Goal: Task Accomplishment & Management: Manage account settings

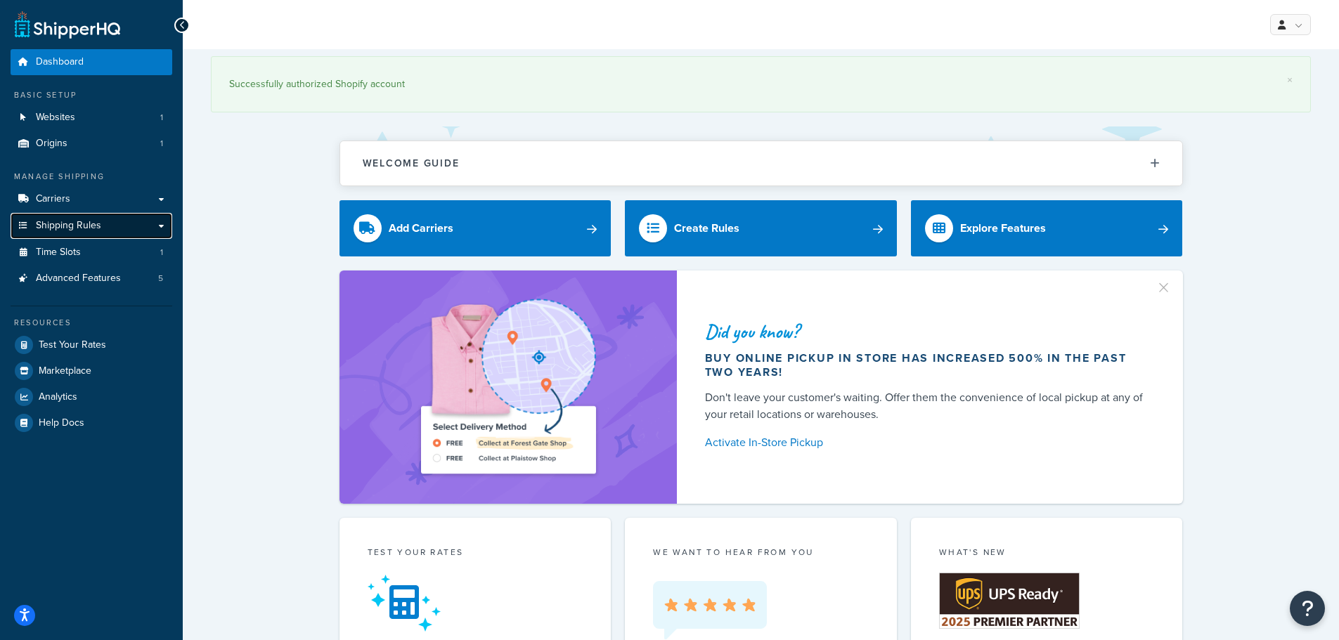
click at [87, 231] on span "Shipping Rules" at bounding box center [68, 226] width 65 height 12
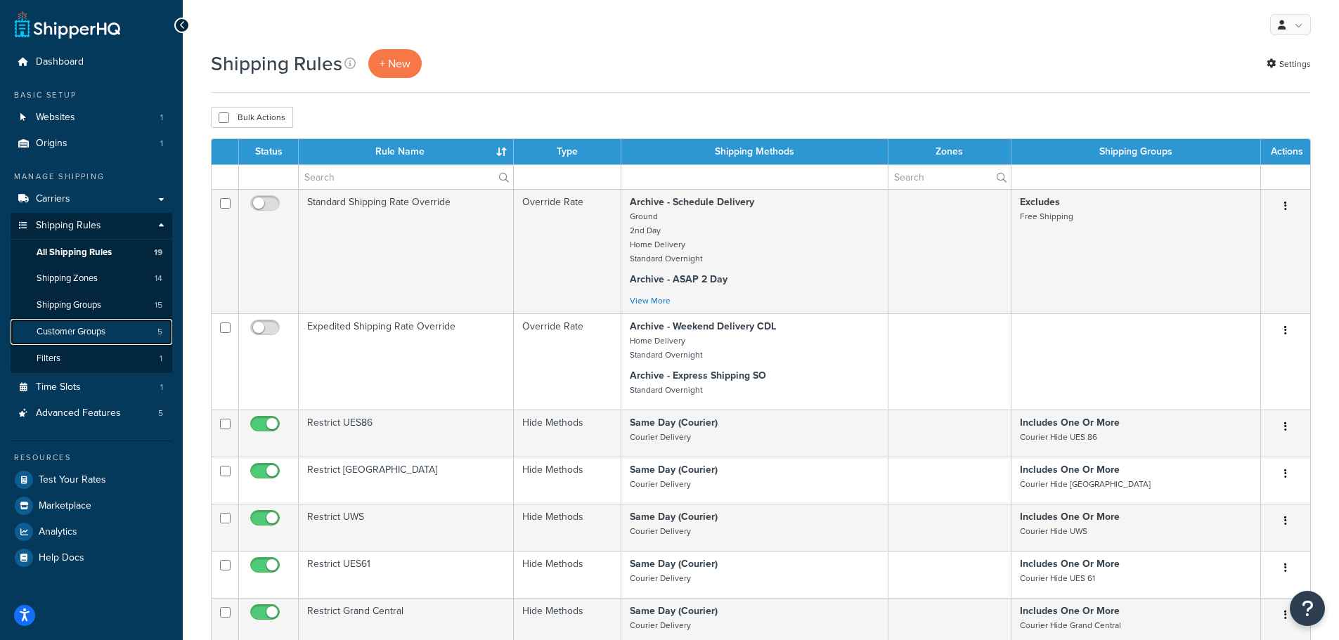
click at [78, 334] on span "Customer Groups" at bounding box center [71, 332] width 69 height 12
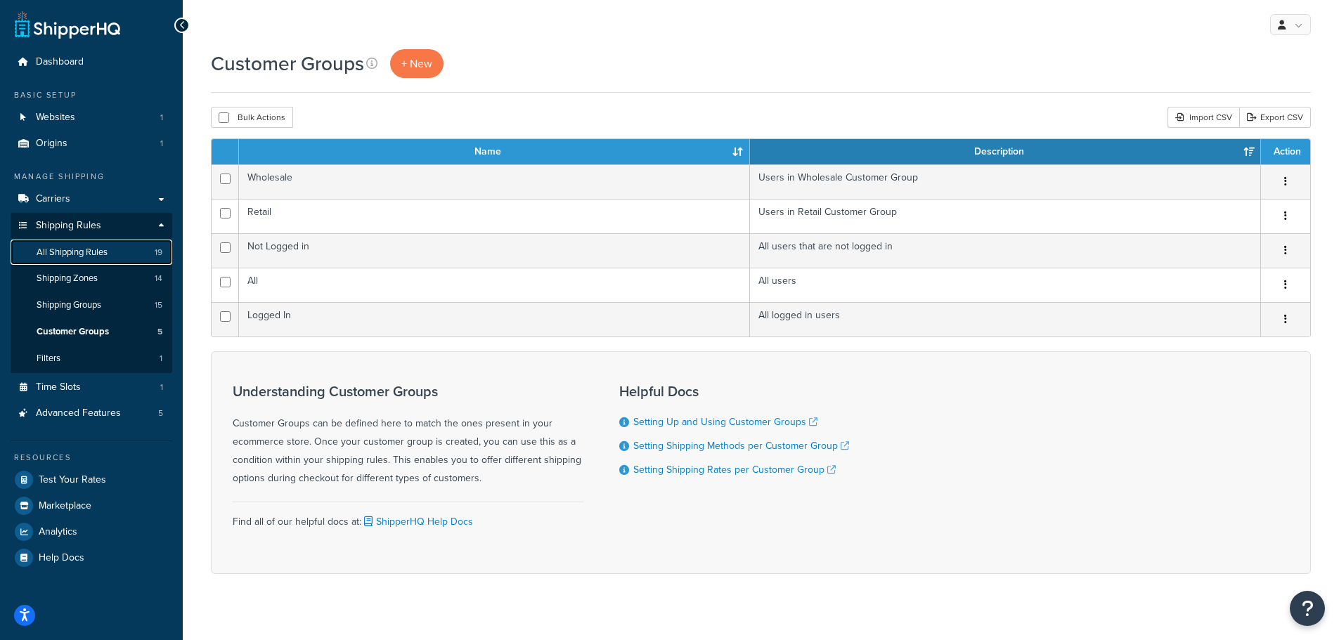
click at [91, 252] on span "All Shipping Rules" at bounding box center [72, 253] width 71 height 12
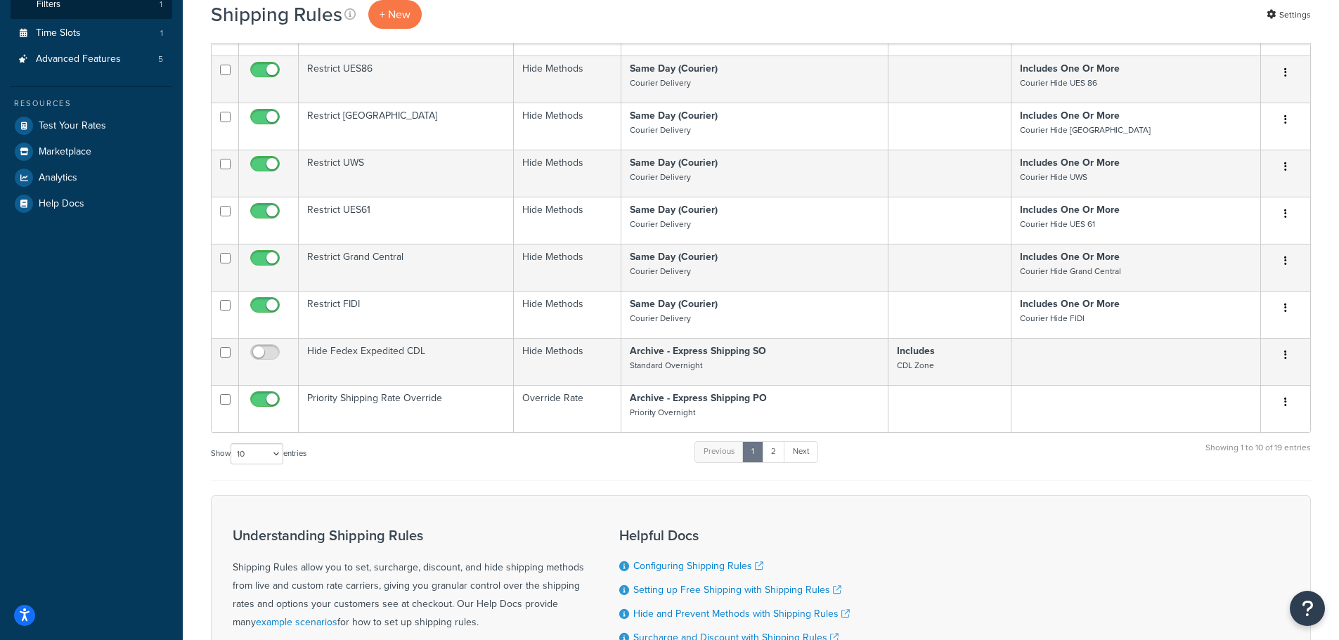
scroll to position [492, 0]
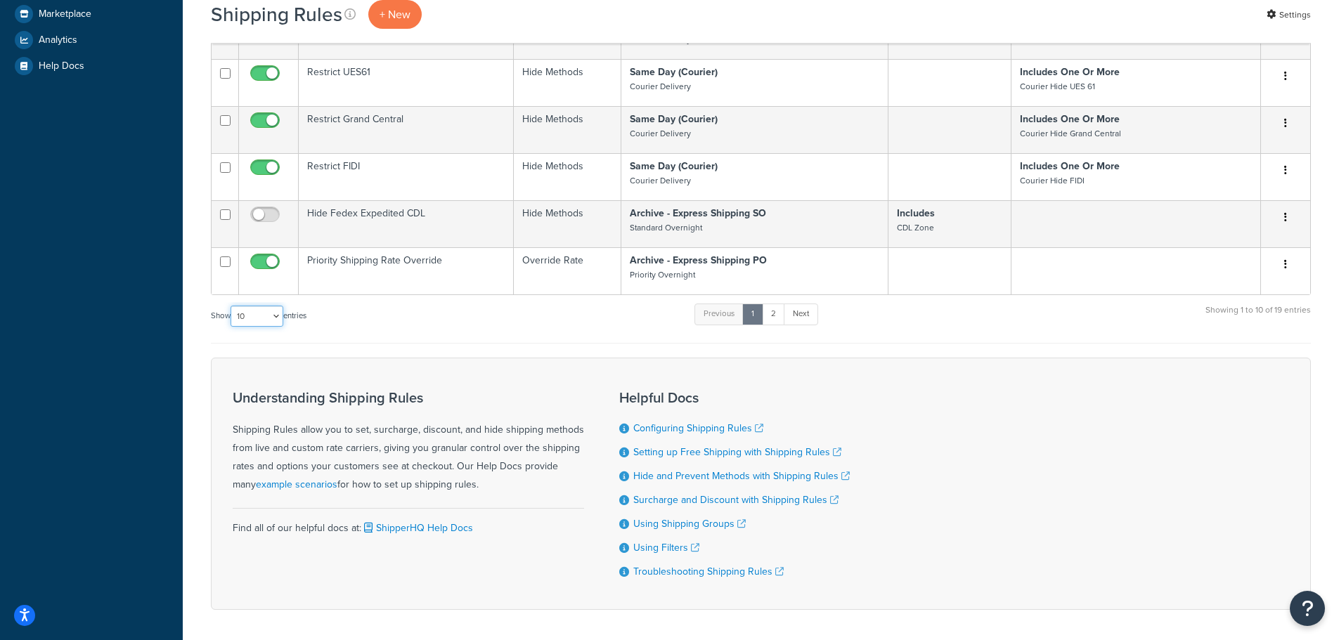
click at [263, 315] on select "10 15 25 50 100 1000" at bounding box center [256, 316] width 53 height 21
select select "25"
click at [232, 306] on select "10 15 25 50 100 1000" at bounding box center [256, 316] width 53 height 21
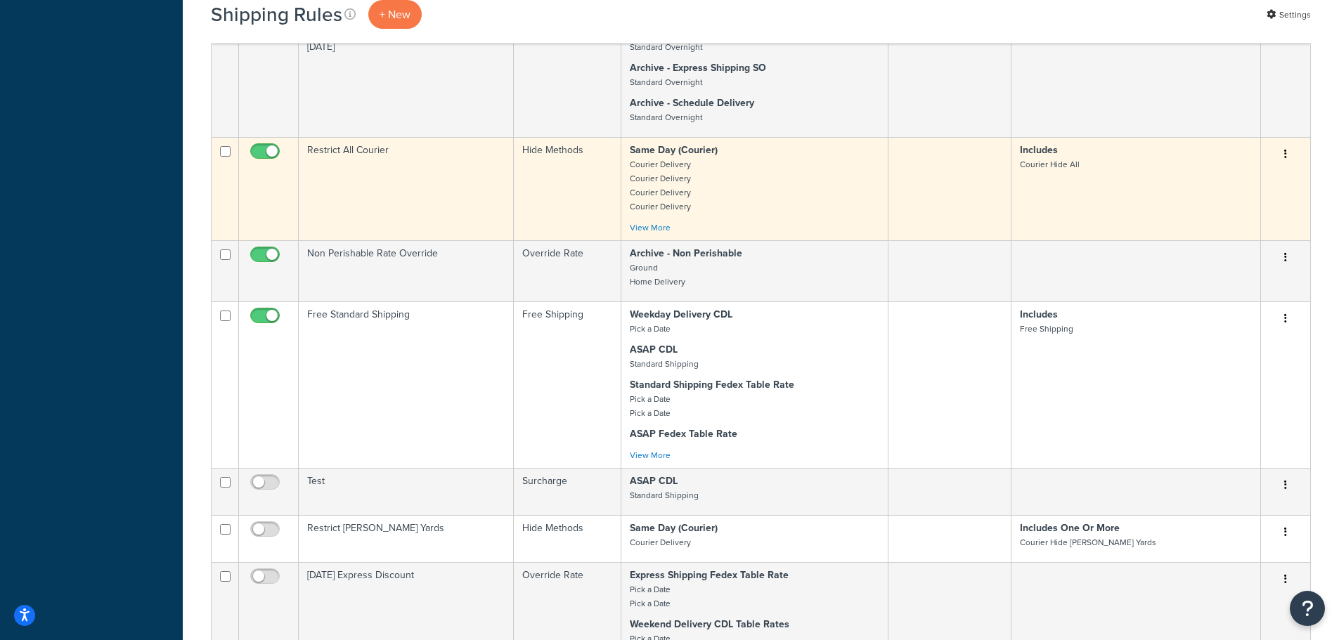
scroll to position [1124, 0]
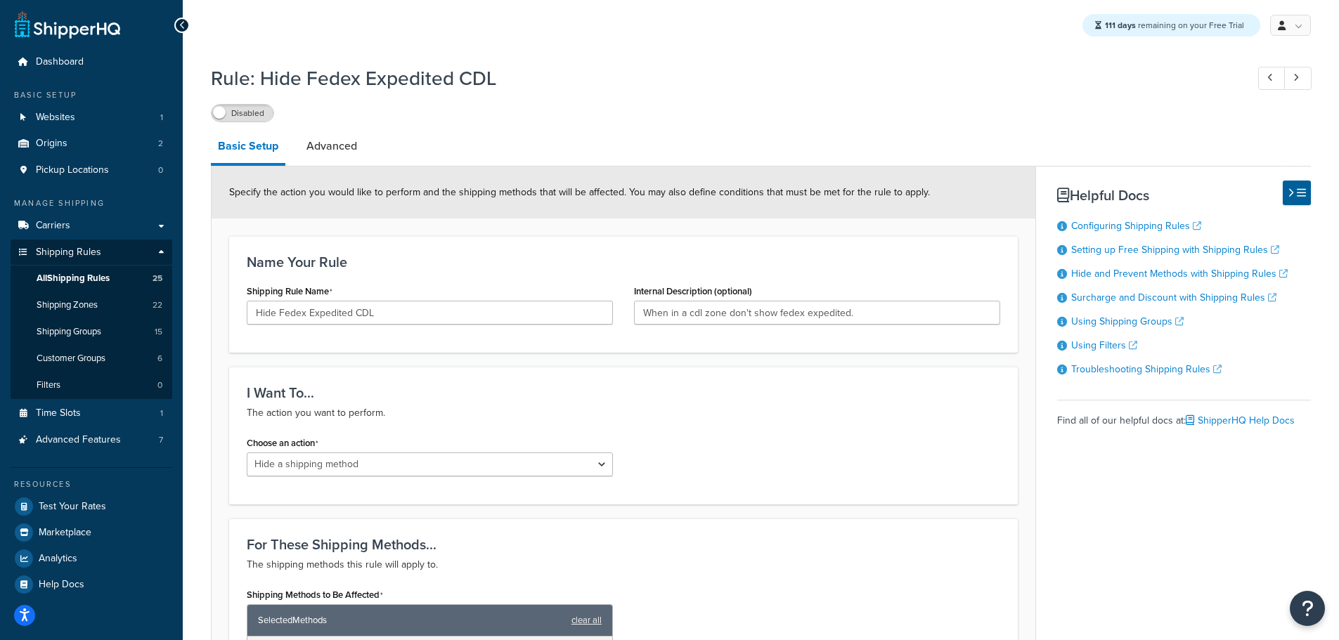
select select "HIDE"
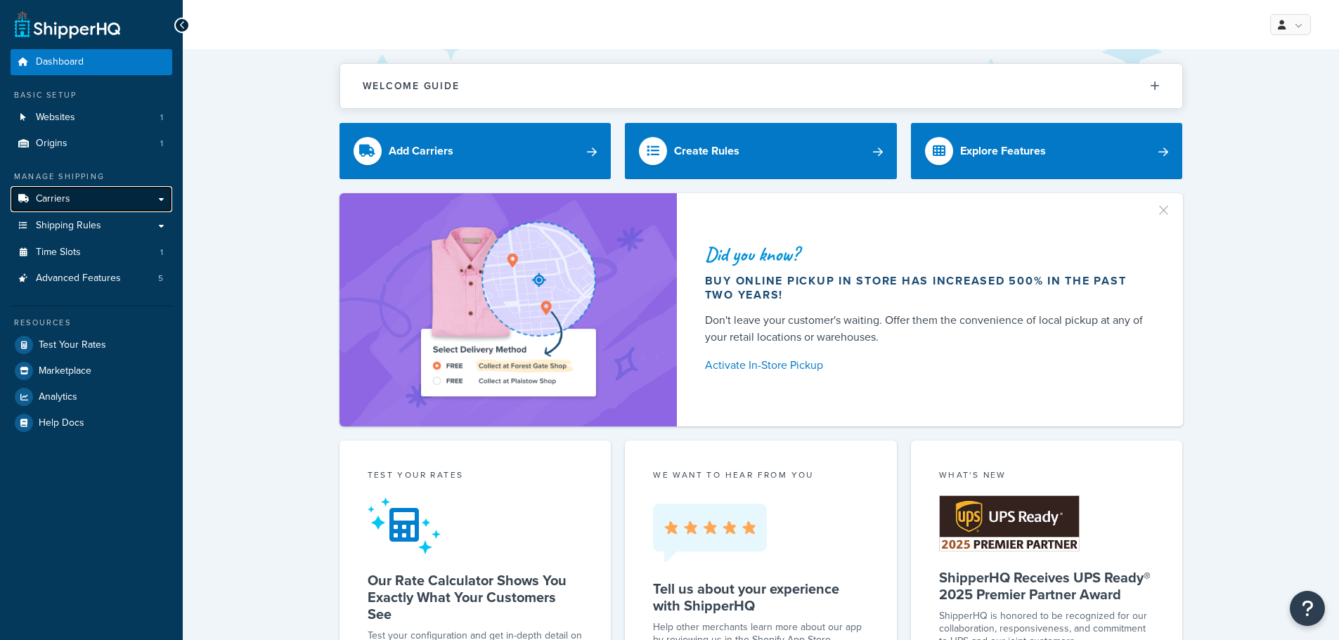
drag, startPoint x: 0, startPoint y: 0, endPoint x: 65, endPoint y: 199, distance: 209.3
click at [65, 199] on span "Carriers" at bounding box center [53, 199] width 34 height 12
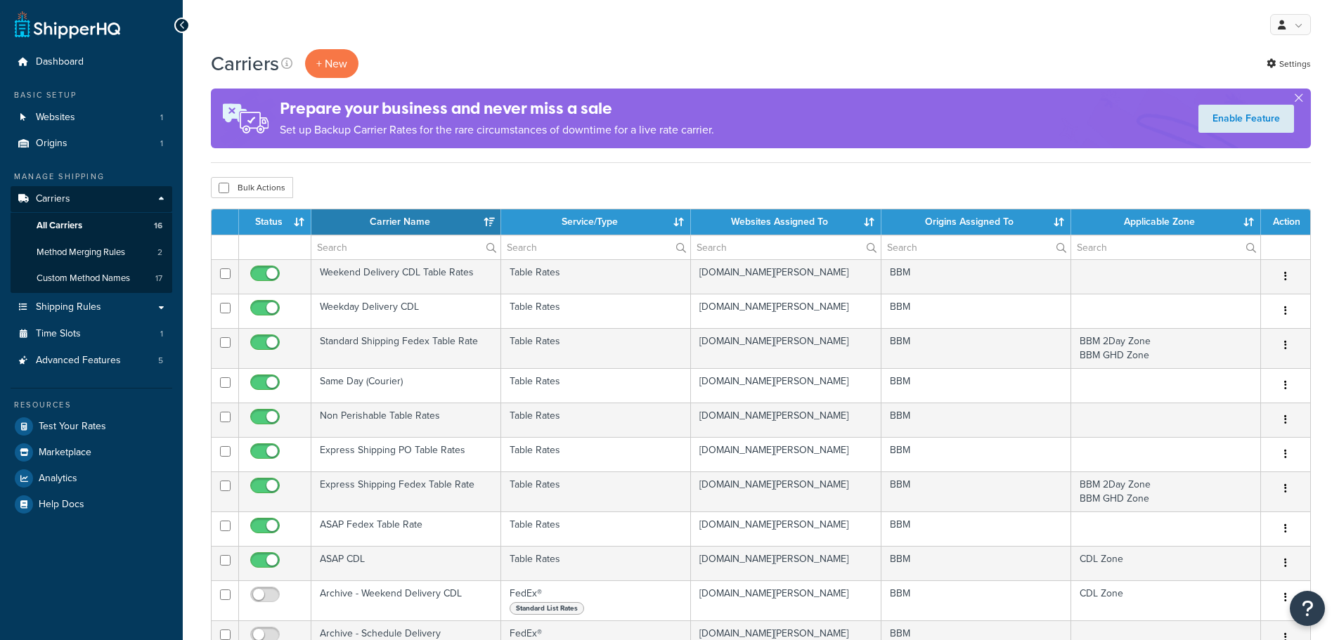
select select "15"
click at [77, 303] on span "Shipping Rules" at bounding box center [68, 307] width 65 height 12
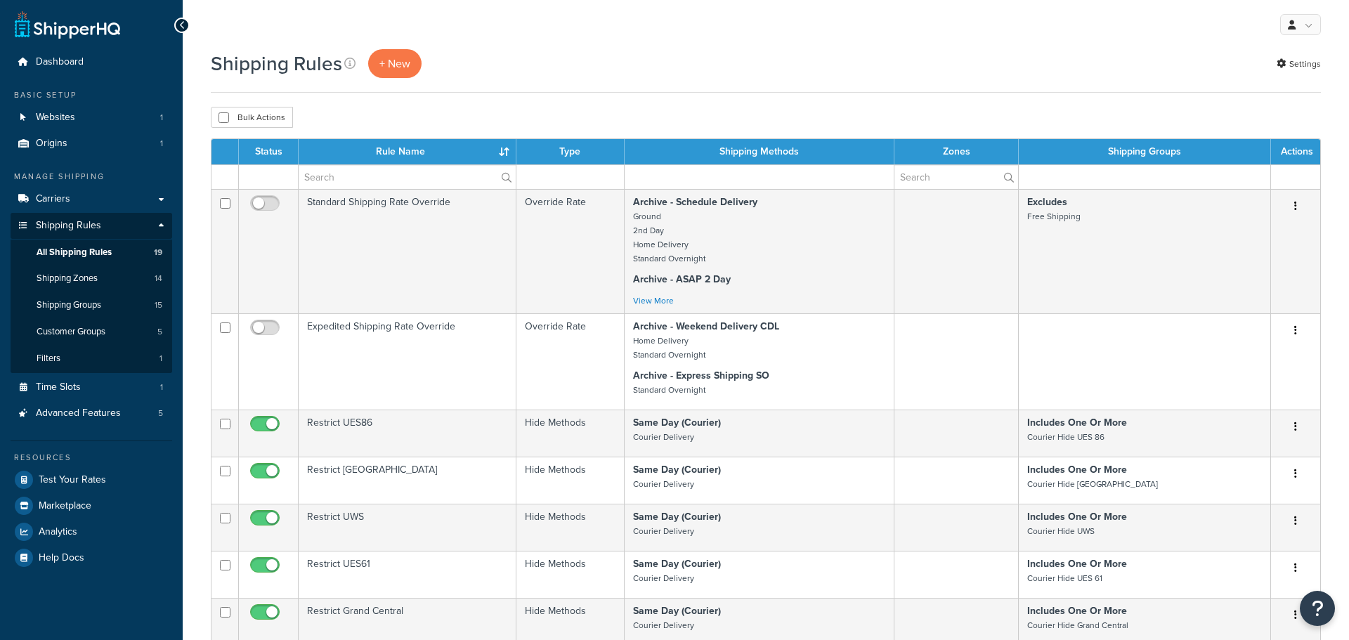
select select "25"
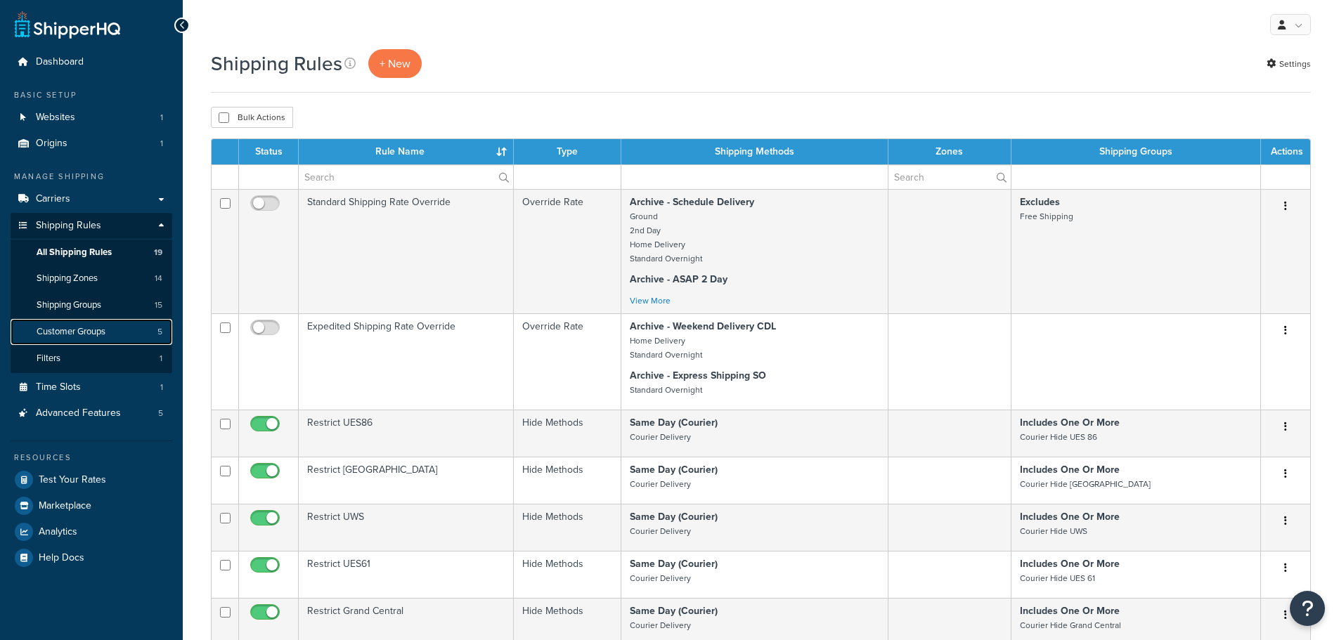
click at [84, 326] on span "Customer Groups" at bounding box center [71, 332] width 69 height 12
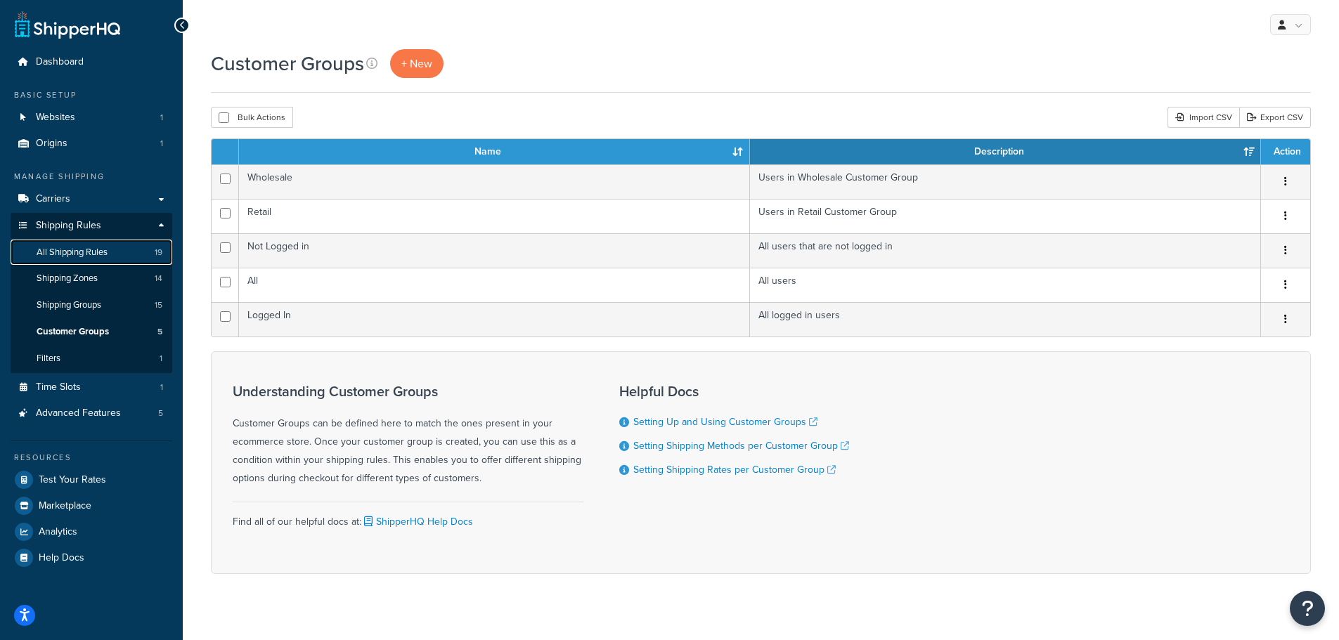
click at [80, 248] on span "All Shipping Rules" at bounding box center [72, 253] width 71 height 12
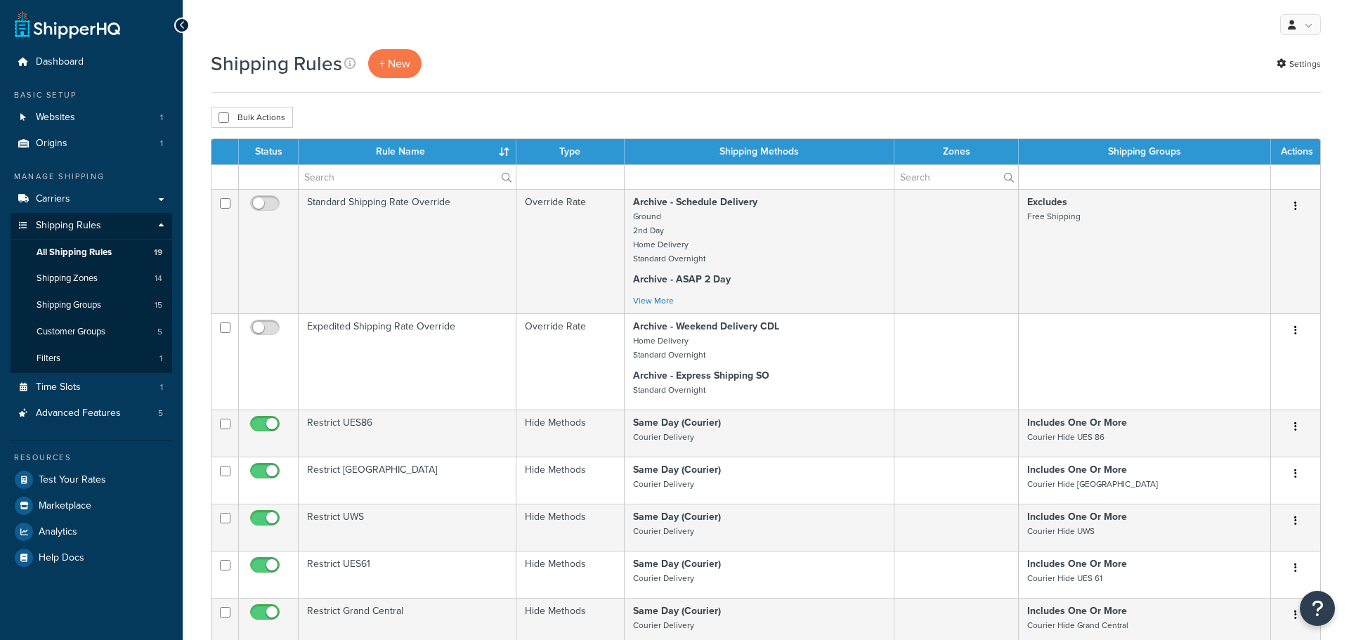
select select "25"
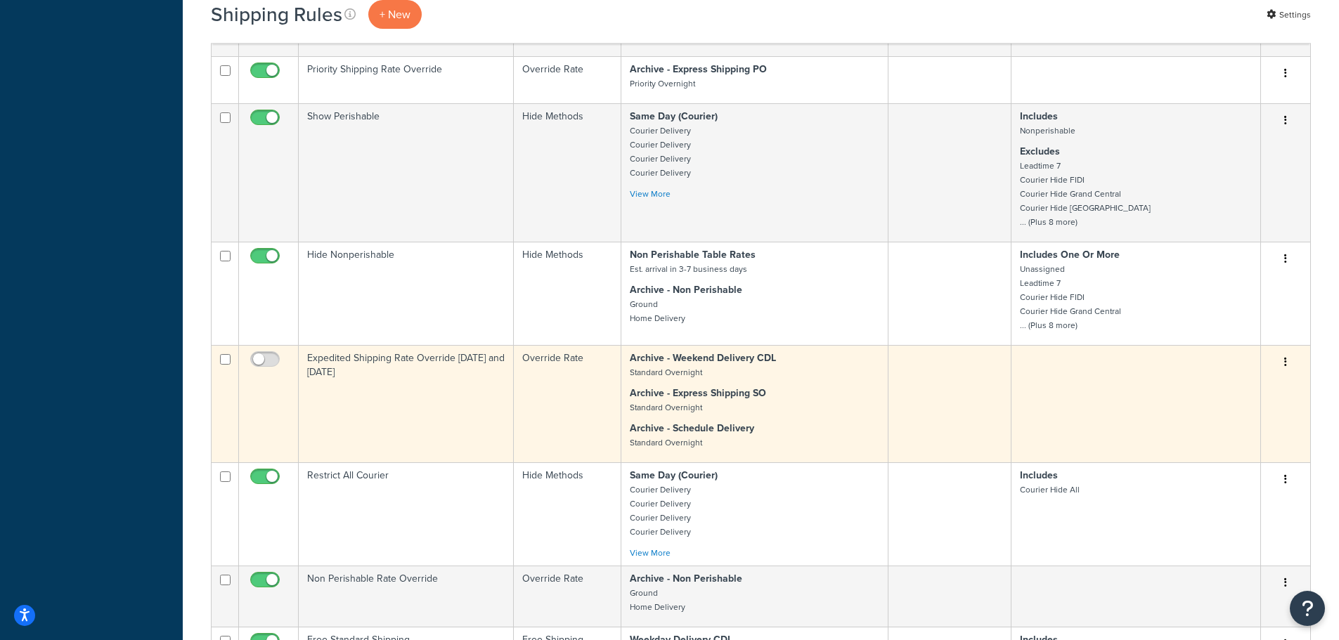
scroll to position [914, 0]
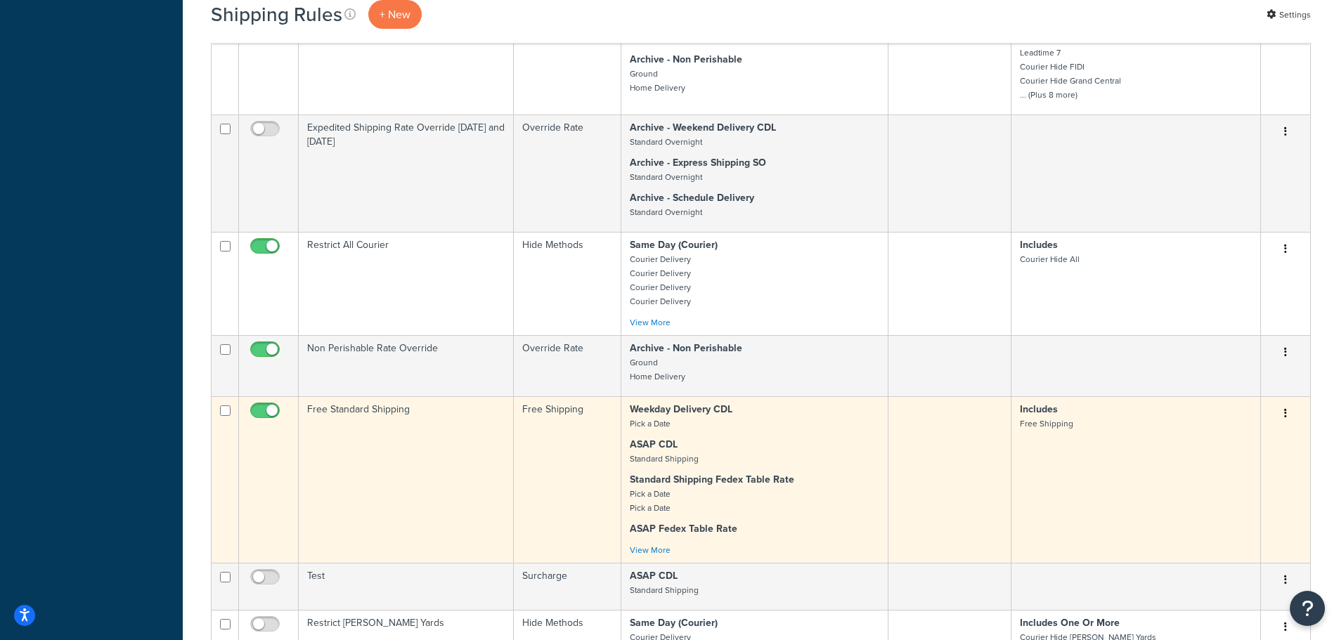
click at [391, 404] on td "Free Standard Shipping" at bounding box center [406, 479] width 215 height 167
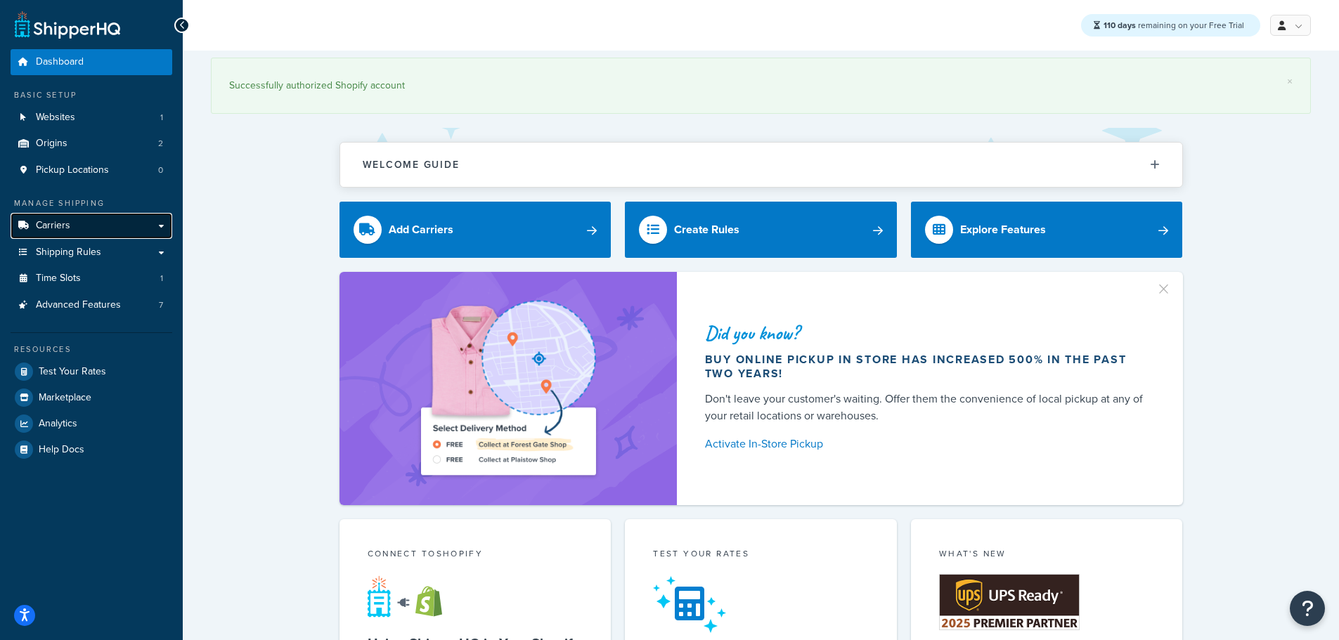
click at [62, 226] on span "Carriers" at bounding box center [53, 226] width 34 height 12
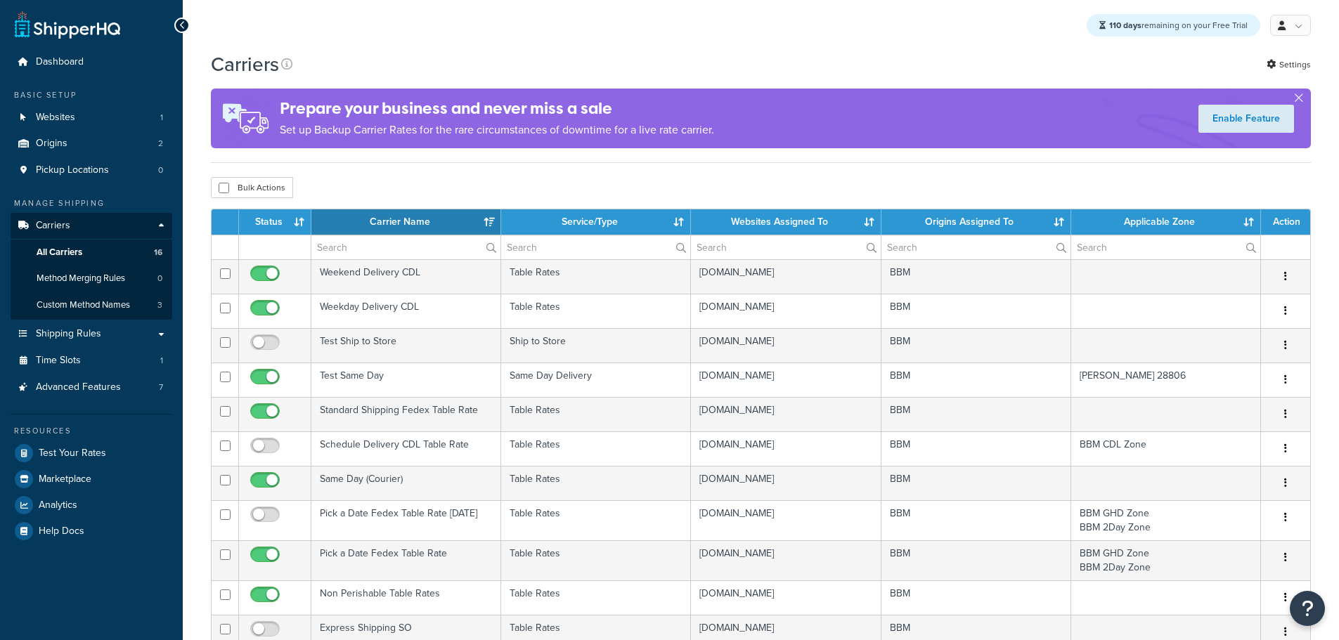
select select "15"
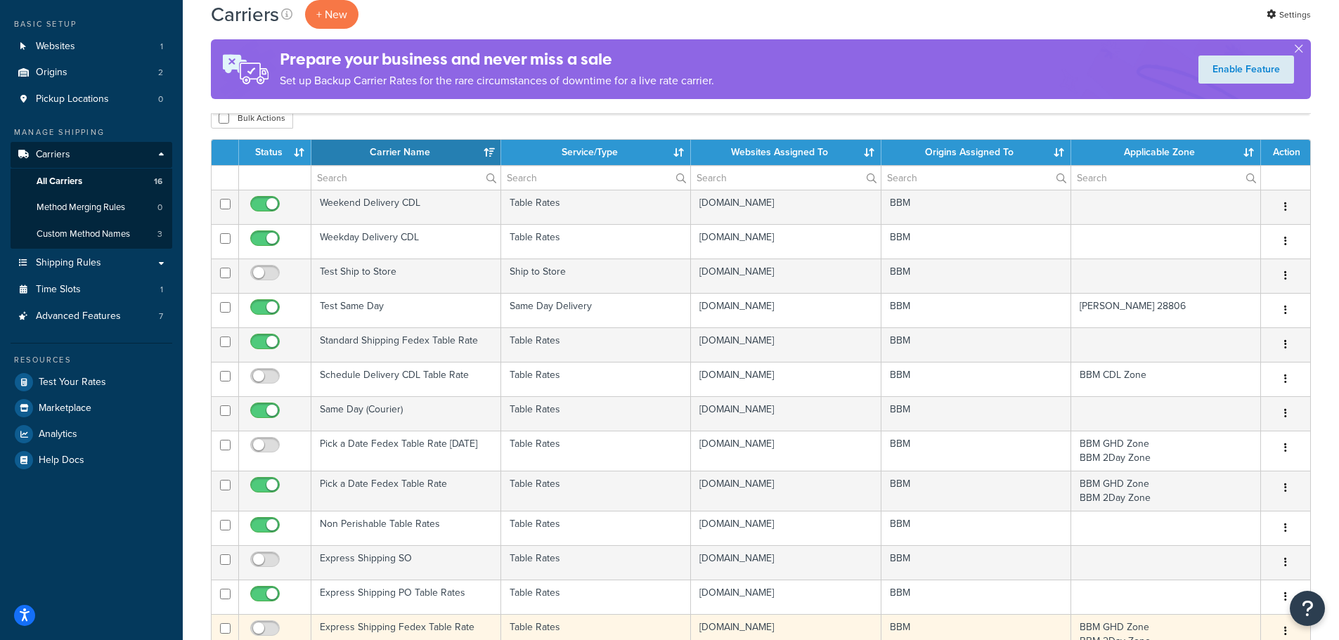
scroll to position [70, 0]
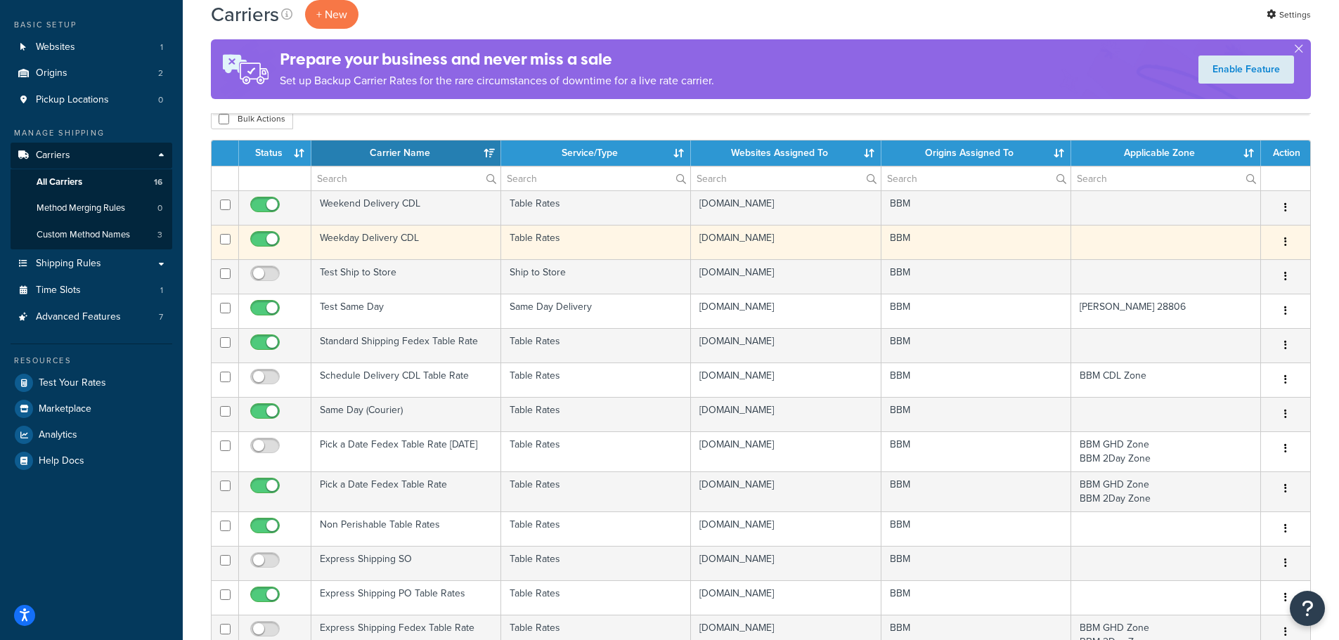
click at [366, 234] on td "Weekday Delivery CDL" at bounding box center [406, 242] width 190 height 34
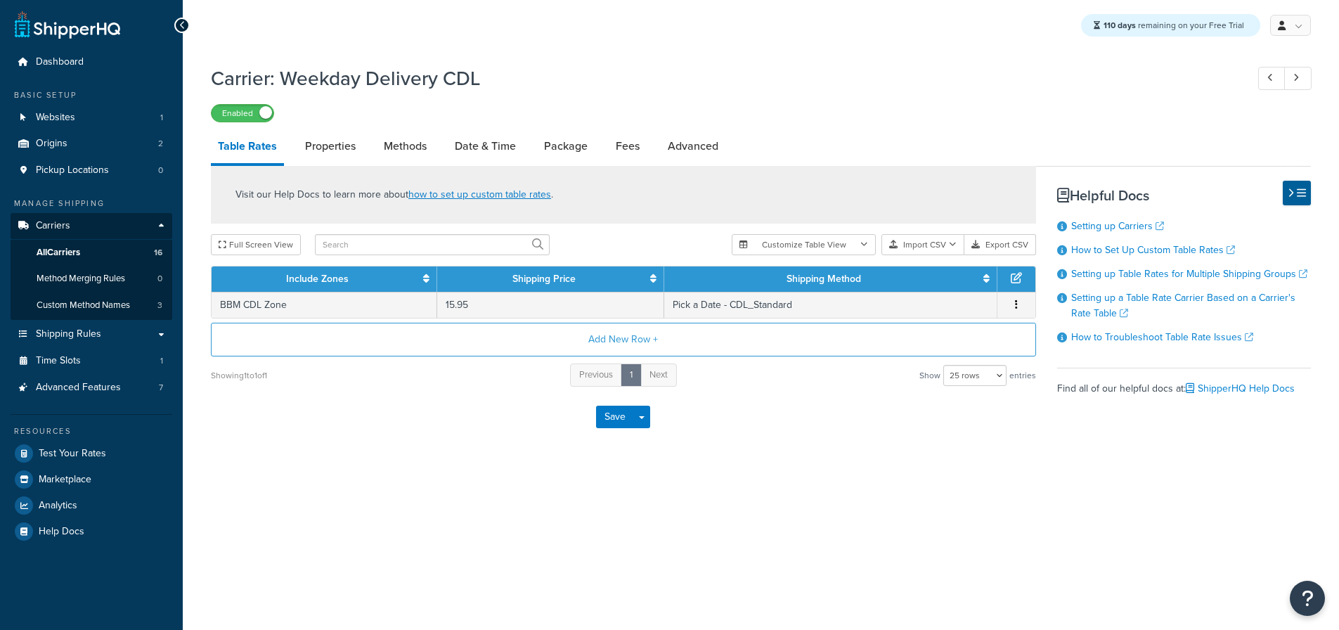
select select "25"
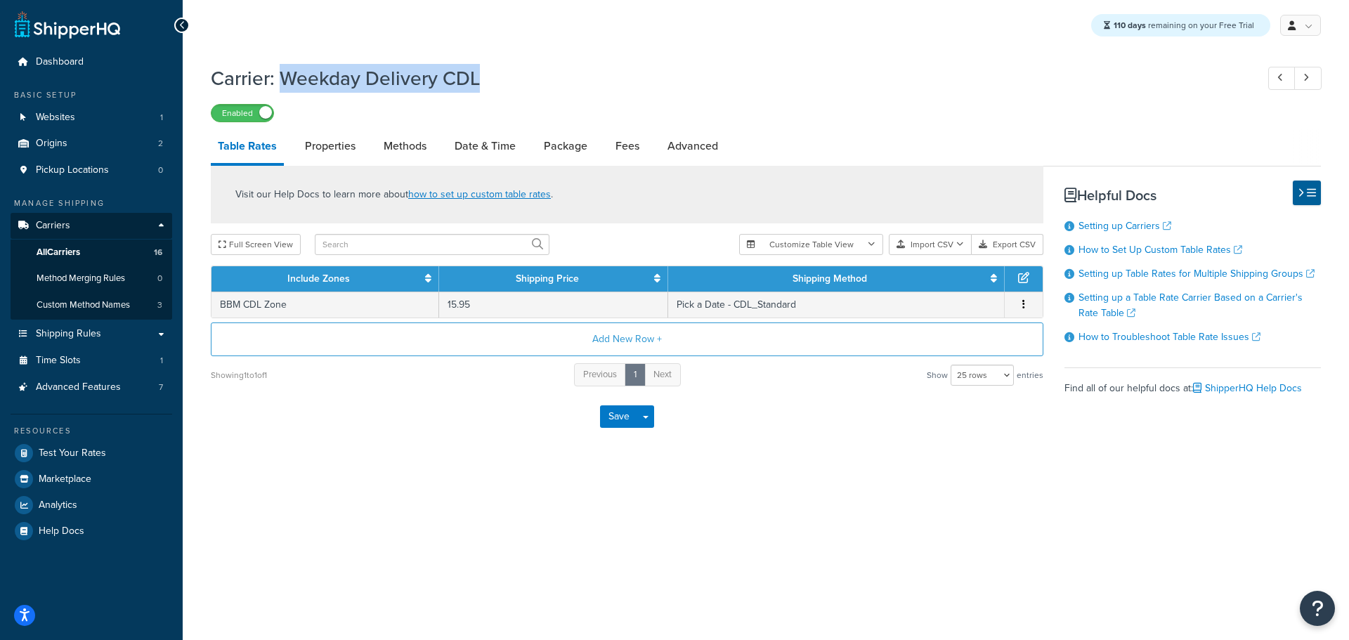
drag, startPoint x: 494, startPoint y: 76, endPoint x: 288, endPoint y: 76, distance: 205.9
click at [288, 76] on h1 "Carrier: Weekday Delivery CDL" at bounding box center [727, 78] width 1032 height 27
copy h1 "Weekday Delivery CDL"
click at [332, 149] on link "Properties" at bounding box center [330, 146] width 65 height 34
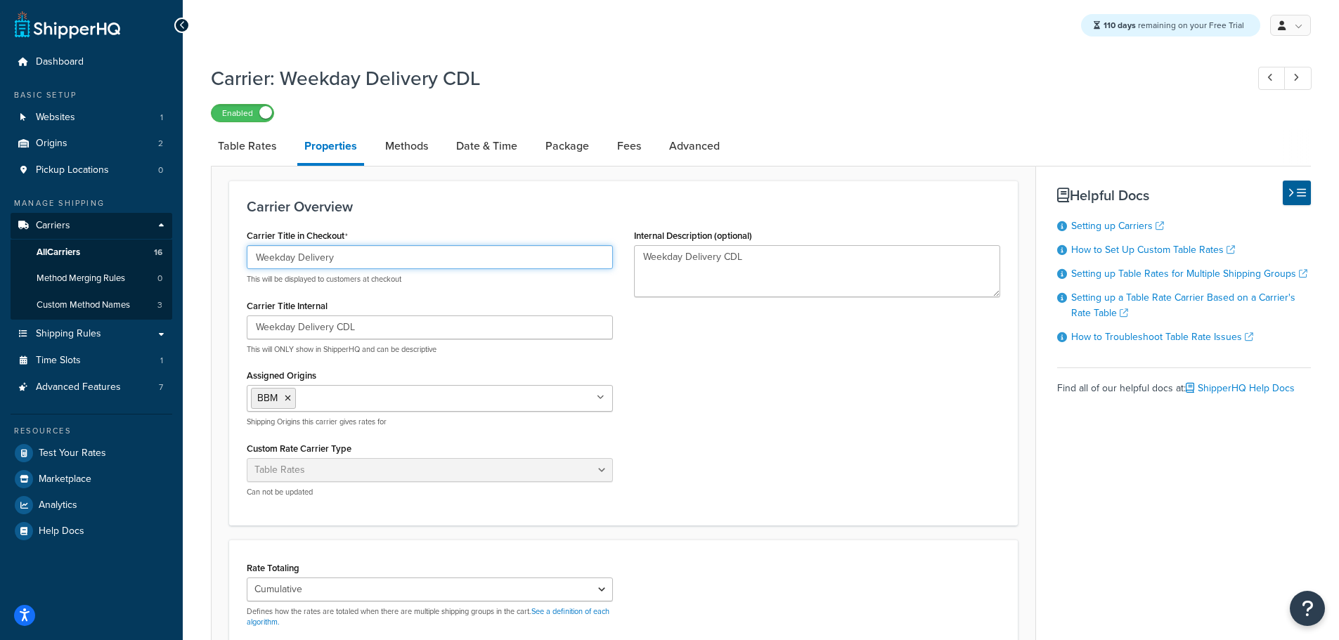
drag, startPoint x: 228, startPoint y: 255, endPoint x: 154, endPoint y: 253, distance: 73.8
click at [154, 253] on div "Dashboard Basic Setup Websites 1 Origins 2 Pickup Locations 0 Manage Shipping C…" at bounding box center [669, 471] width 1339 height 942
type input "Pick a Date"
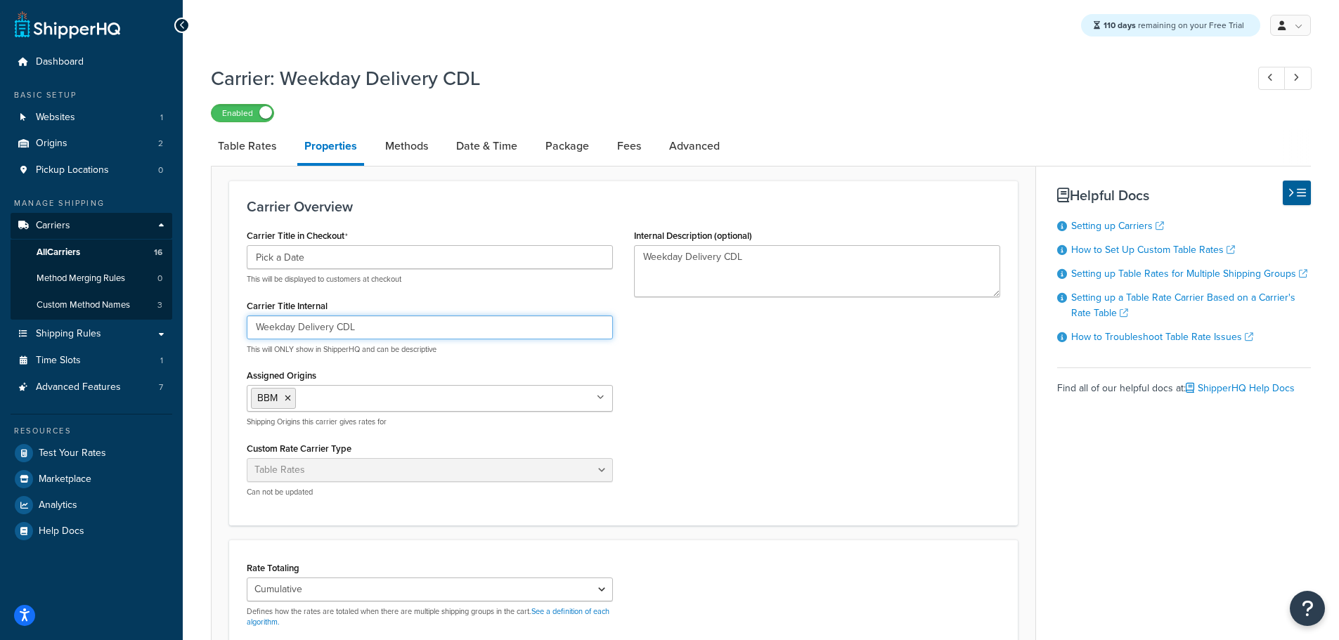
drag, startPoint x: 359, startPoint y: 330, endPoint x: 209, endPoint y: 330, distance: 150.4
click at [209, 330] on div "Carrier: Weekday Delivery CDL Enabled Table Rates Properties Methods Date & Tim…" at bounding box center [761, 482] width 1156 height 849
click at [421, 327] on input "Weekday Delivery CDL" at bounding box center [430, 328] width 366 height 24
drag, startPoint x: 405, startPoint y: 327, endPoint x: 183, endPoint y: 327, distance: 221.4
click at [183, 327] on div "Carrier: Weekday Delivery CDL Enabled Table Rates Properties Methods Date & Tim…" at bounding box center [761, 482] width 1156 height 849
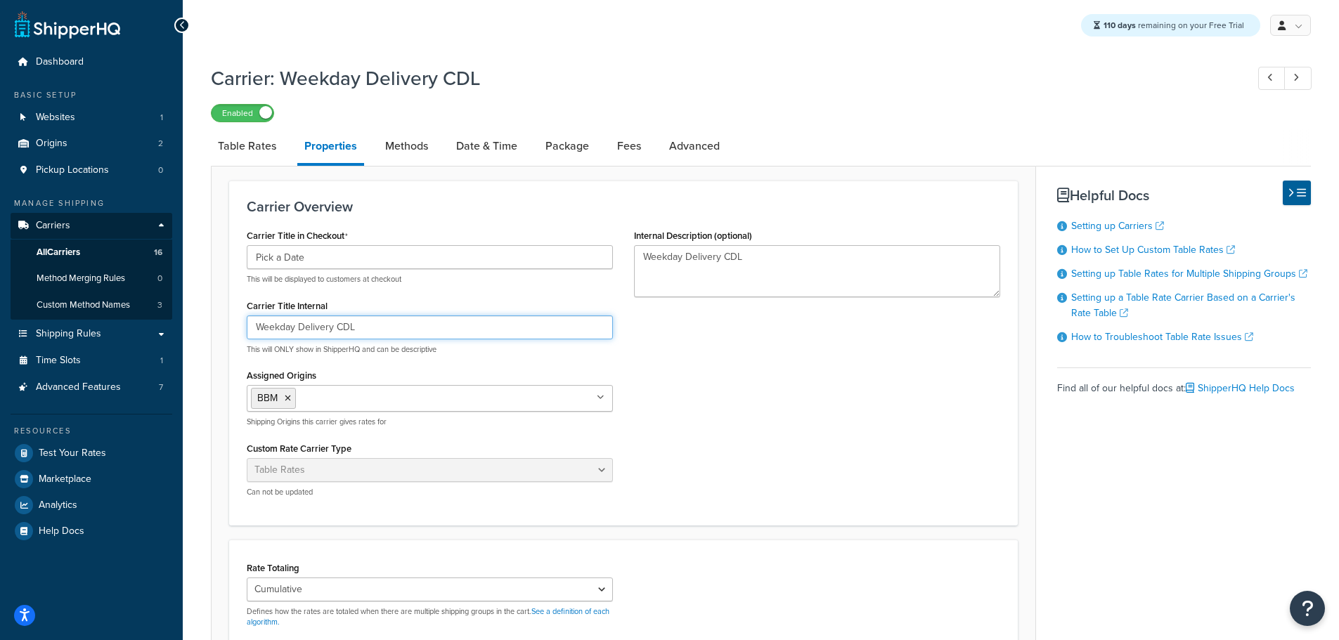
paste input "Pick a Date Tue - Fri"
type input "Pick a Date Tue - Fri"
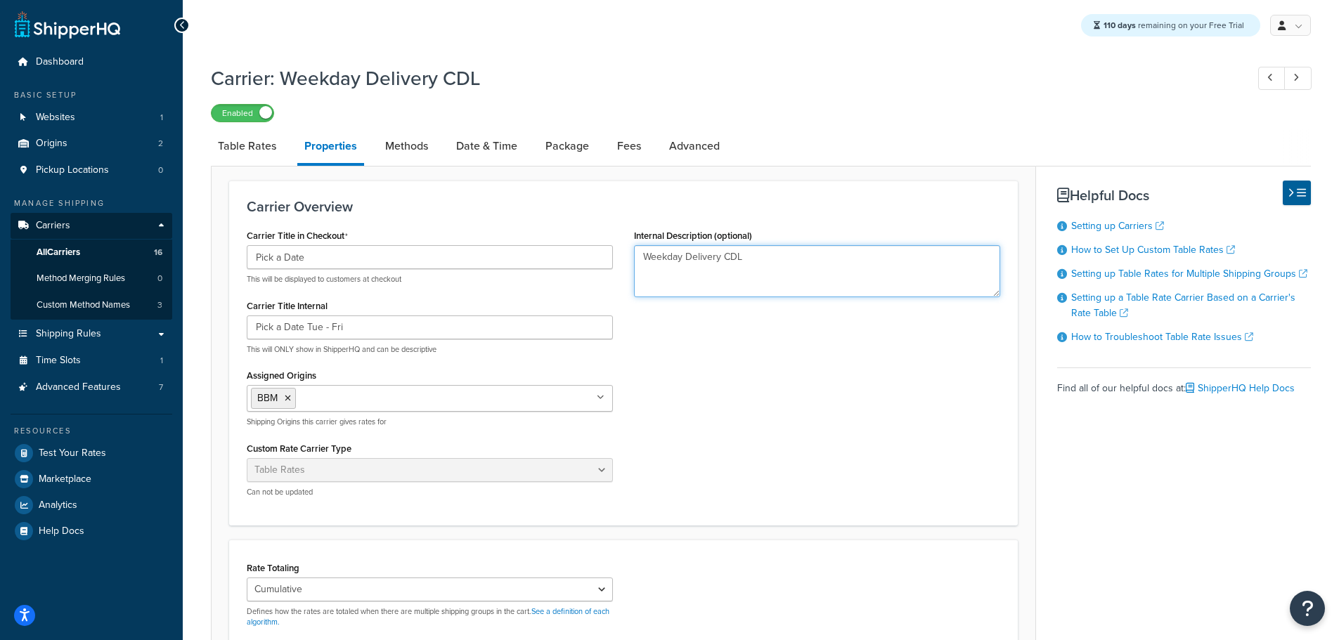
drag, startPoint x: 774, startPoint y: 258, endPoint x: 535, endPoint y: 259, distance: 238.9
click at [547, 257] on div "Carrier Title in Checkout Pick a Date This will be displayed to customers at ch…" at bounding box center [623, 367] width 774 height 282
paste textarea "Pick a Date Tue - Fri"
type textarea "Pick a Date Tue - Fri"
click at [694, 142] on link "Advanced" at bounding box center [694, 146] width 65 height 34
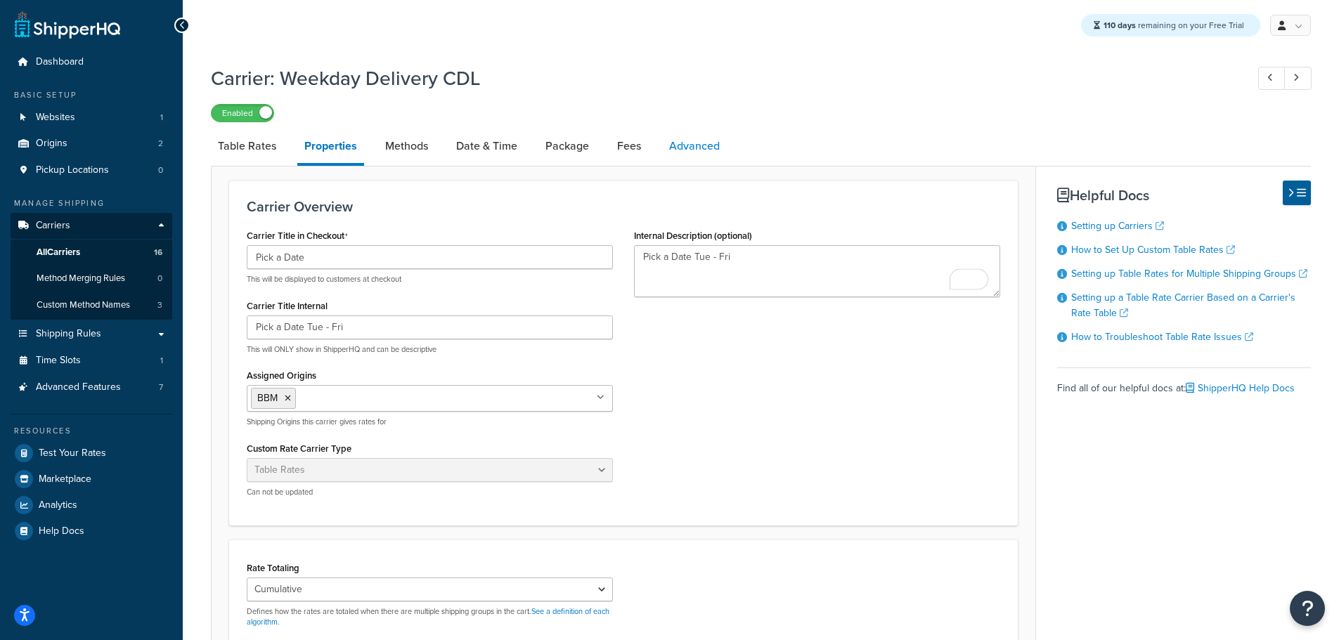
select select "false"
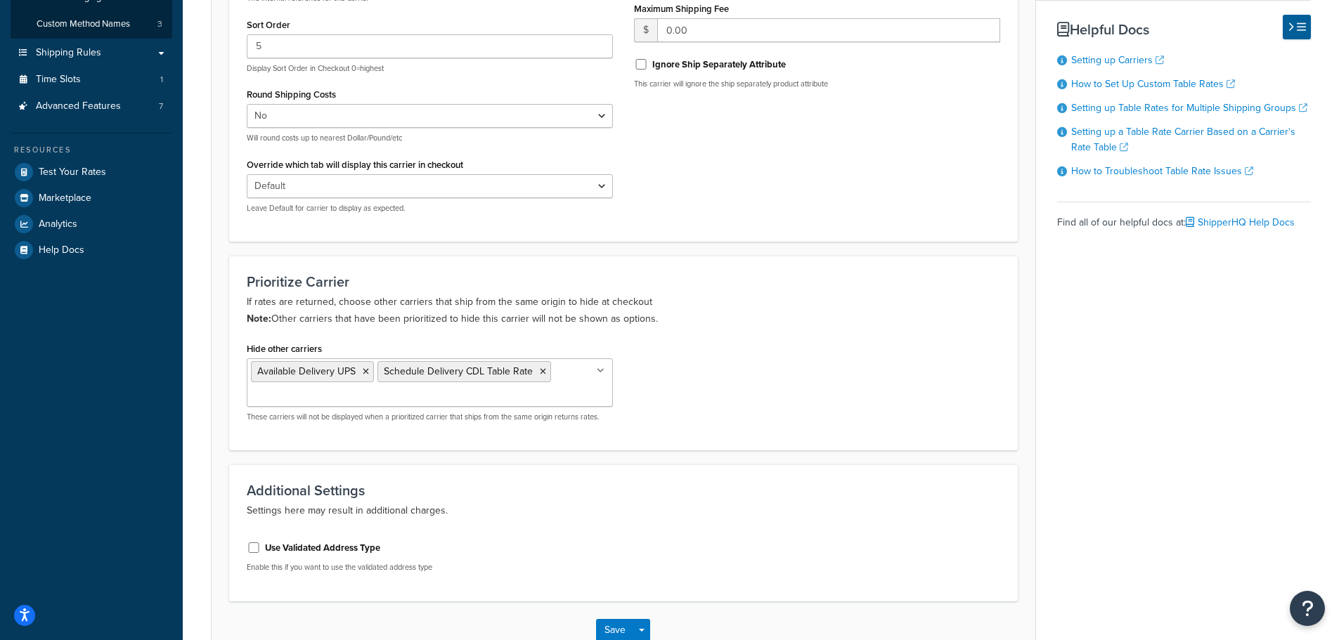
scroll to position [371, 0]
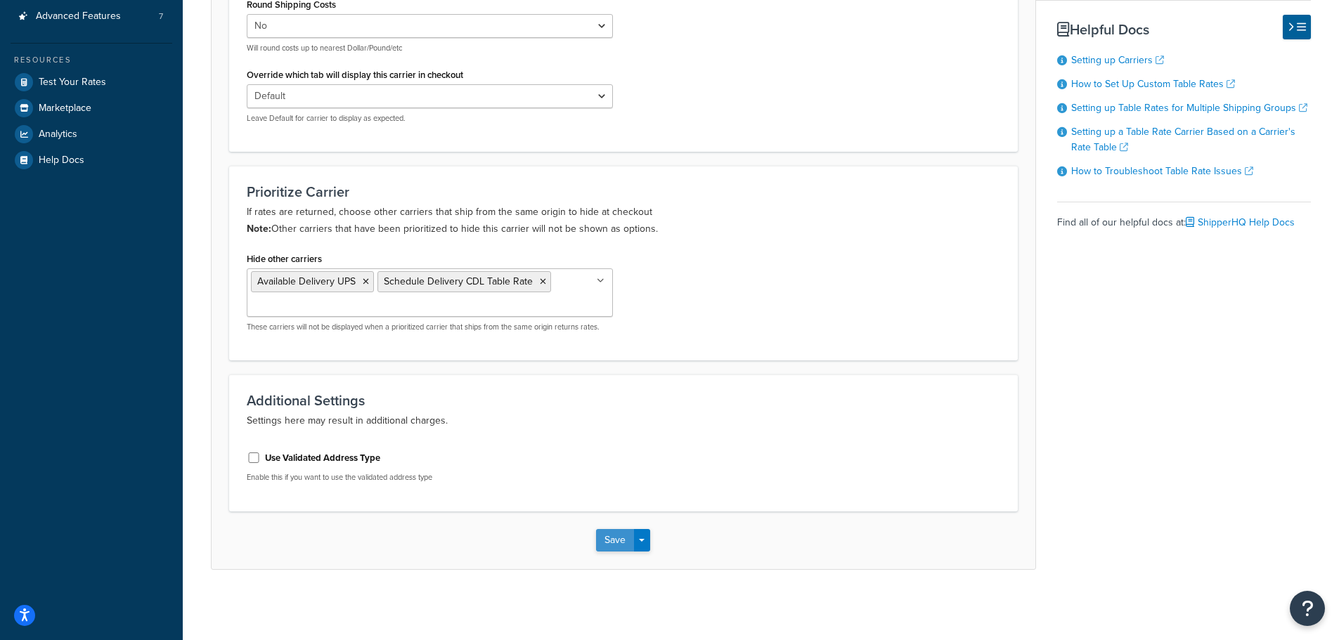
click at [618, 543] on button "Save" at bounding box center [615, 540] width 38 height 22
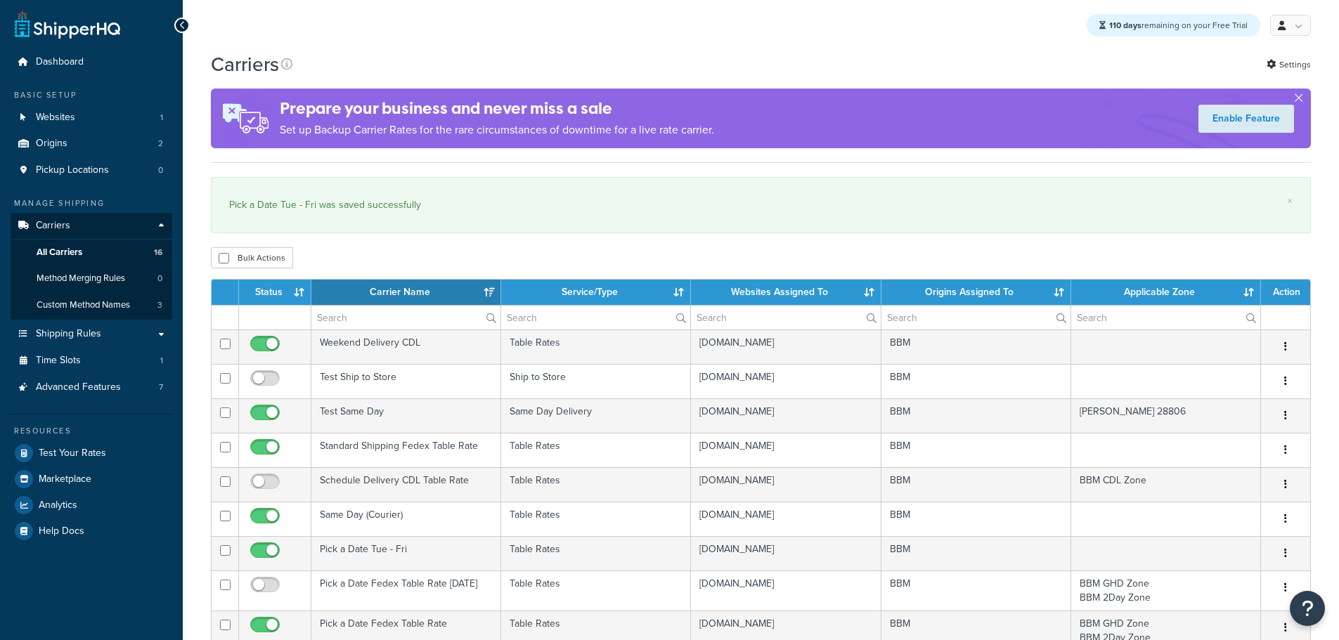
select select "15"
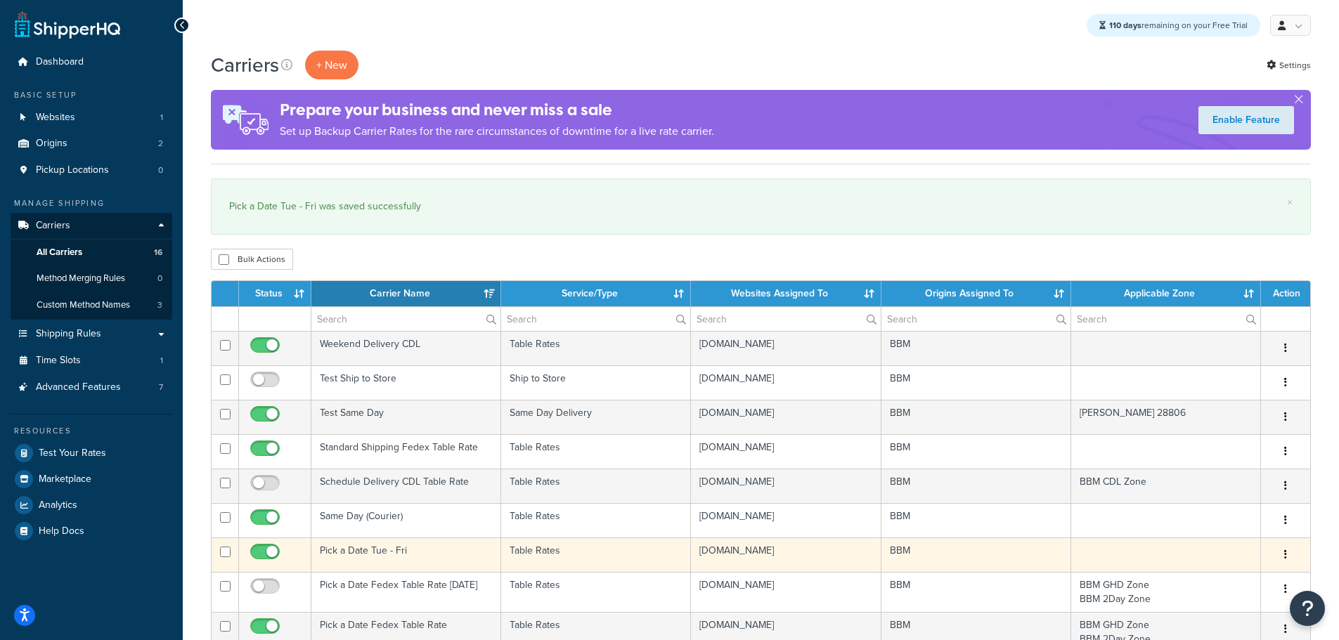
click at [395, 548] on td "Pick a Date Tue - Fri" at bounding box center [406, 555] width 190 height 34
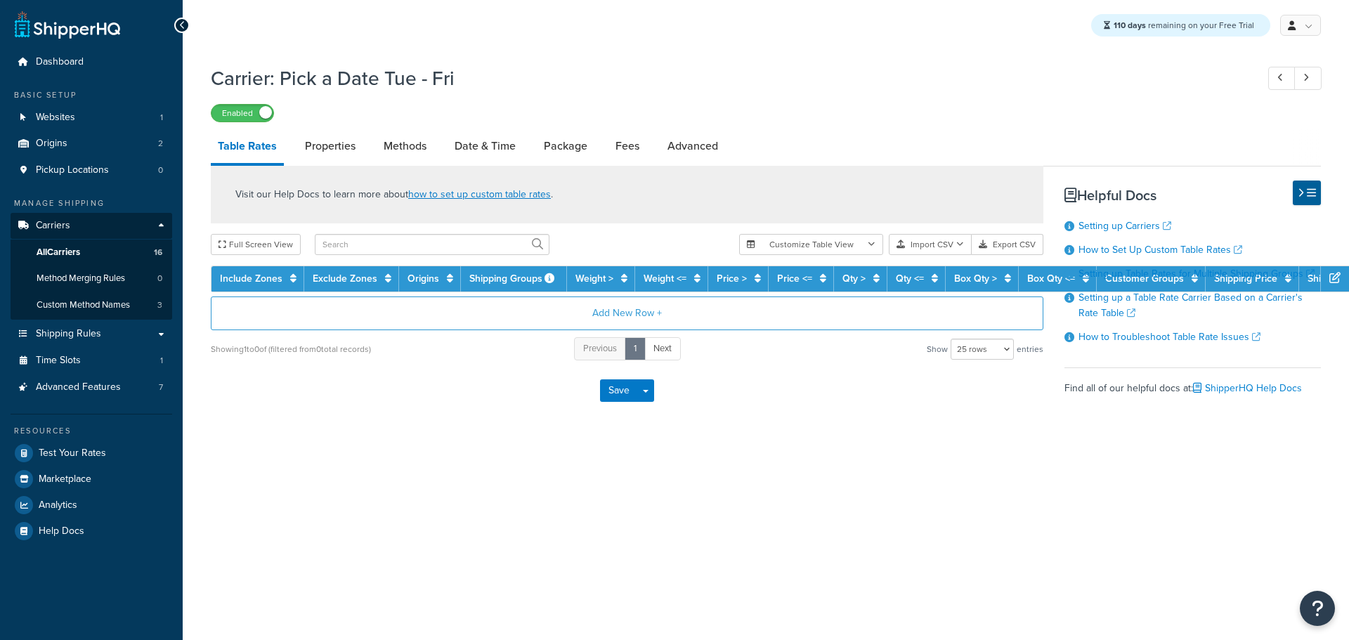
select select "25"
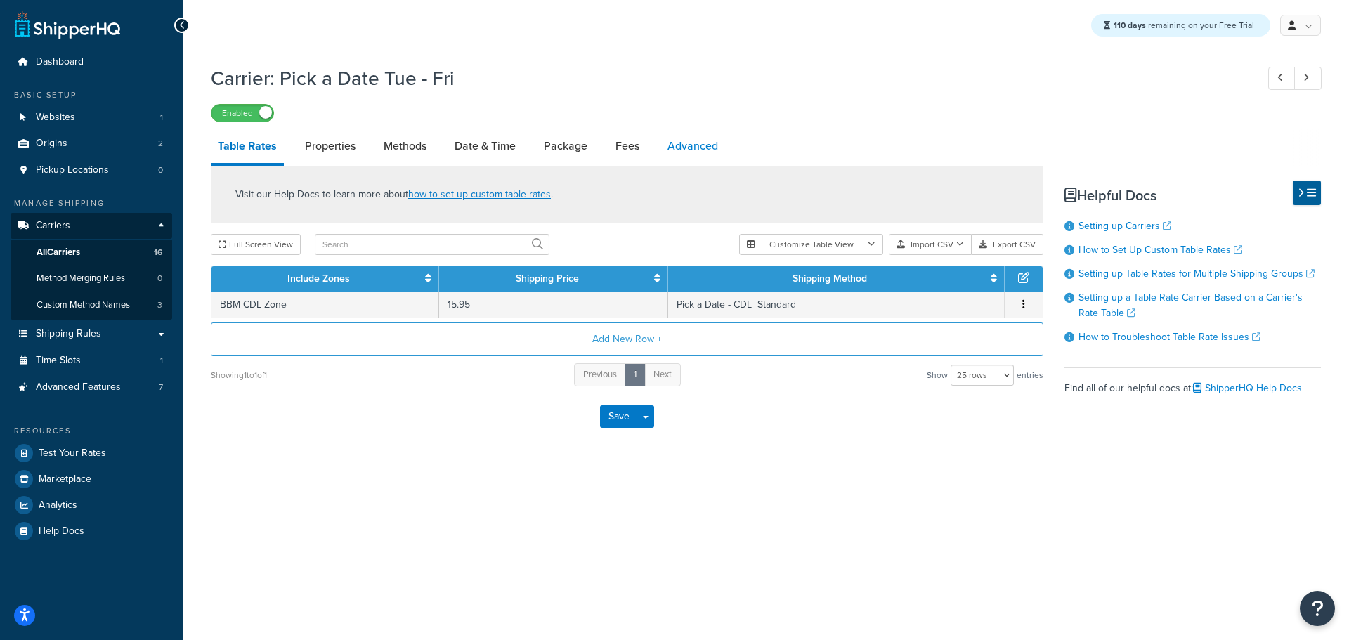
click at [693, 140] on link "Advanced" at bounding box center [693, 146] width 65 height 34
select select "false"
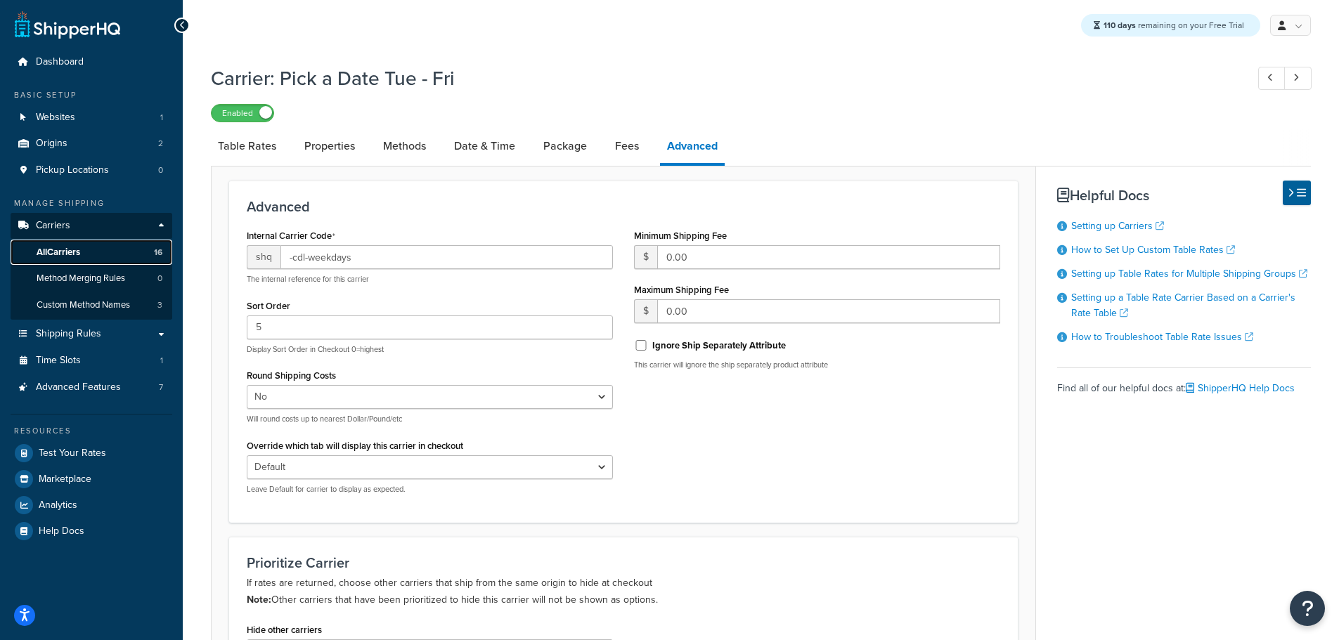
click at [74, 249] on span "All Carriers" at bounding box center [59, 253] width 44 height 12
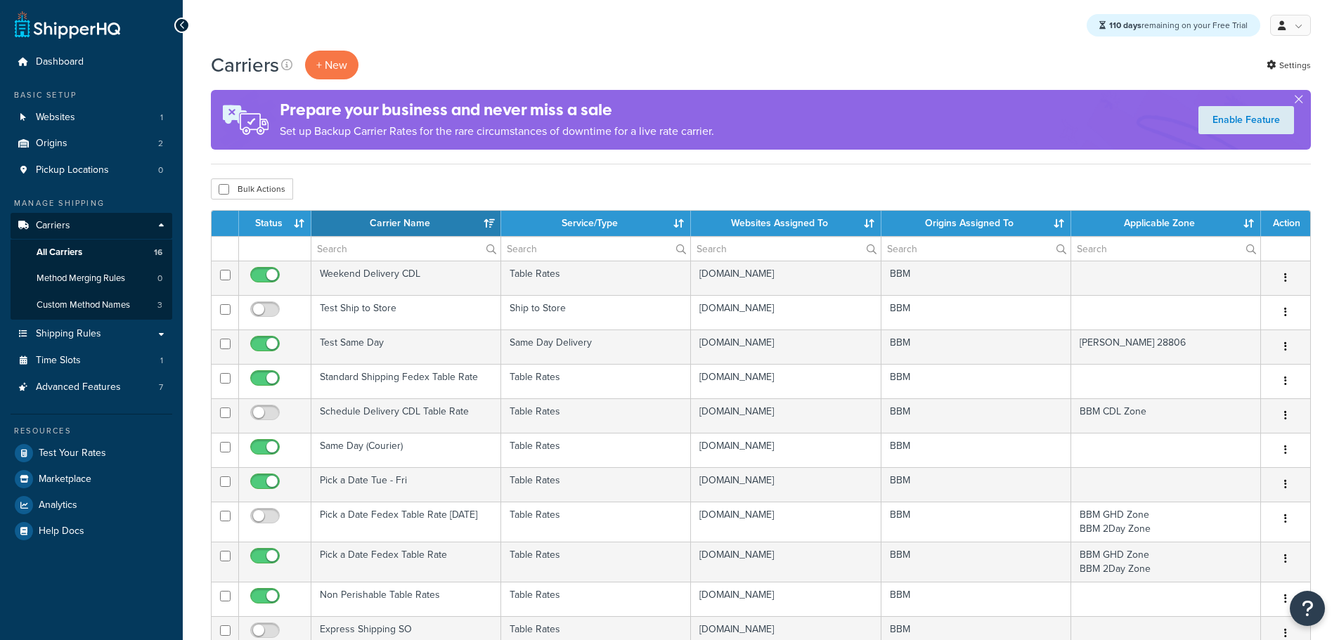
select select "15"
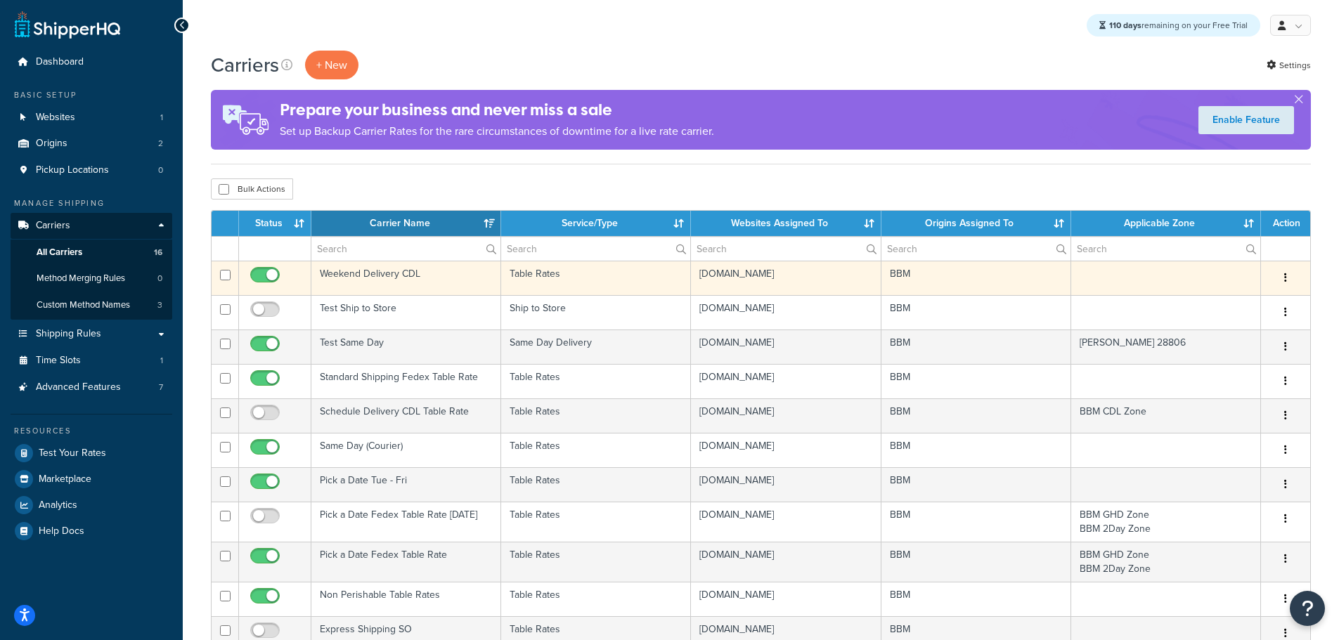
click at [352, 276] on td "Weekend Delivery CDL" at bounding box center [406, 278] width 190 height 34
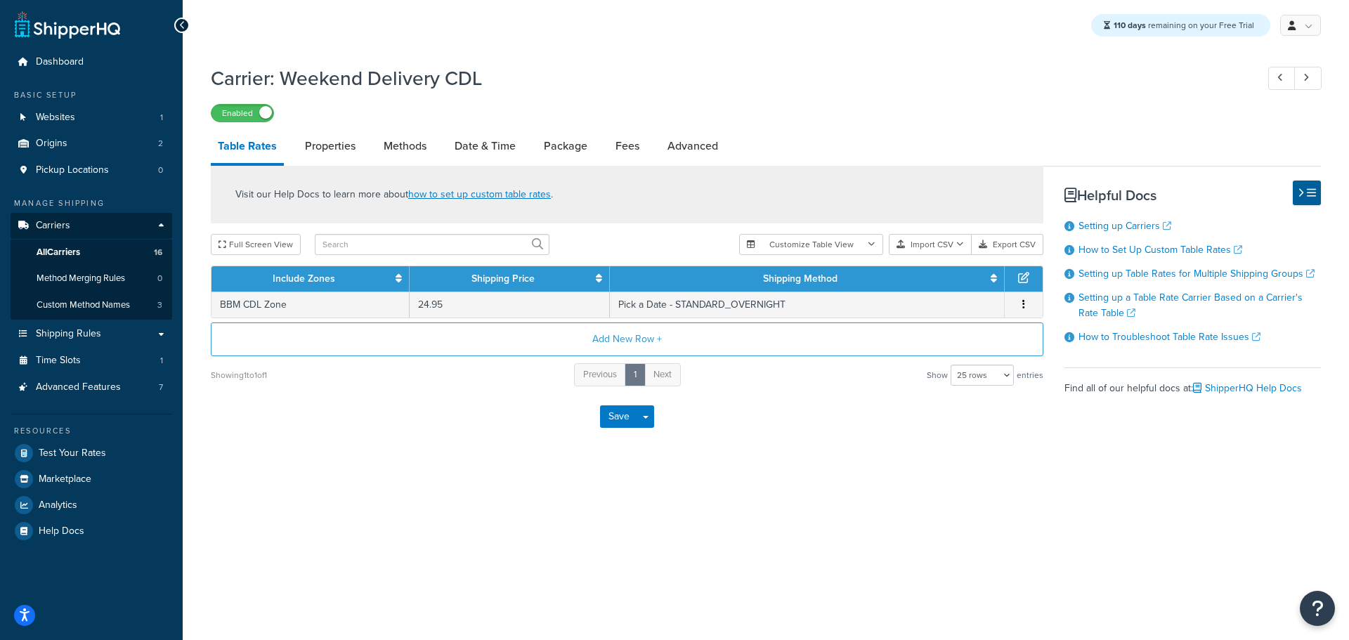
select select "25"
drag, startPoint x: 505, startPoint y: 74, endPoint x: 287, endPoint y: 74, distance: 217.8
click at [287, 74] on h1 "Carrier: Weekend Delivery CDL" at bounding box center [727, 78] width 1032 height 27
copy h1 "Weekend Delivery CDL"
click at [327, 150] on link "Properties" at bounding box center [330, 146] width 65 height 34
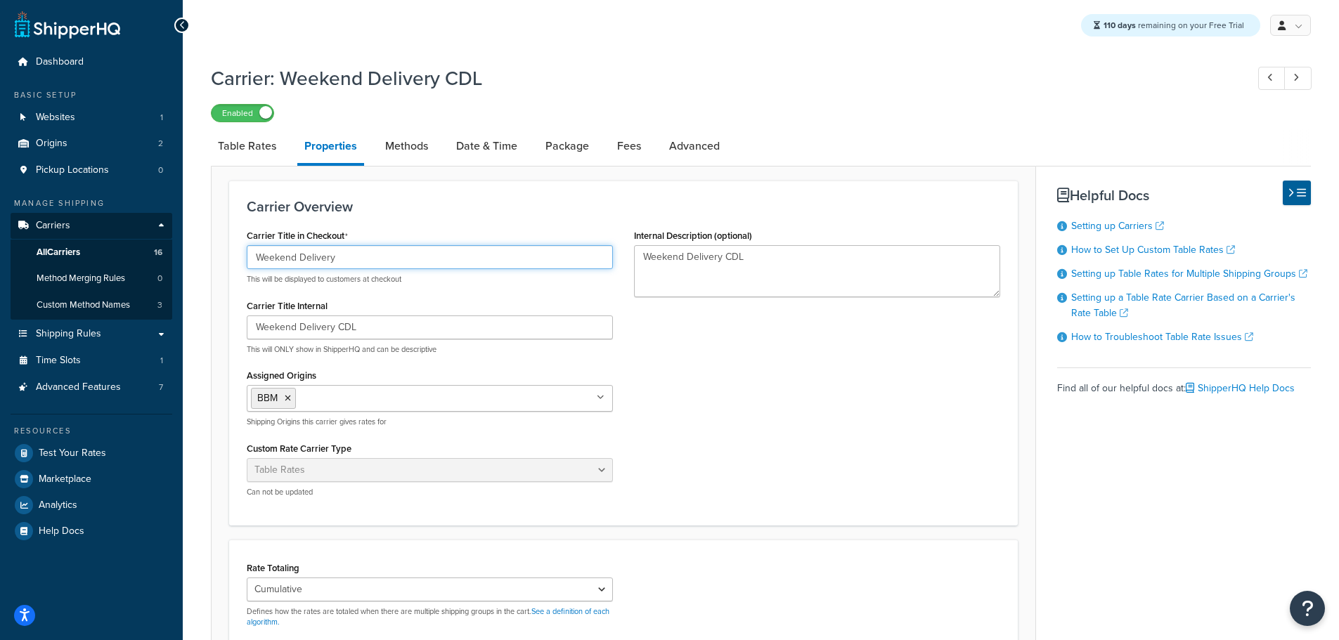
drag, startPoint x: 351, startPoint y: 261, endPoint x: 145, endPoint y: 259, distance: 205.2
click at [150, 259] on div "Dashboard Basic Setup Websites 1 Origins 2 Pickup Locations 0 Manage Shipping C…" at bounding box center [669, 471] width 1339 height 942
click at [378, 271] on div "Weekend Delivery This will be displayed to customers at checkout" at bounding box center [430, 264] width 366 height 39
drag, startPoint x: 348, startPoint y: 257, endPoint x: 132, endPoint y: 235, distance: 216.9
click at [138, 240] on div "Dashboard Basic Setup Websites 1 Origins 2 Pickup Locations 0 Manage Shipping C…" at bounding box center [669, 471] width 1339 height 942
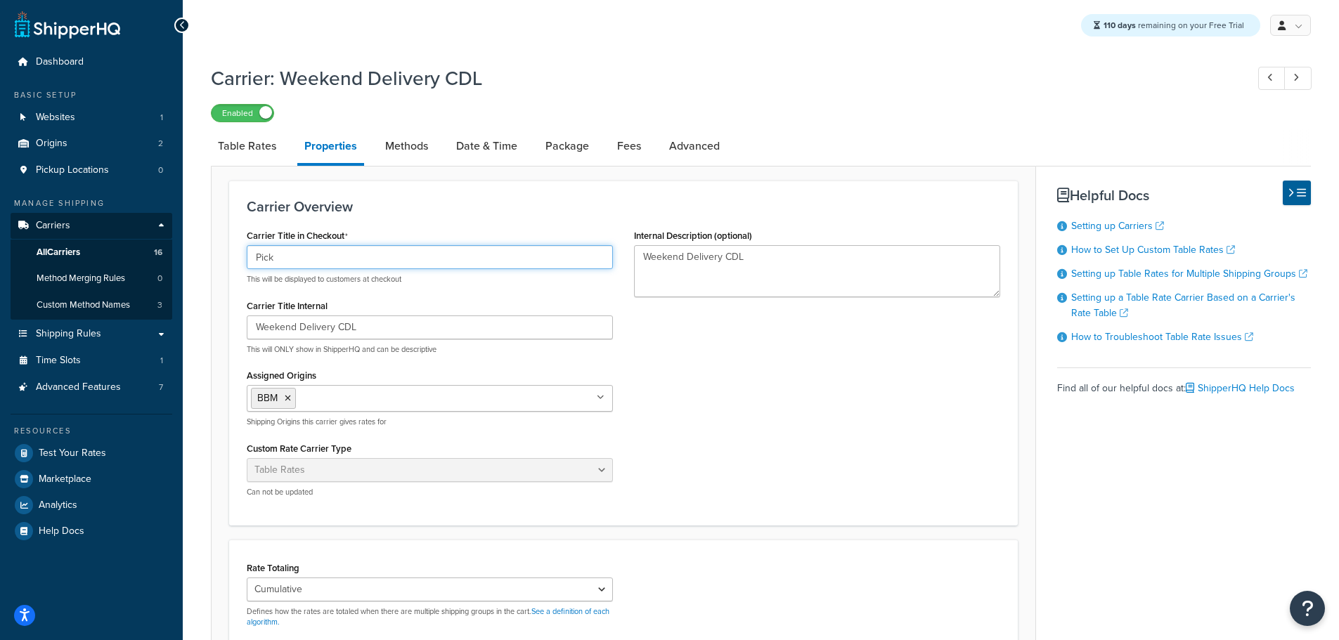
click at [310, 259] on input "Pick" at bounding box center [430, 257] width 366 height 24
type input "Pick a Date"
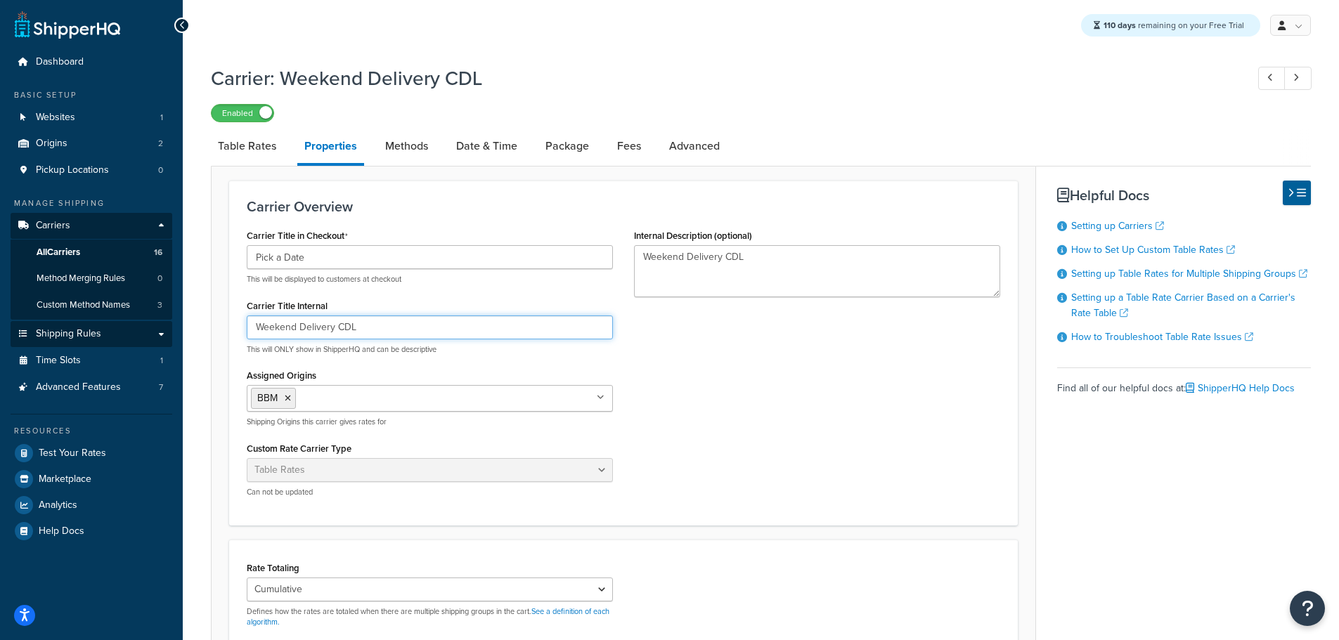
drag, startPoint x: 375, startPoint y: 330, endPoint x: 130, endPoint y: 339, distance: 244.7
click at [131, 339] on div "Dashboard Basic Setup Websites 1 Origins 2 Pickup Locations 0 Manage Shipping C…" at bounding box center [669, 471] width 1339 height 942
click at [375, 325] on input "Weekend Delivery CDL" at bounding box center [430, 328] width 366 height 24
drag, startPoint x: 390, startPoint y: 326, endPoint x: 208, endPoint y: 326, distance: 182.0
click at [208, 326] on div "Carrier: Weekend Delivery CDL Enabled Table Rates Properties Methods Date & Tim…" at bounding box center [761, 482] width 1156 height 849
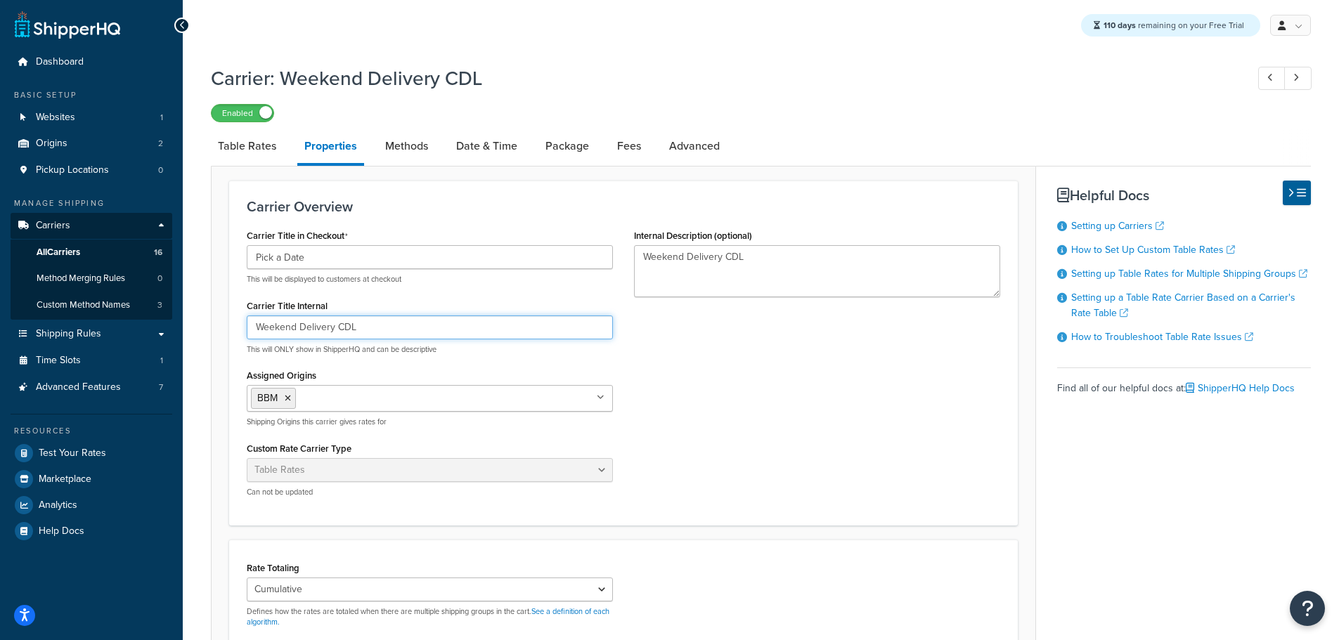
paste input "Pick a Date – Sat, Sun, Mon"
drag, startPoint x: 357, startPoint y: 327, endPoint x: 93, endPoint y: 323, distance: 263.6
click at [93, 324] on div "Dashboard Basic Setup Websites 1 Origins 2 Pickup Locations 0 Manage Shipping C…" at bounding box center [669, 471] width 1339 height 942
type input "Pick a Date Sat Sun Mon"
drag, startPoint x: 774, startPoint y: 254, endPoint x: 431, endPoint y: 255, distance: 342.9
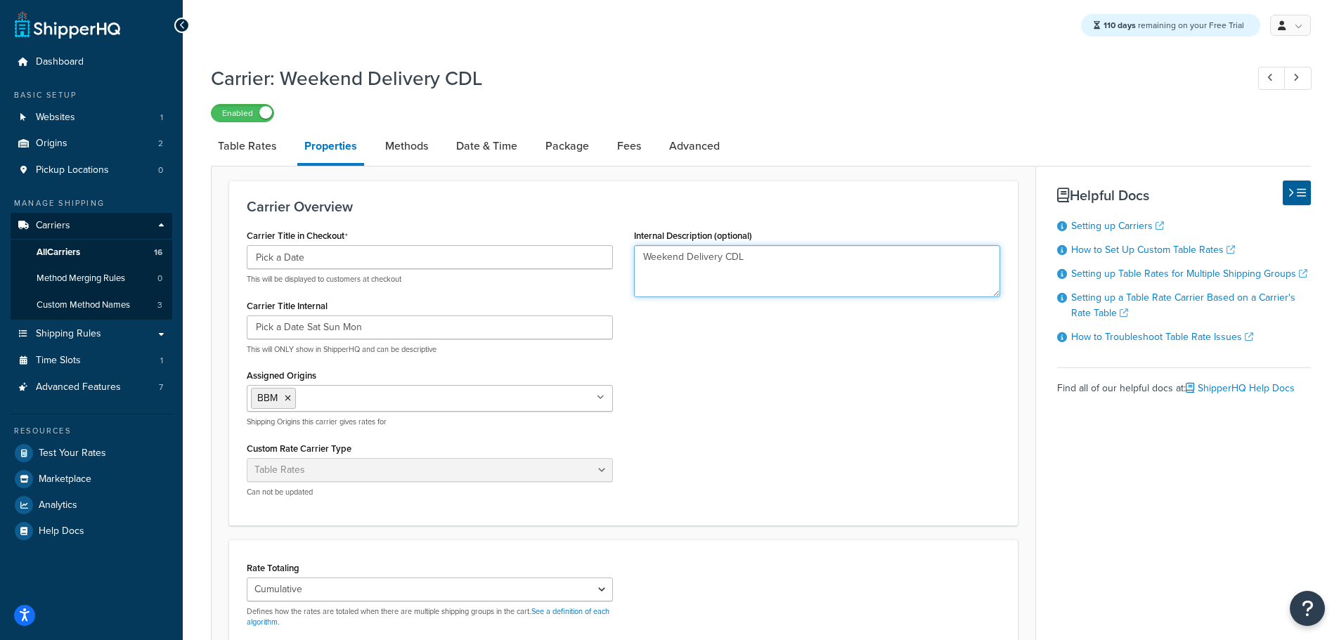
click at [431, 255] on div "Carrier Title in Checkout Pick a Date This will be displayed to customers at ch…" at bounding box center [623, 367] width 774 height 282
paste textarea "Pick a Date Sat Sun Mon"
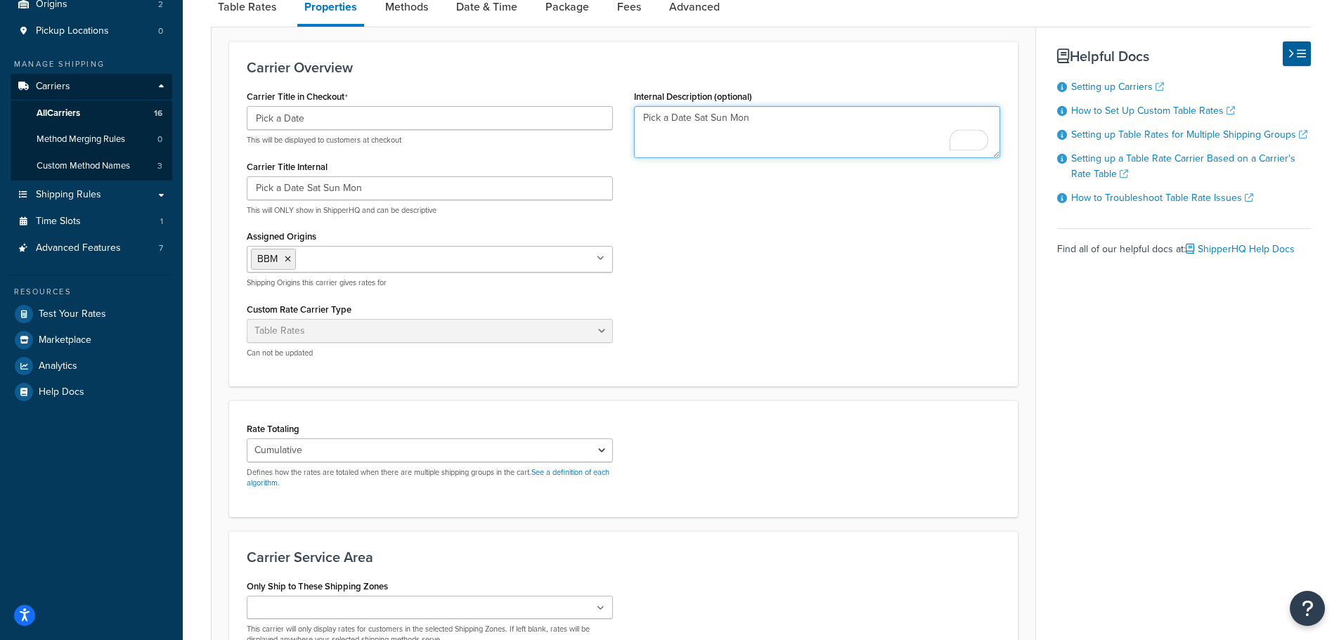
scroll to position [301, 0]
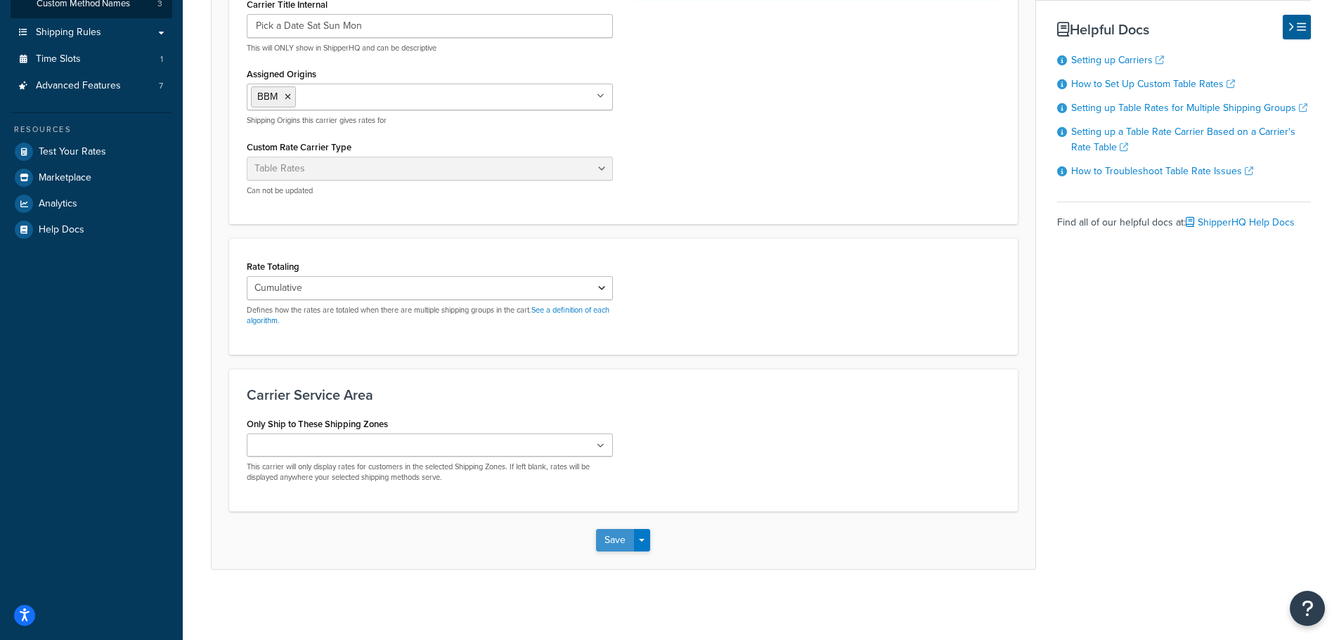
type textarea "Pick a Date Sat Sun Mon"
click at [609, 533] on button "Save" at bounding box center [615, 540] width 38 height 22
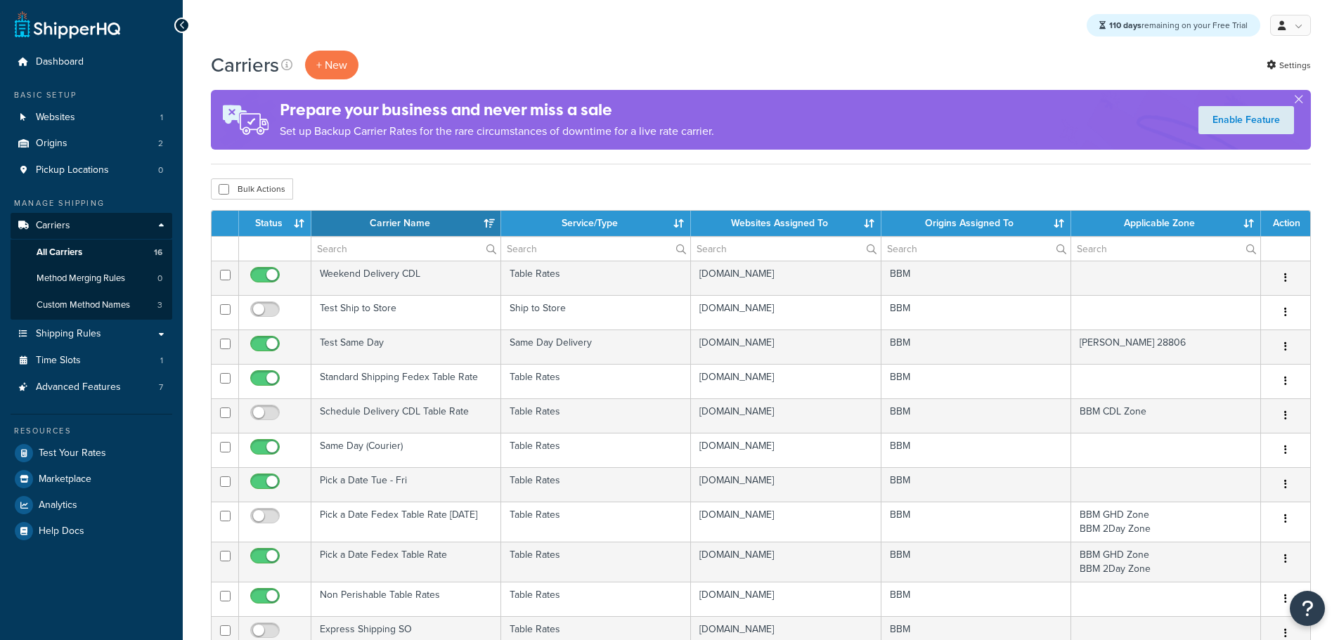
select select "15"
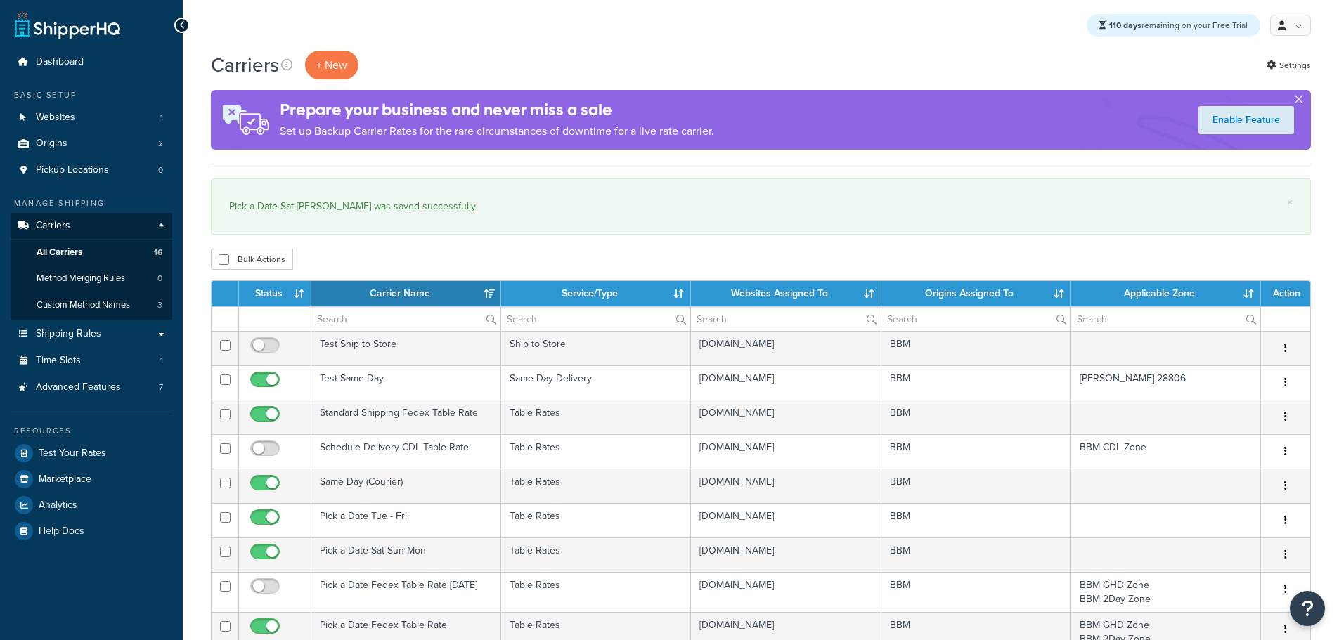
select select "15"
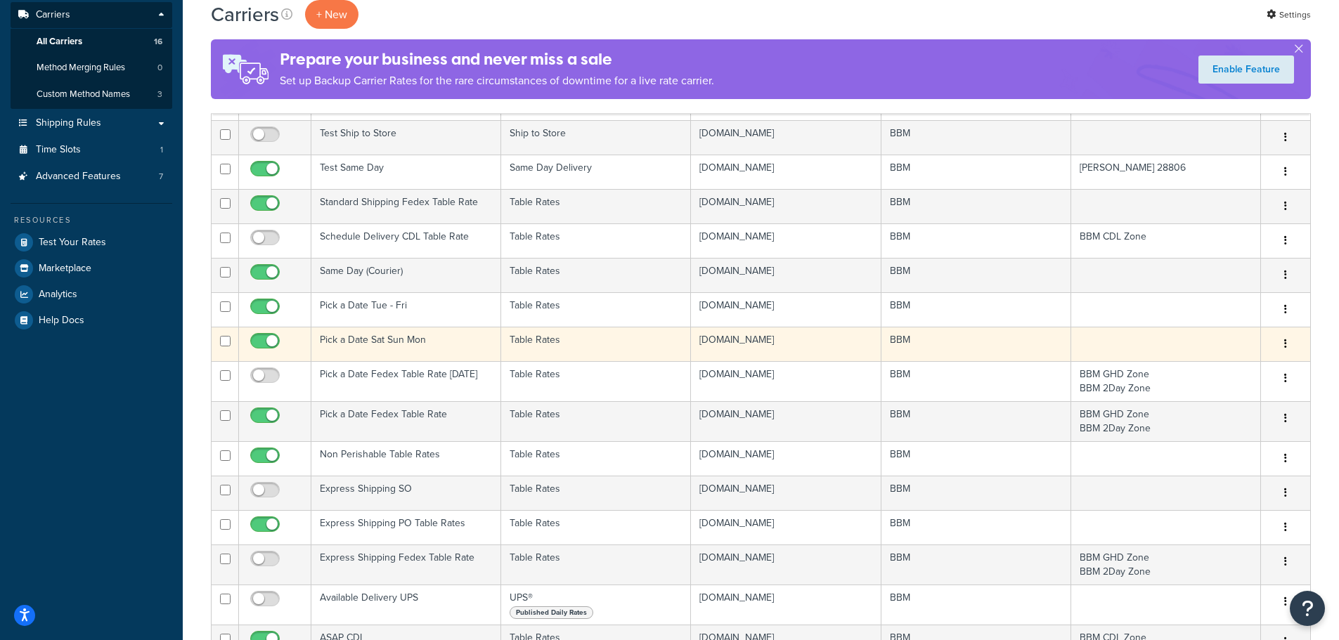
click at [370, 339] on td "Pick a Date Sat Sun Mon" at bounding box center [406, 344] width 190 height 34
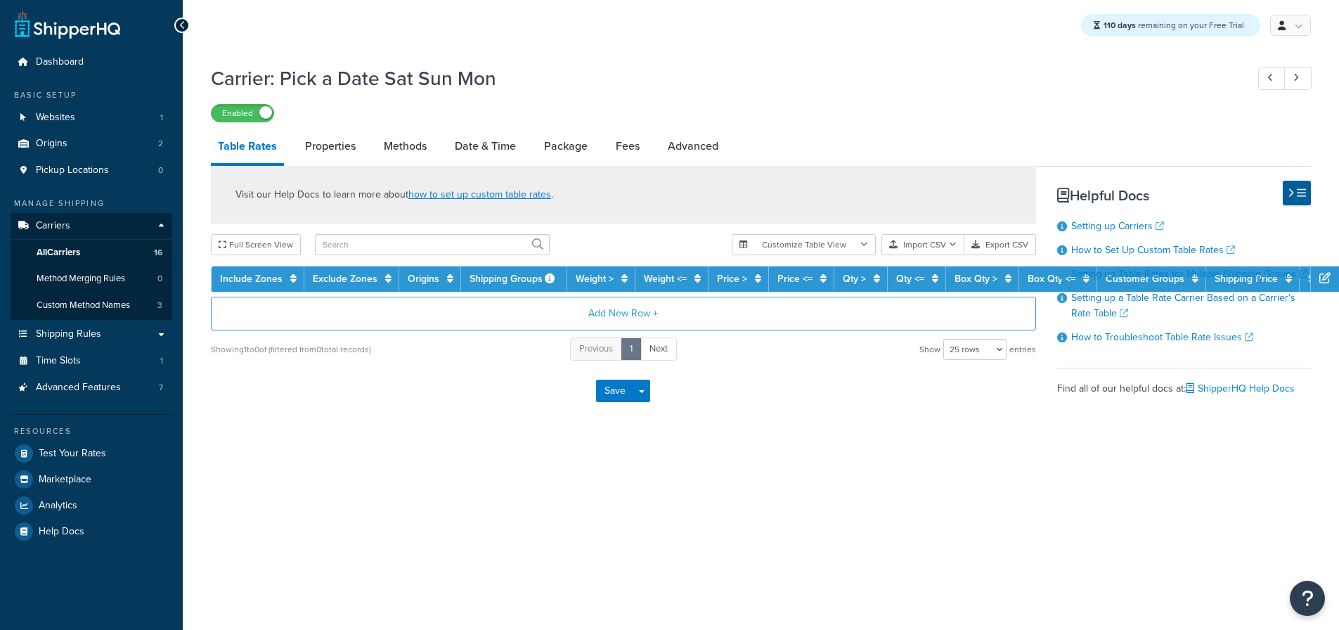
select select "25"
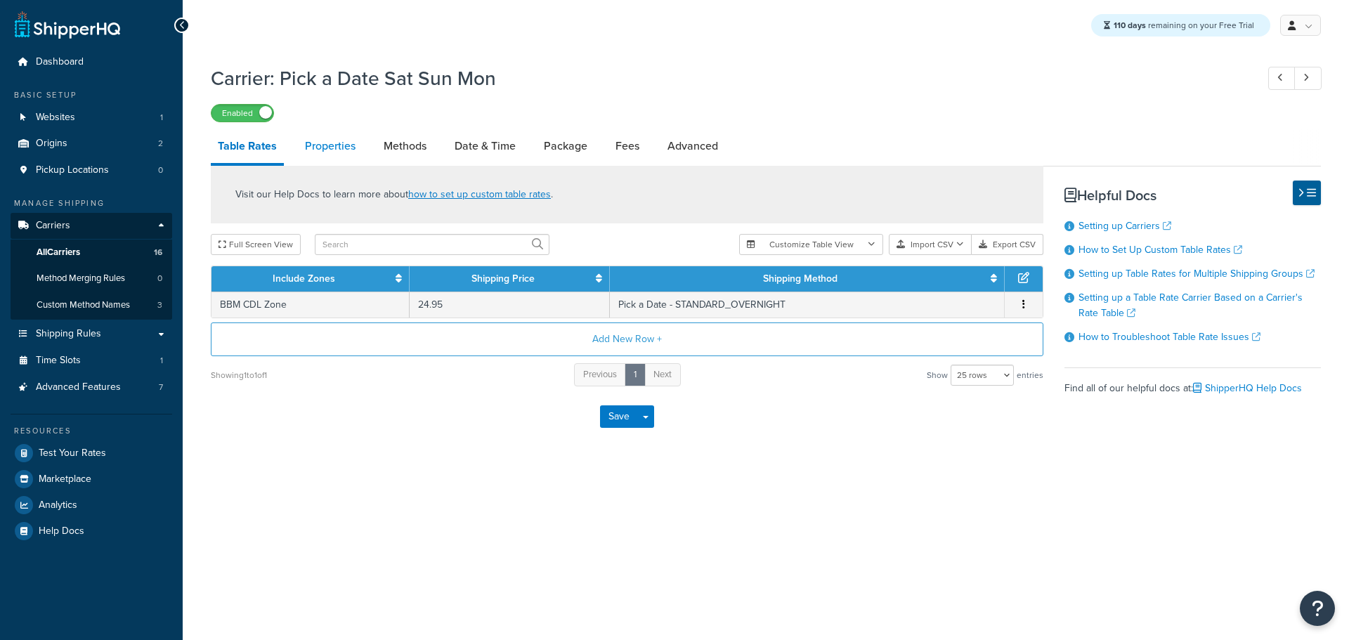
click at [336, 148] on link "Properties" at bounding box center [330, 146] width 65 height 34
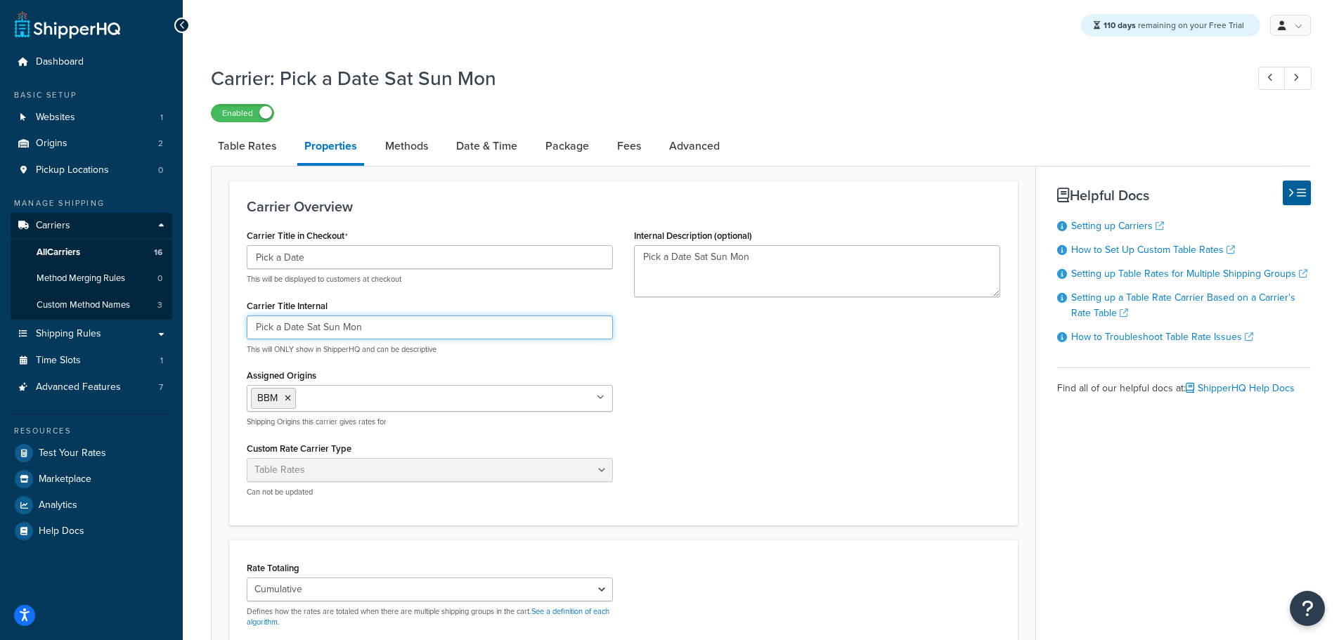
drag, startPoint x: 381, startPoint y: 328, endPoint x: 216, endPoint y: 326, distance: 165.2
click at [225, 327] on form "Carrier Overview Carrier Title in Checkout Pick a Date This will be displayed t…" at bounding box center [624, 525] width 824 height 689
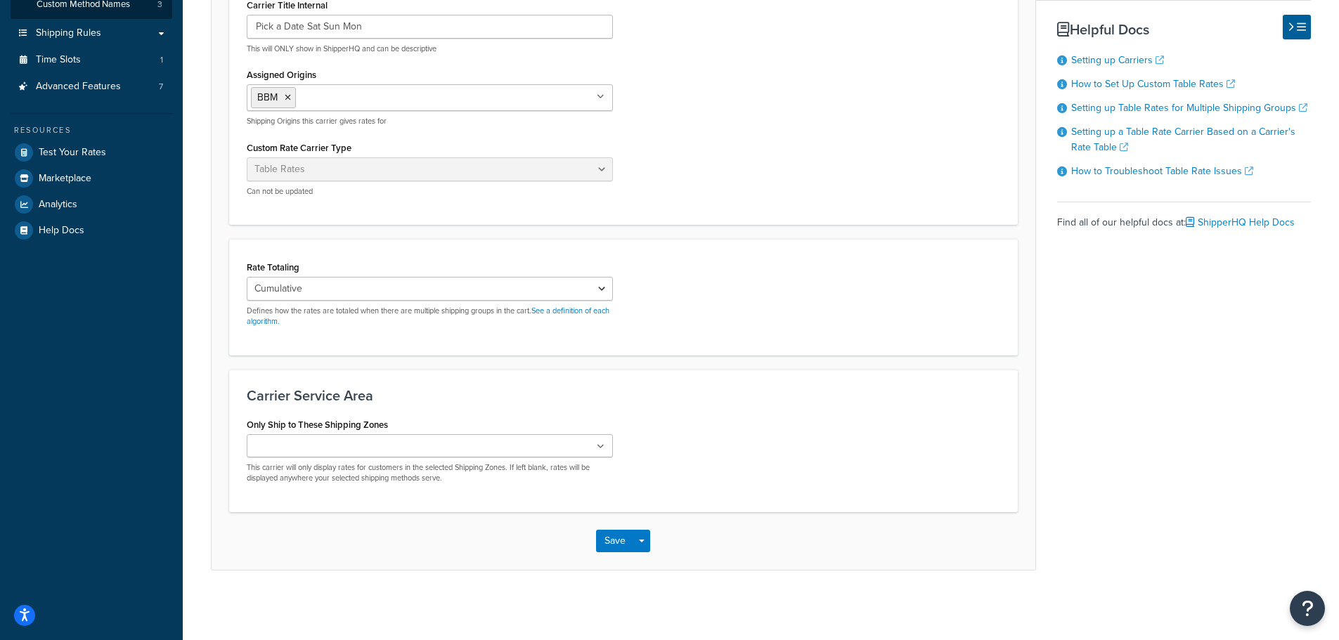
scroll to position [301, 0]
click at [616, 537] on button "Save" at bounding box center [615, 540] width 38 height 22
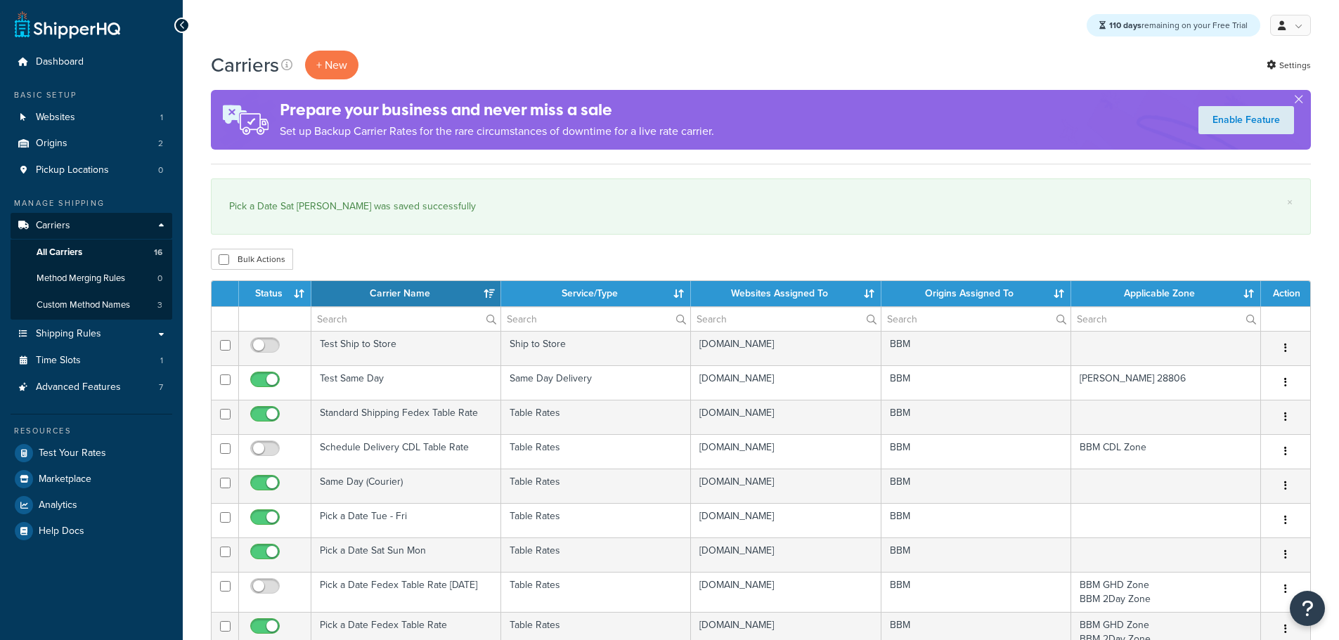
select select "15"
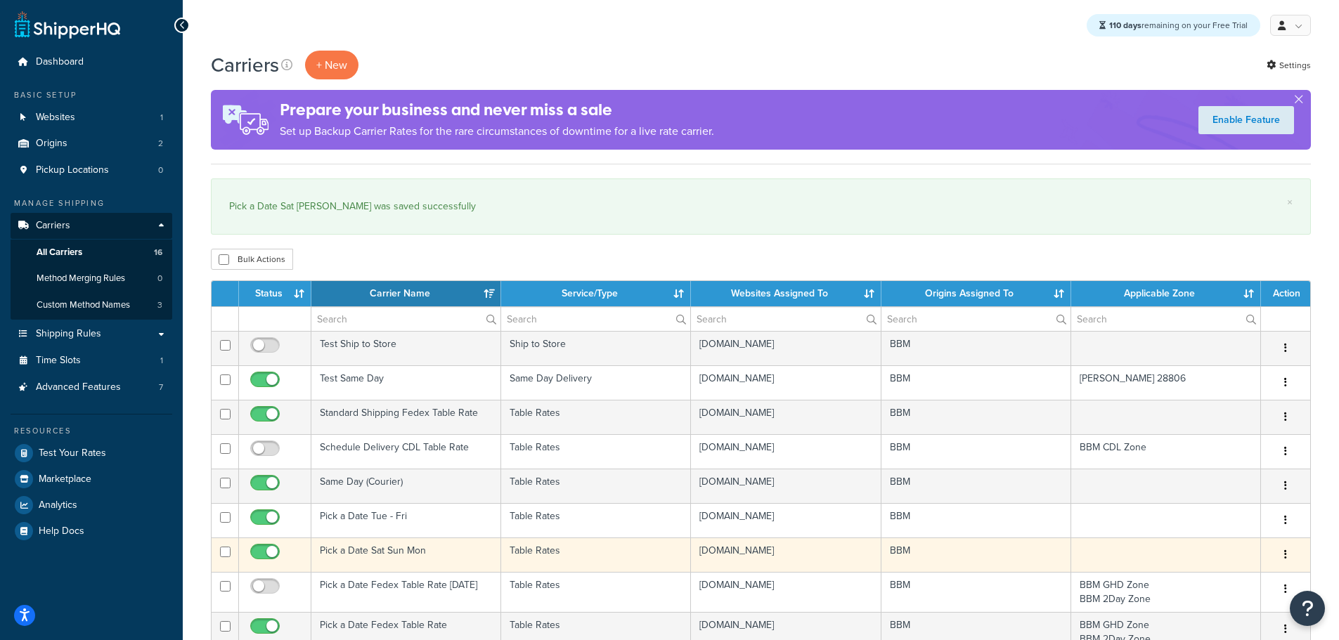
click at [387, 547] on td "Pick a Date Sat Sun Mon" at bounding box center [406, 555] width 190 height 34
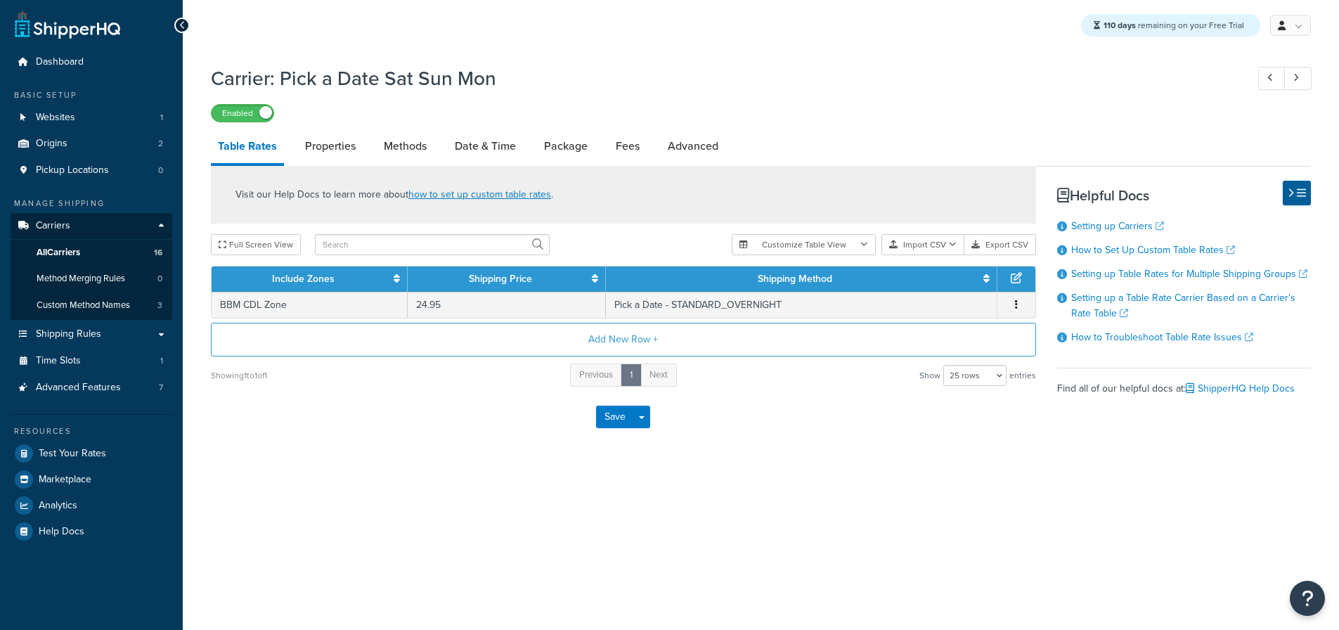
select select "25"
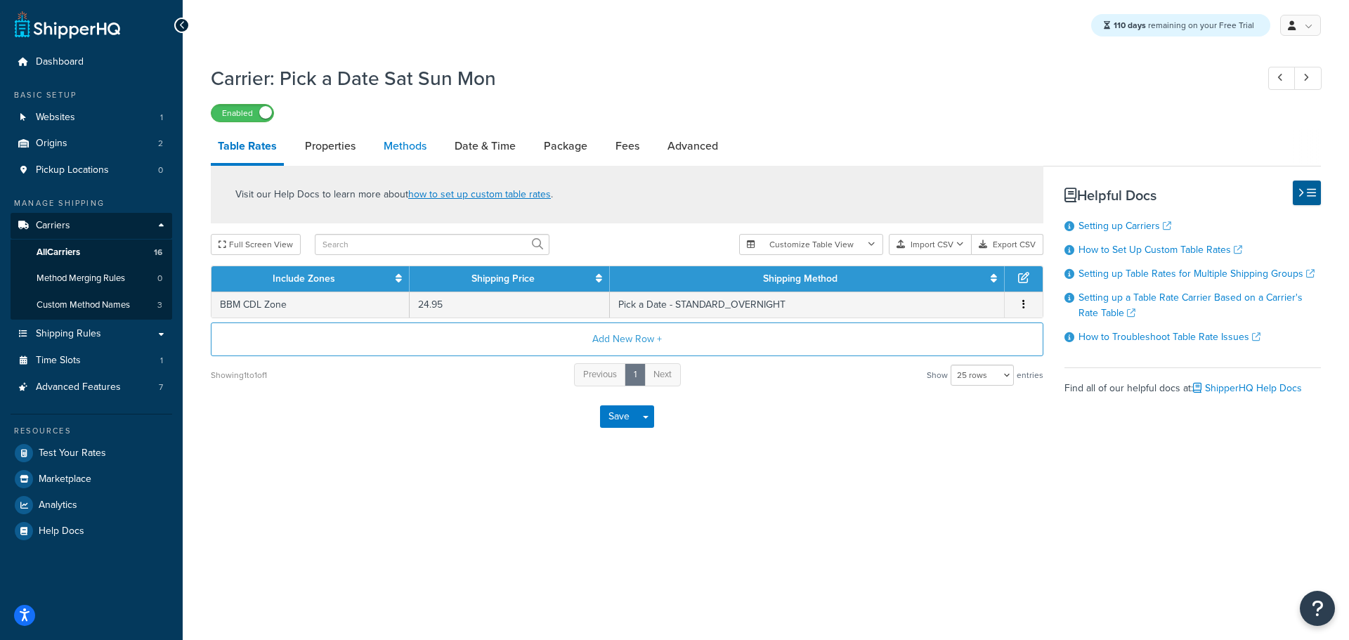
click at [406, 151] on link "Methods" at bounding box center [405, 146] width 57 height 34
select select "25"
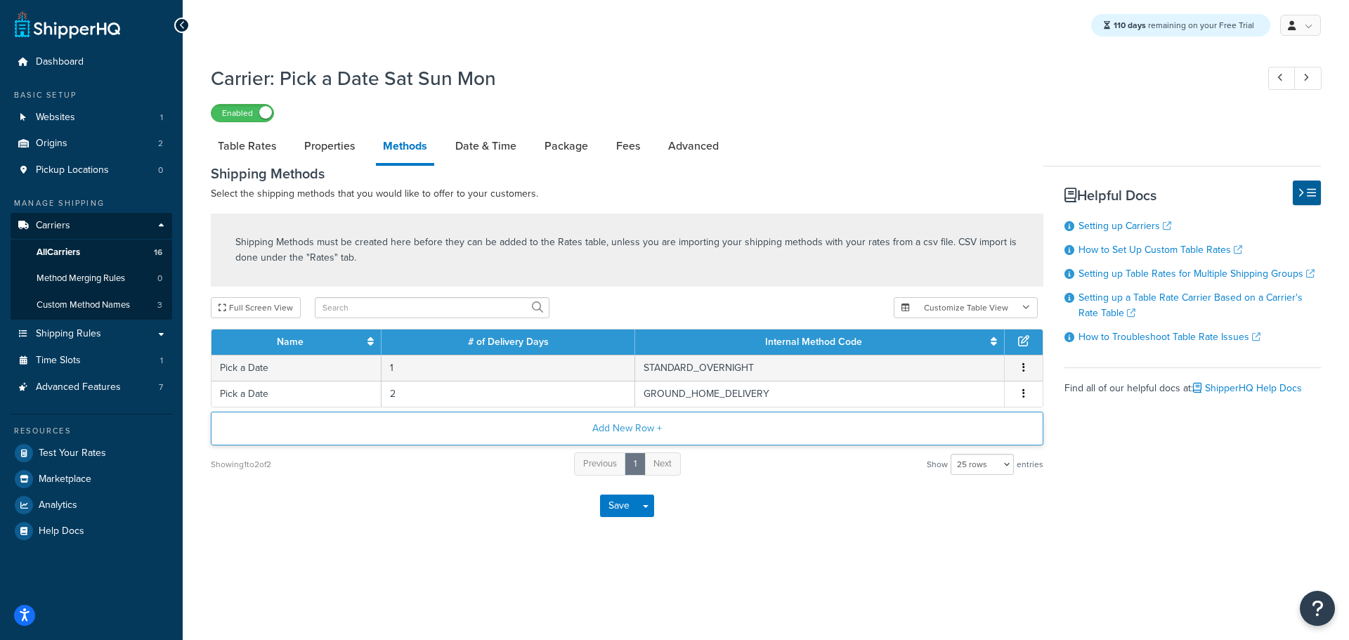
click at [620, 438] on button "Add New Row +" at bounding box center [627, 429] width 833 height 34
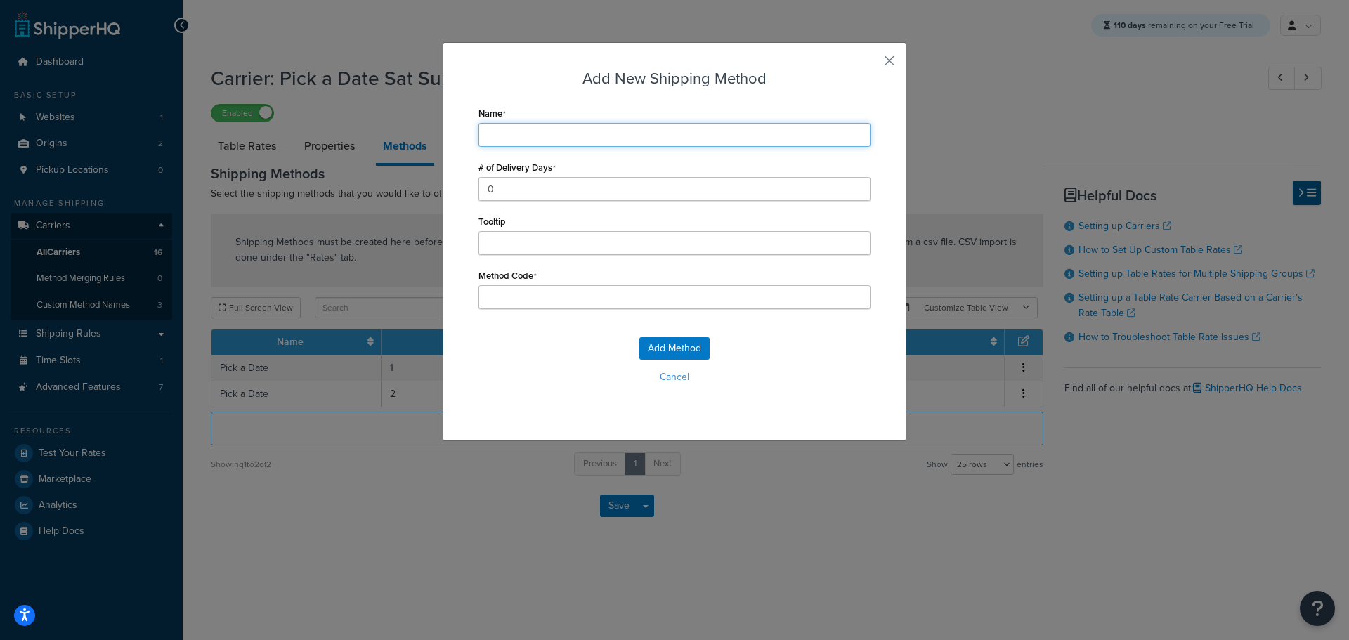
click at [519, 135] on input "Name" at bounding box center [675, 135] width 392 height 24
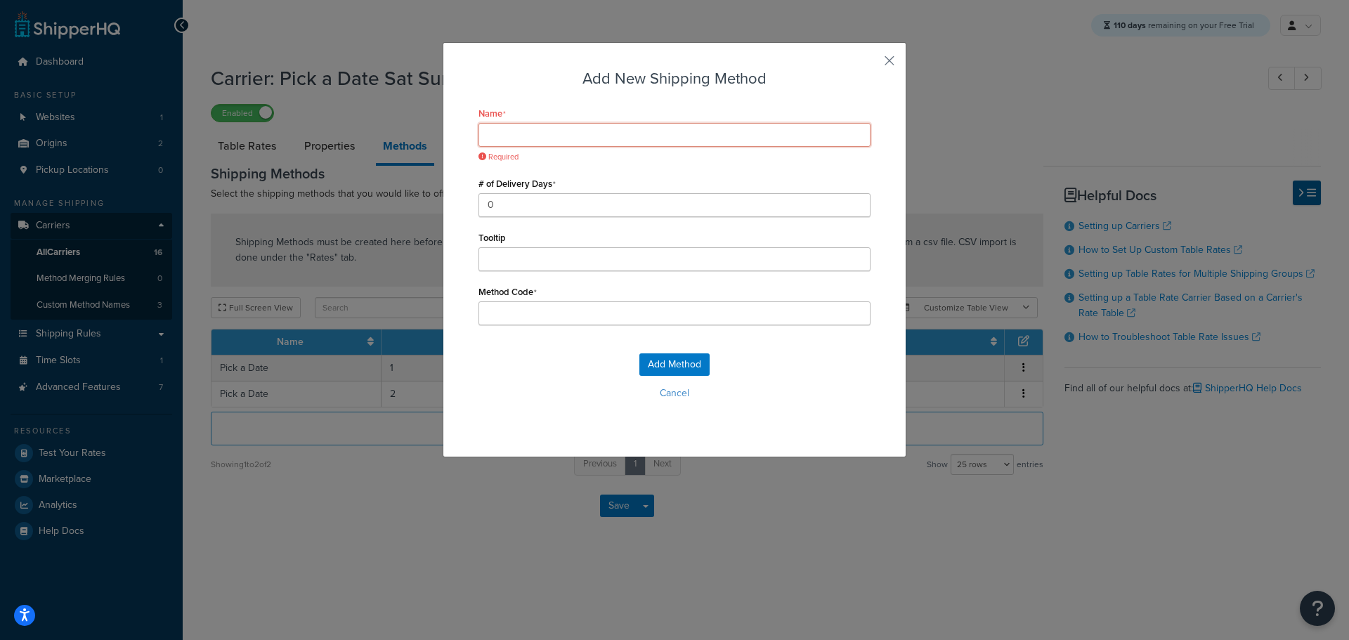
paste input "Sat, Sun, Mon"
type input "Sat, Sun, Mon"
type input "Sat,_Sun,_Mon"
drag, startPoint x: 521, startPoint y: 135, endPoint x: 518, endPoint y: 147, distance: 12.5
click at [520, 135] on input "Sat, Sun, Mon" at bounding box center [675, 135] width 392 height 24
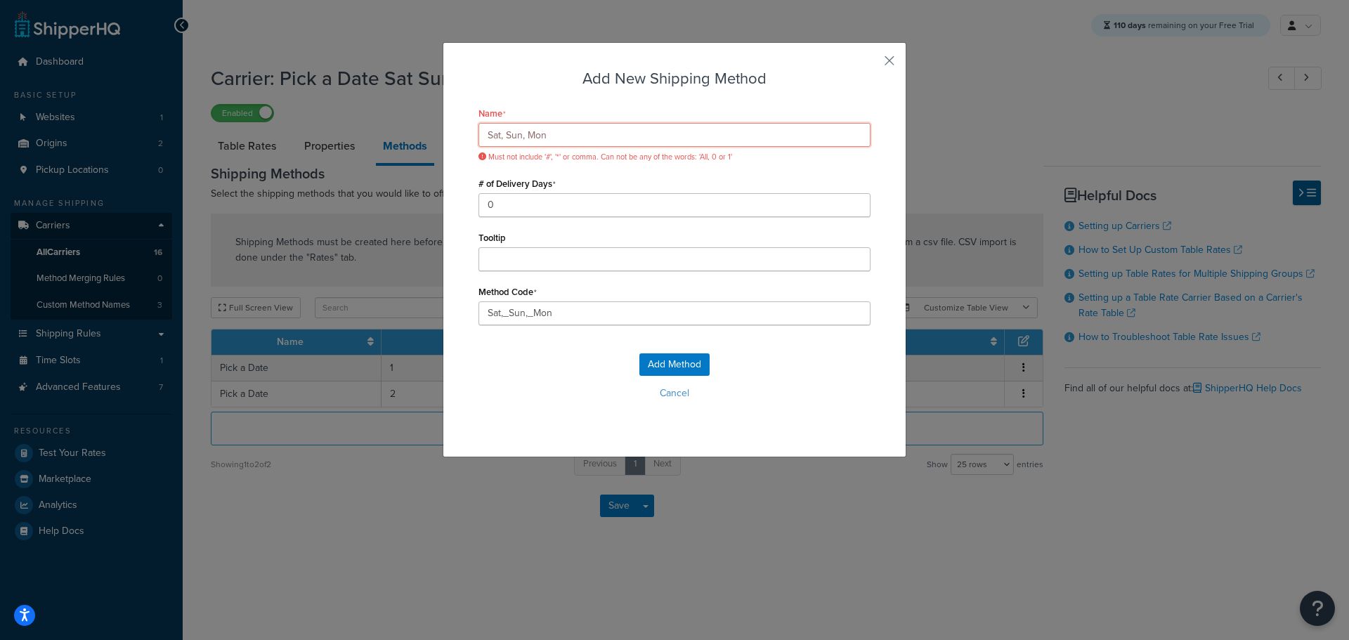
type input "Sat, Sun,Mon"
type input "Sat,_Sun,Mon"
type input "Sat, SunMon"
type input "Sat,_SunMon"
type input "Sat, [PERSON_NAME]"
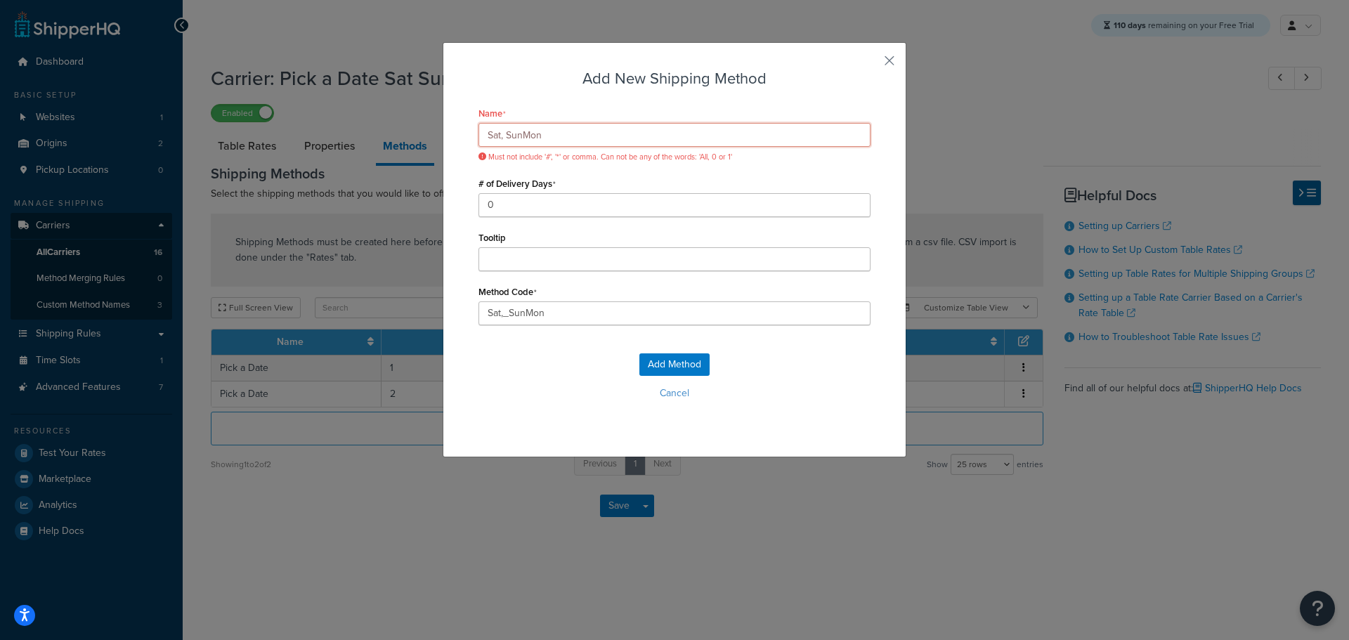
type input "Sat,_Sun_Mon"
type input "Sat Sun Mon"
type input "Sat_Sun_Mon"
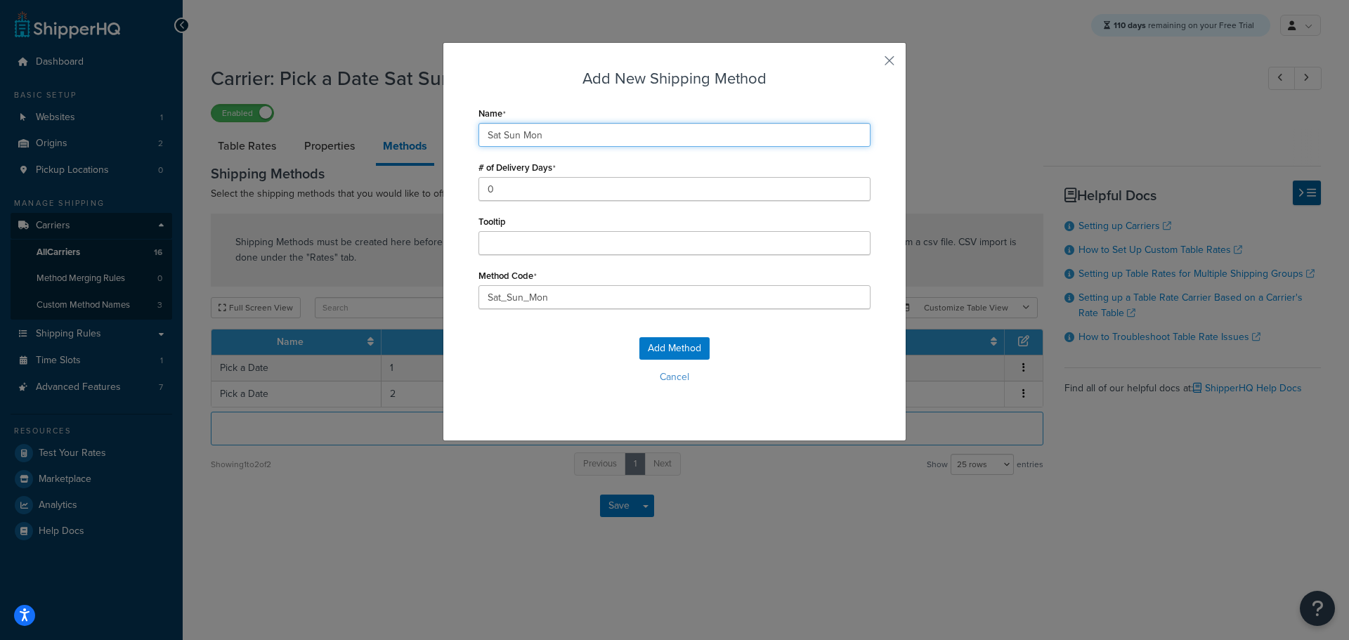
type input "Sat Sun Mon"
type input "Sat__Sun_Mon"
type input "Sat Sun Mon"
type input "Sat_Sun_Mon"
type input "Sat Sun Mon"
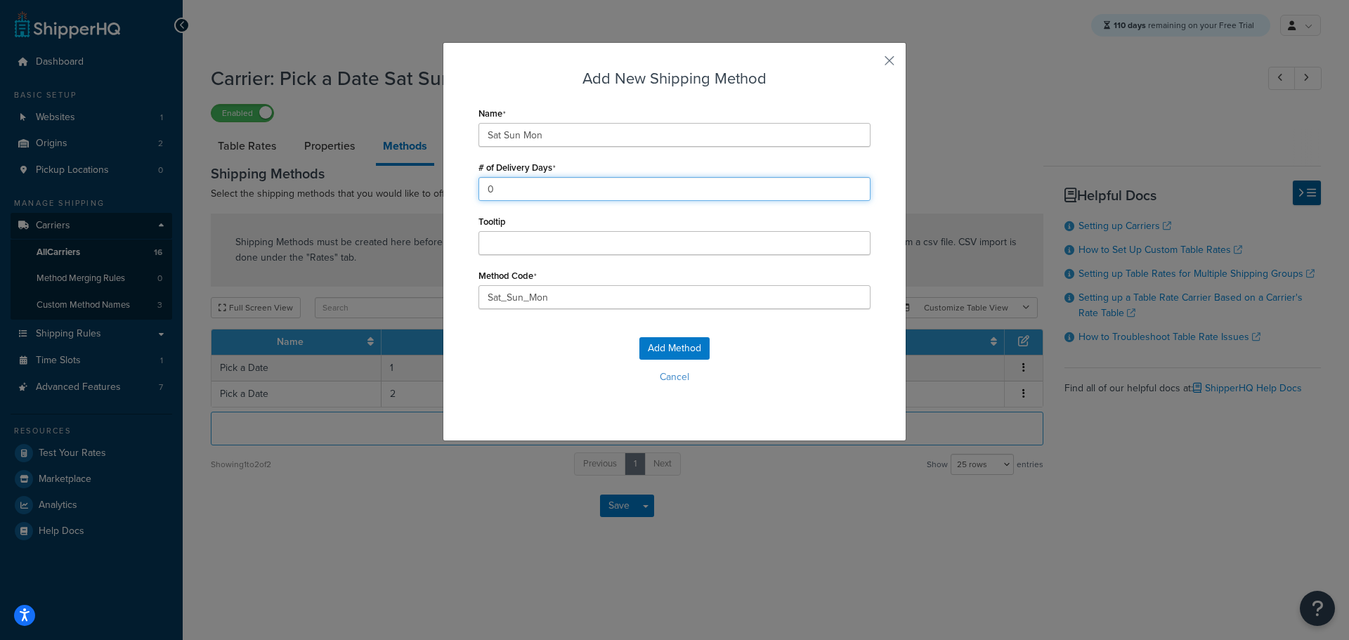
drag, startPoint x: 507, startPoint y: 195, endPoint x: 424, endPoint y: 195, distance: 82.9
click at [424, 195] on div "Add New Shipping Method Name Sat Sun Mon # of Delivery Days 0 Tooltip Method Co…" at bounding box center [674, 320] width 1349 height 640
type input "2"
drag, startPoint x: 472, startPoint y: 299, endPoint x: 432, endPoint y: 294, distance: 40.3
click at [433, 295] on div "Add New Shipping Method Name Sat Sun Mon # of Delivery Days 2 Tooltip Method Co…" at bounding box center [674, 320] width 1349 height 640
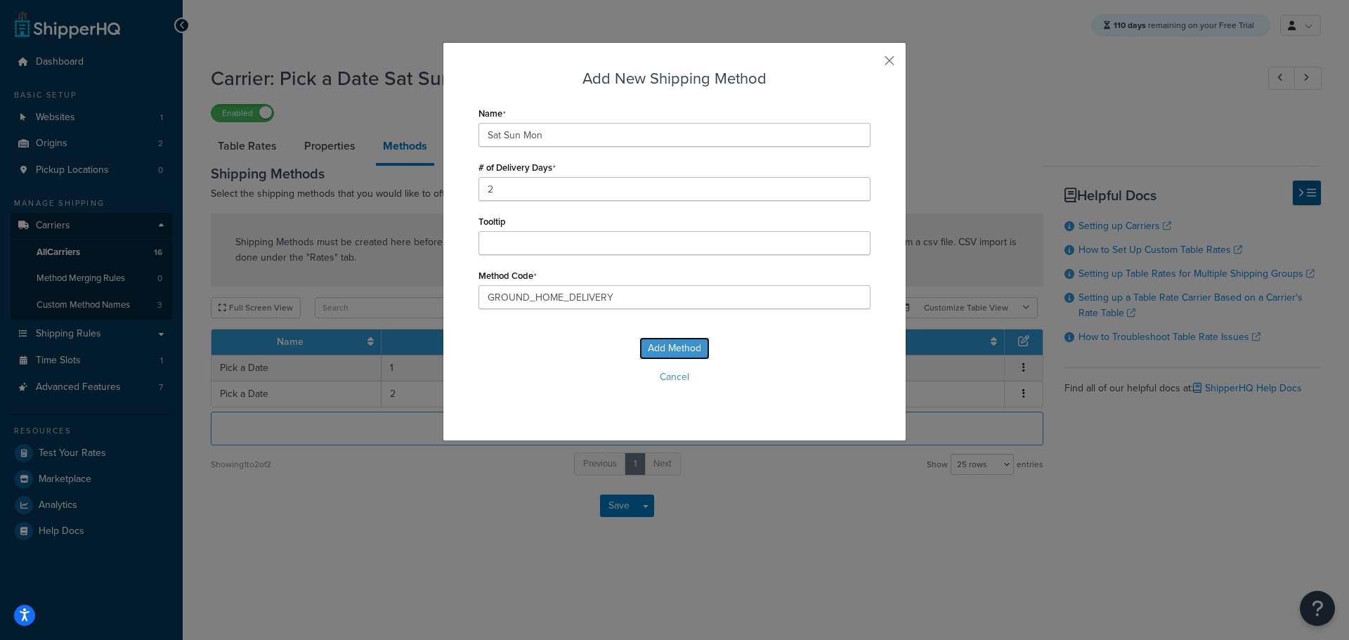
click at [684, 346] on div "Add Method Cancel" at bounding box center [675, 366] width 392 height 93
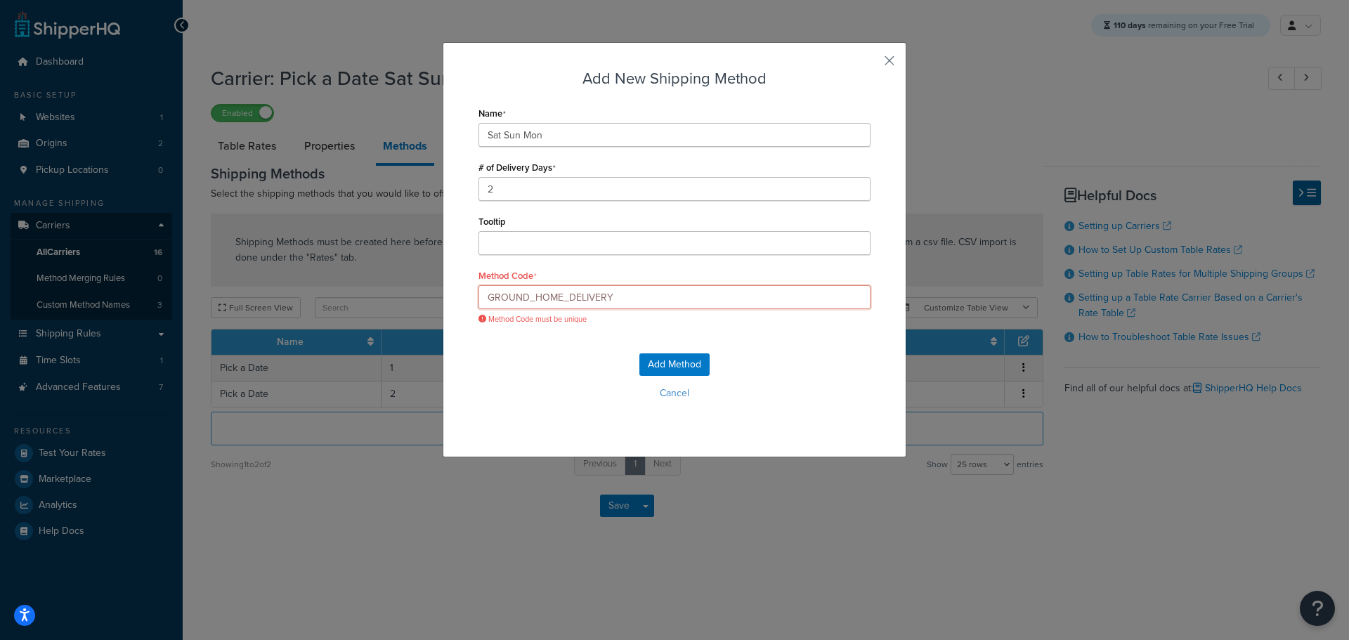
drag, startPoint x: 530, startPoint y: 295, endPoint x: 339, endPoint y: 295, distance: 190.4
click at [340, 295] on div "Add New Shipping Method Name Sat Sun Mon # of Delivery Days 2 Tooltip Method Co…" at bounding box center [674, 320] width 1349 height 640
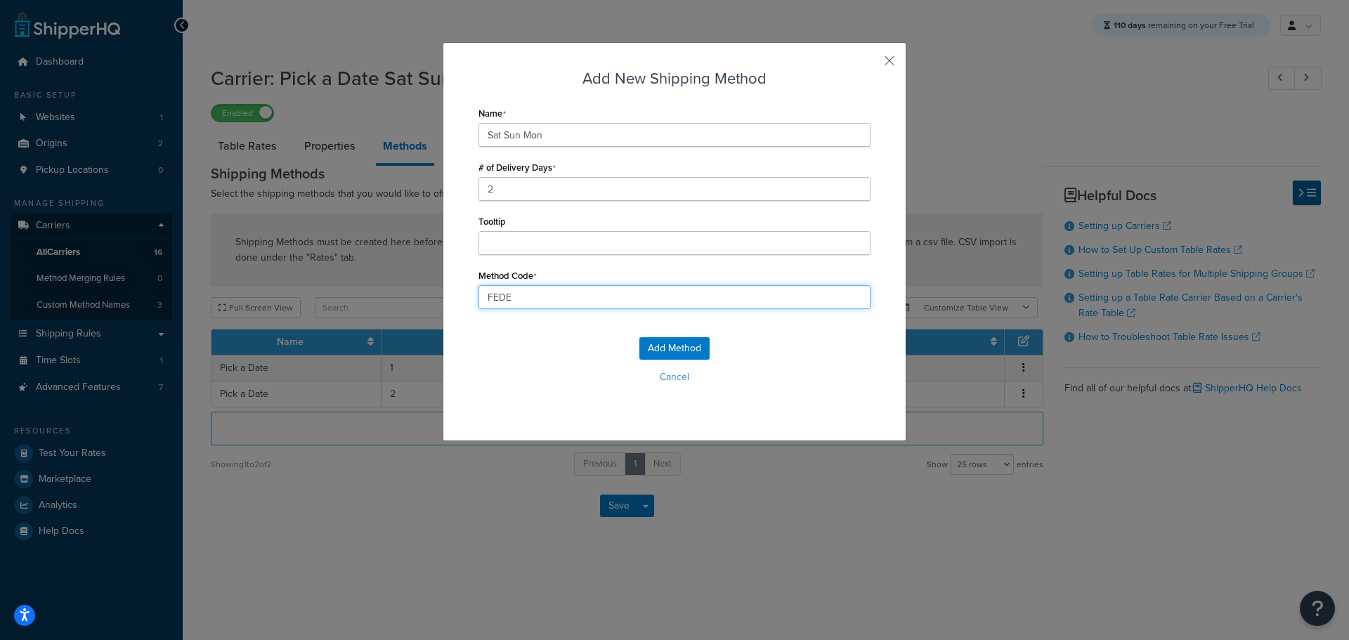
type input "FEDEX_2_DAY"
click at [658, 346] on button "Add Method" at bounding box center [674, 348] width 70 height 22
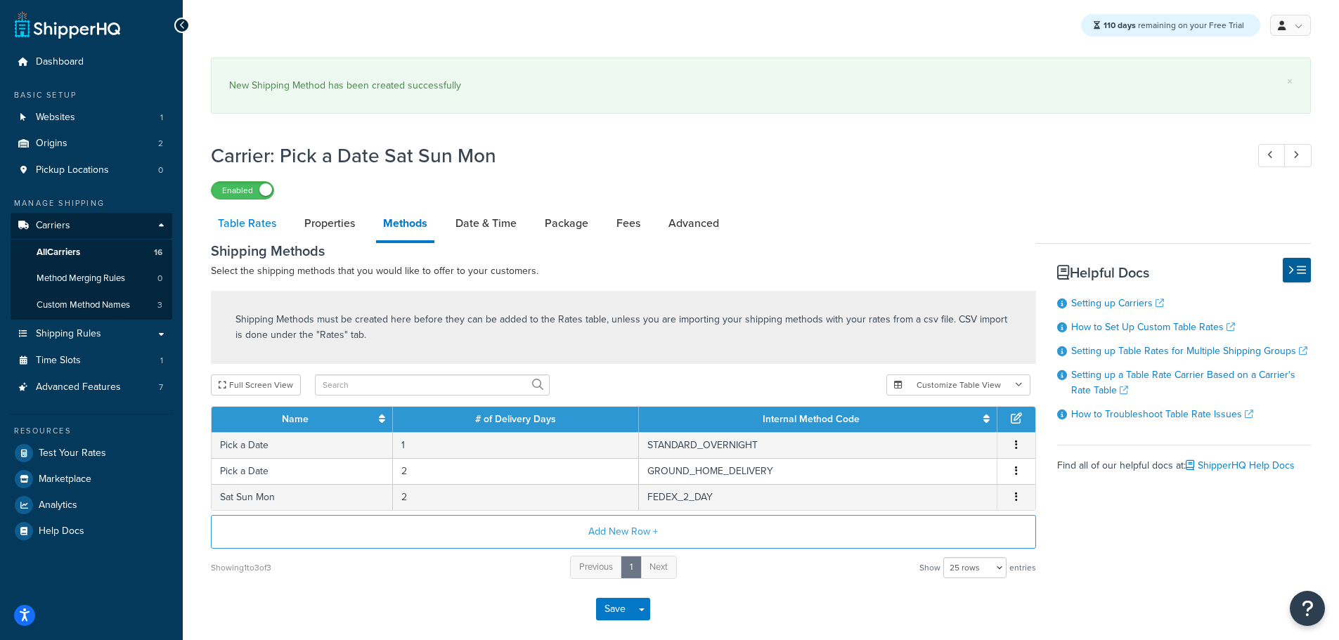
click at [251, 228] on link "Table Rates" at bounding box center [247, 224] width 72 height 34
select select "25"
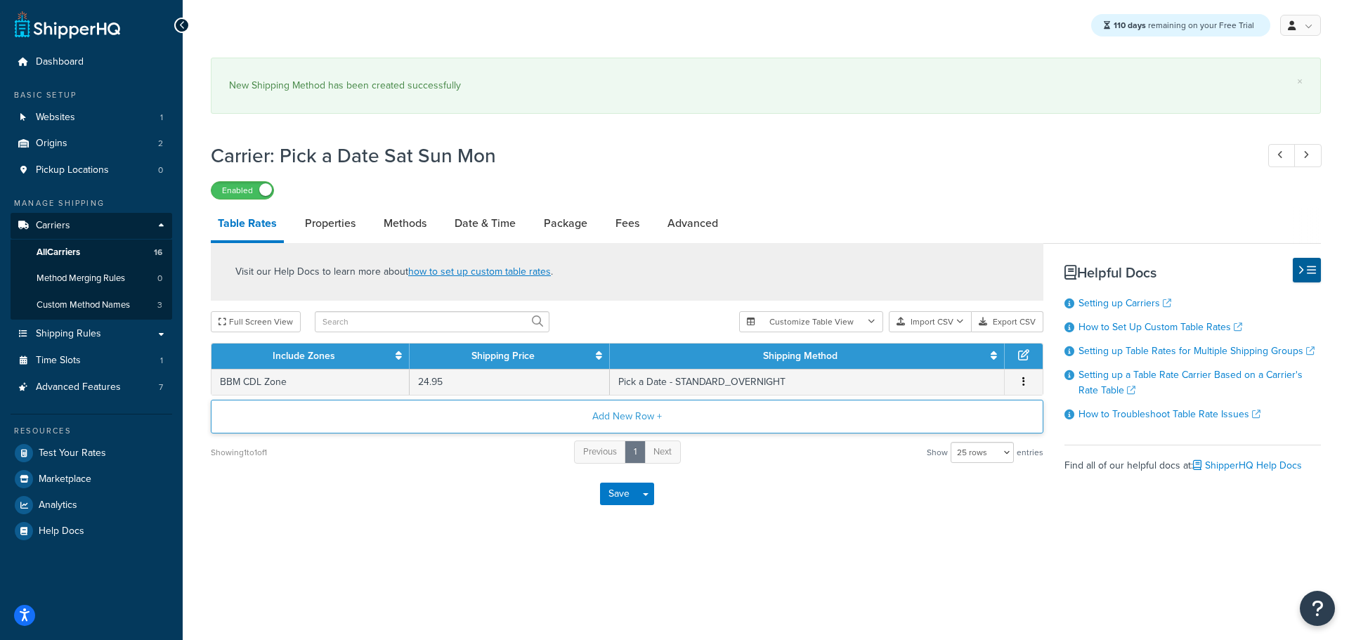
click at [609, 422] on button "Add New Row +" at bounding box center [627, 417] width 833 height 34
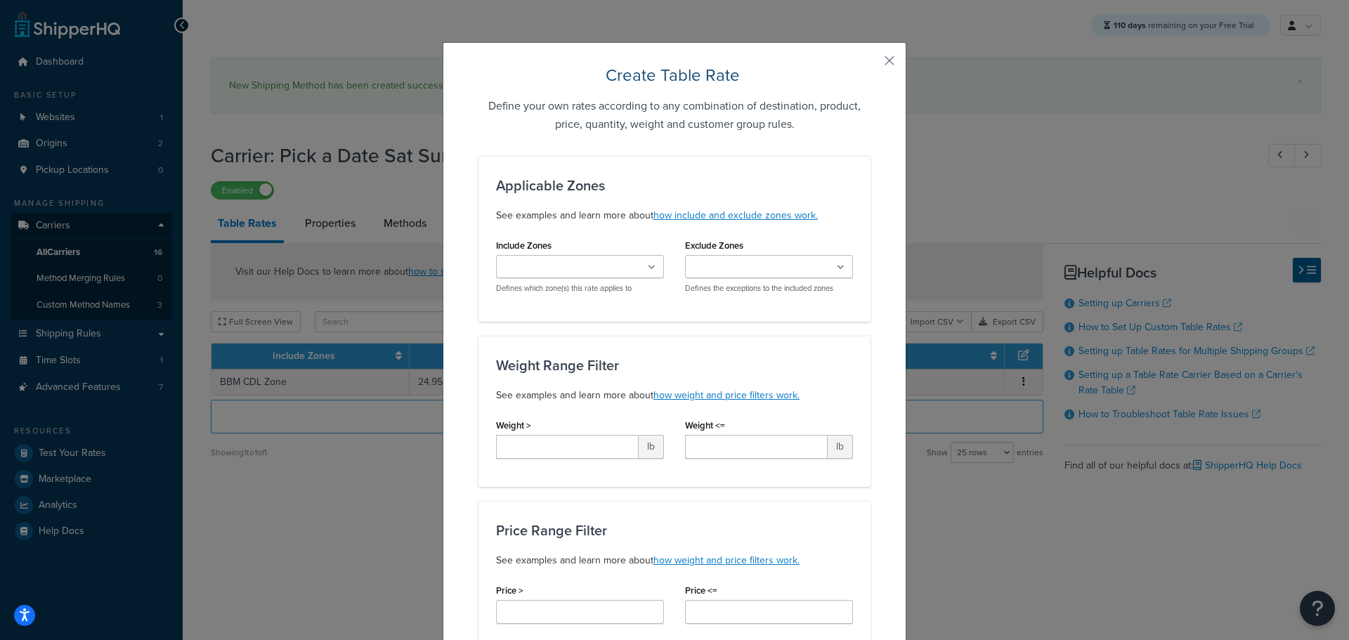
click at [604, 272] on input "Include Zones" at bounding box center [562, 267] width 124 height 15
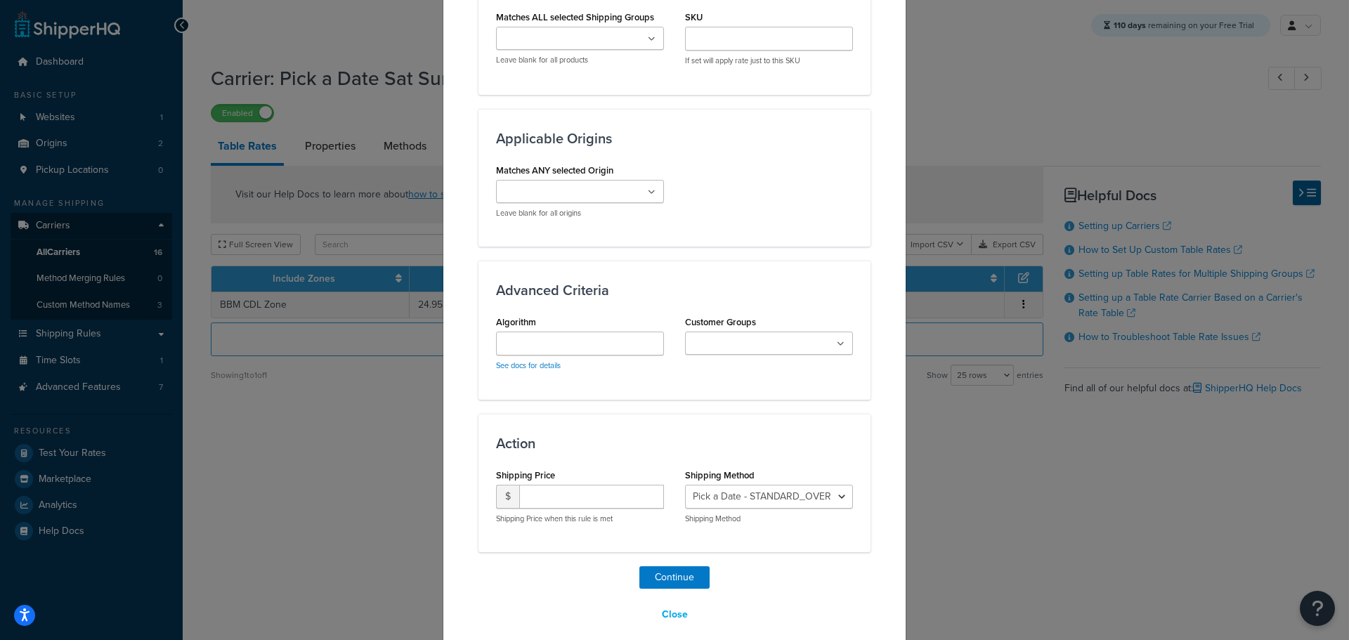
scroll to position [888, 0]
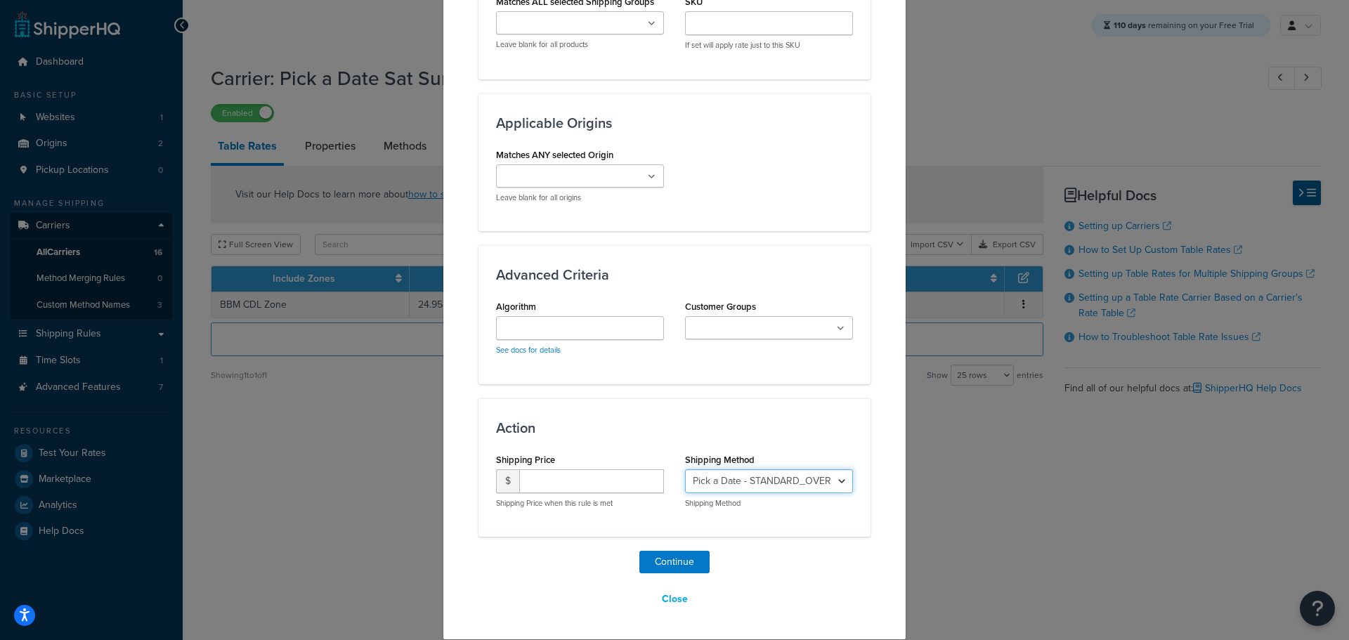
click at [819, 479] on select "Pick a Date - STANDARD_OVERNIGHT Pick a Date - GROUND_HOME_DELIVERY Sat Sun Mon…" at bounding box center [769, 481] width 168 height 24
select select "181672"
click at [685, 469] on select "Pick a Date - STANDARD_OVERNIGHT Pick a Date - GROUND_HOME_DELIVERY Sat Sun Mon…" at bounding box center [769, 481] width 168 height 24
click at [561, 486] on input "number" at bounding box center [591, 481] width 145 height 24
type input "15.95"
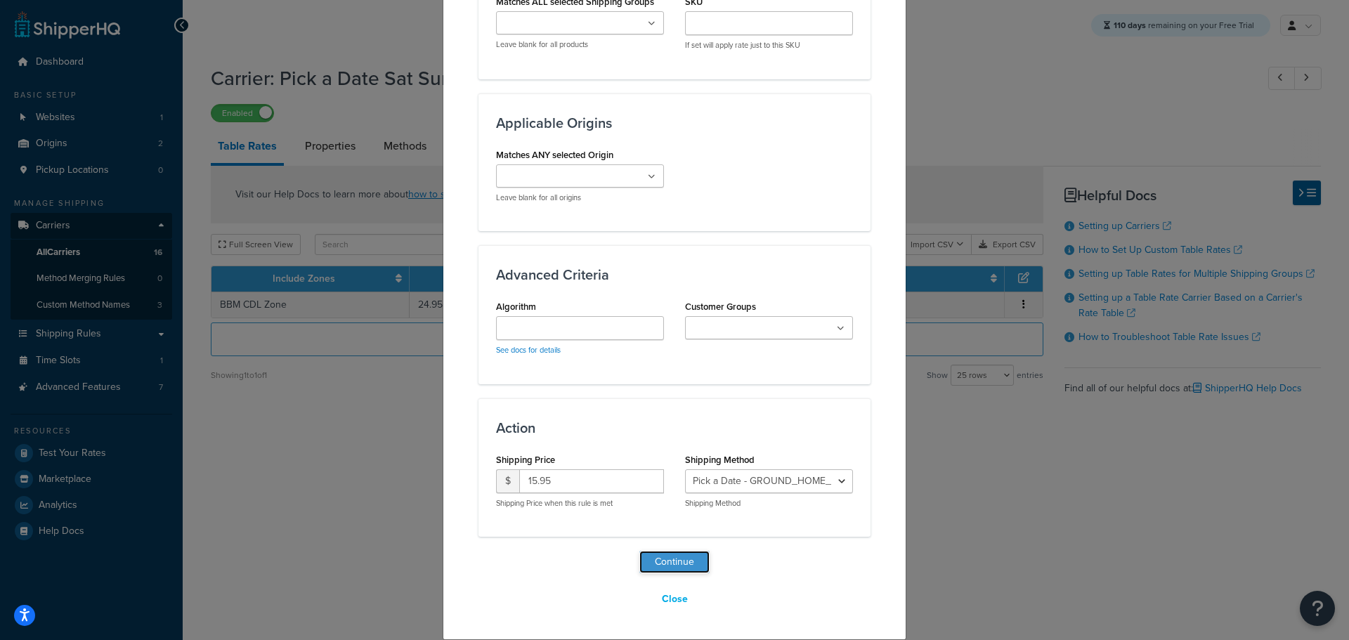
click at [678, 566] on button "Continue" at bounding box center [674, 562] width 70 height 22
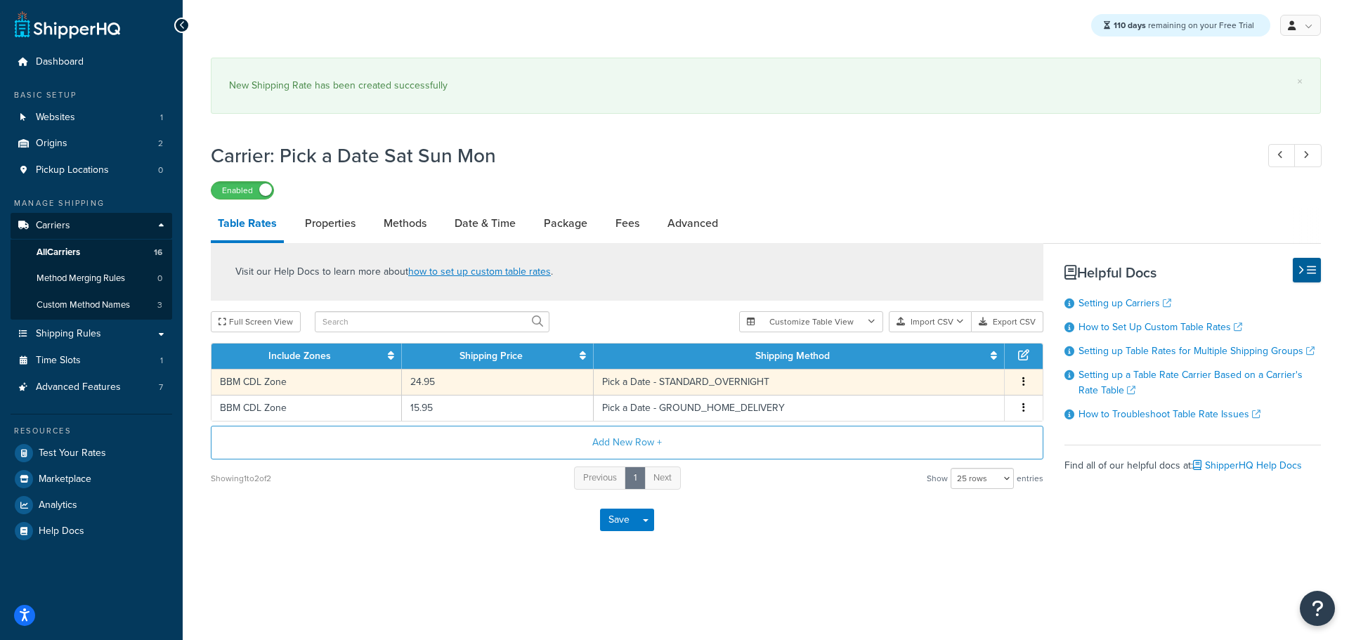
click at [1025, 380] on button "button" at bounding box center [1023, 382] width 11 height 15
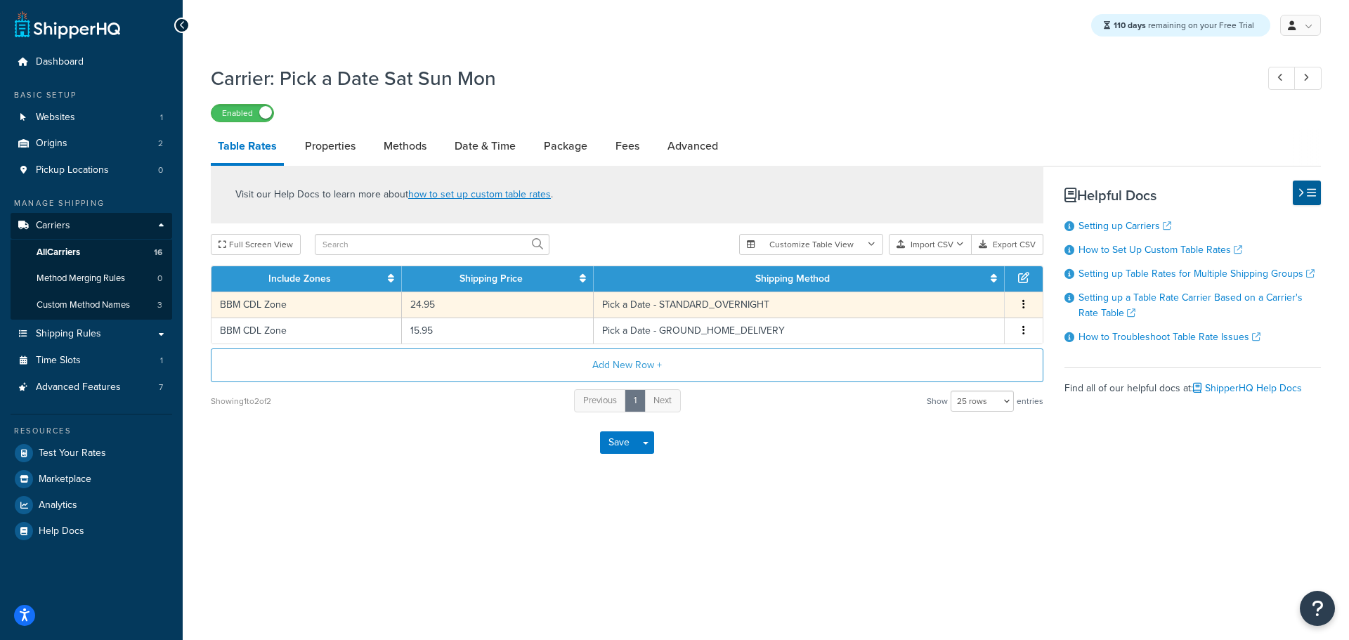
click at [816, 433] on div "Save Save Dropdown Save and Edit" at bounding box center [627, 443] width 833 height 58
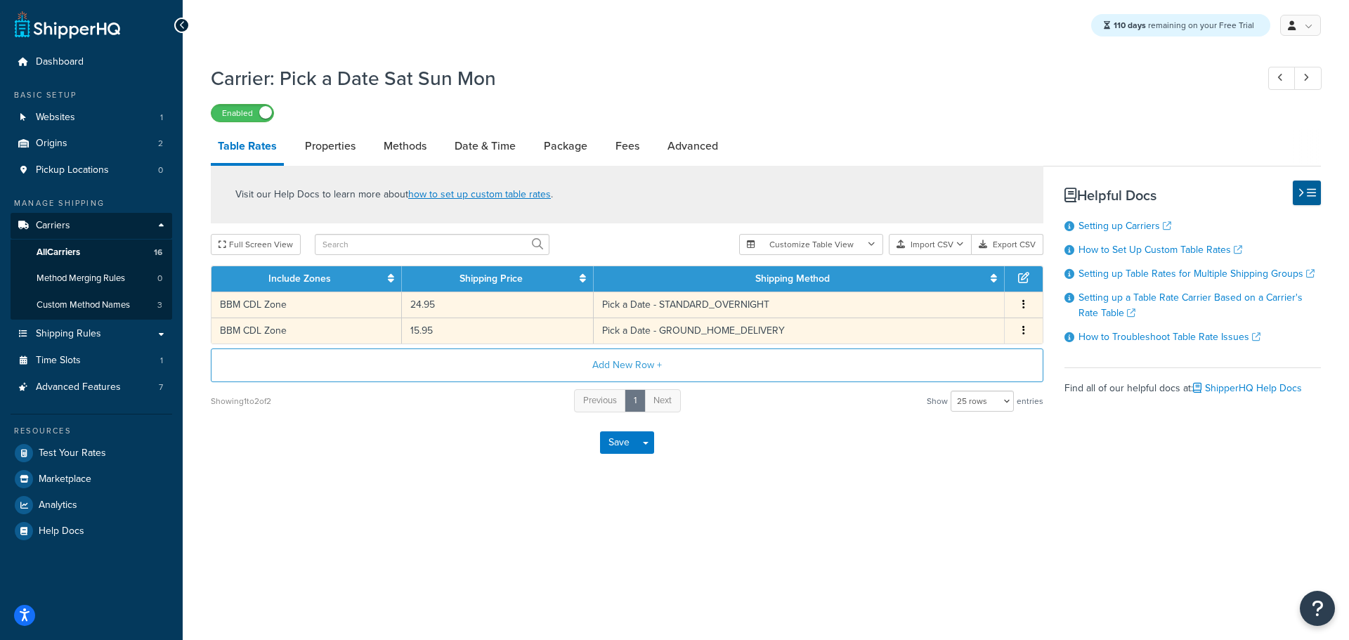
click at [1023, 332] on icon "button" at bounding box center [1023, 330] width 3 height 10
click at [955, 358] on div "Delete" at bounding box center [952, 360] width 100 height 29
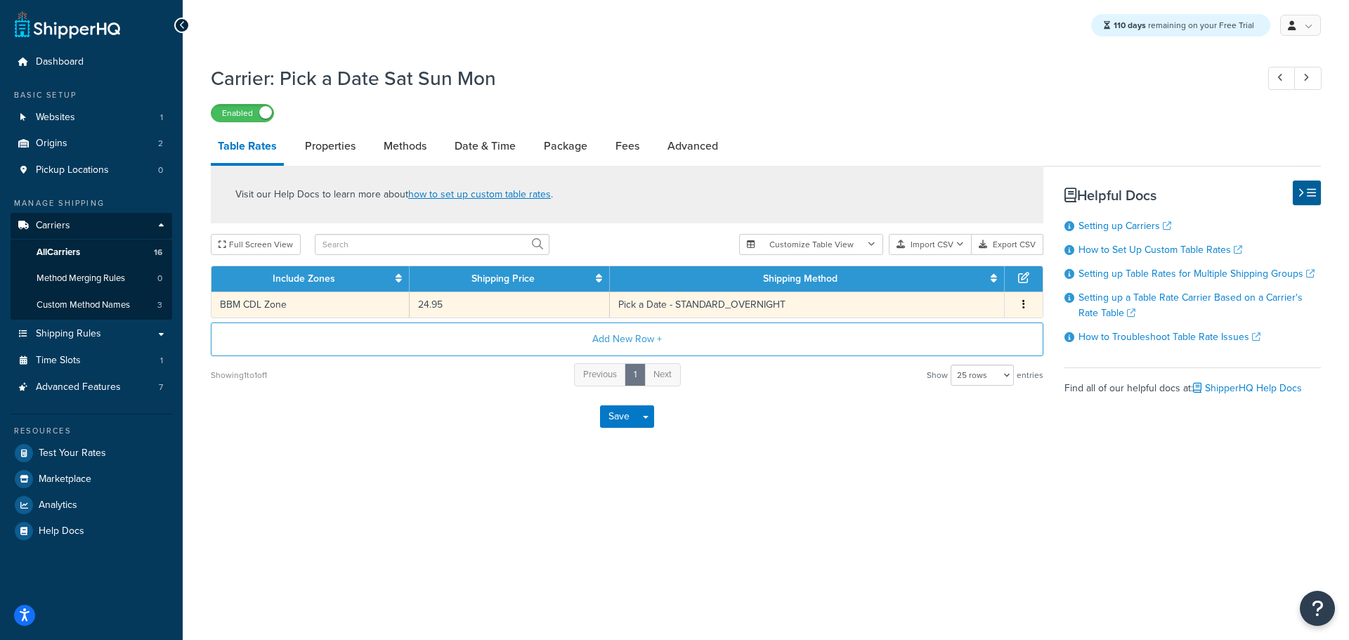
click at [1029, 306] on button "button" at bounding box center [1023, 304] width 11 height 15
click at [660, 306] on td "Pick a Date - STANDARD_OVERNIGHT" at bounding box center [807, 305] width 395 height 26
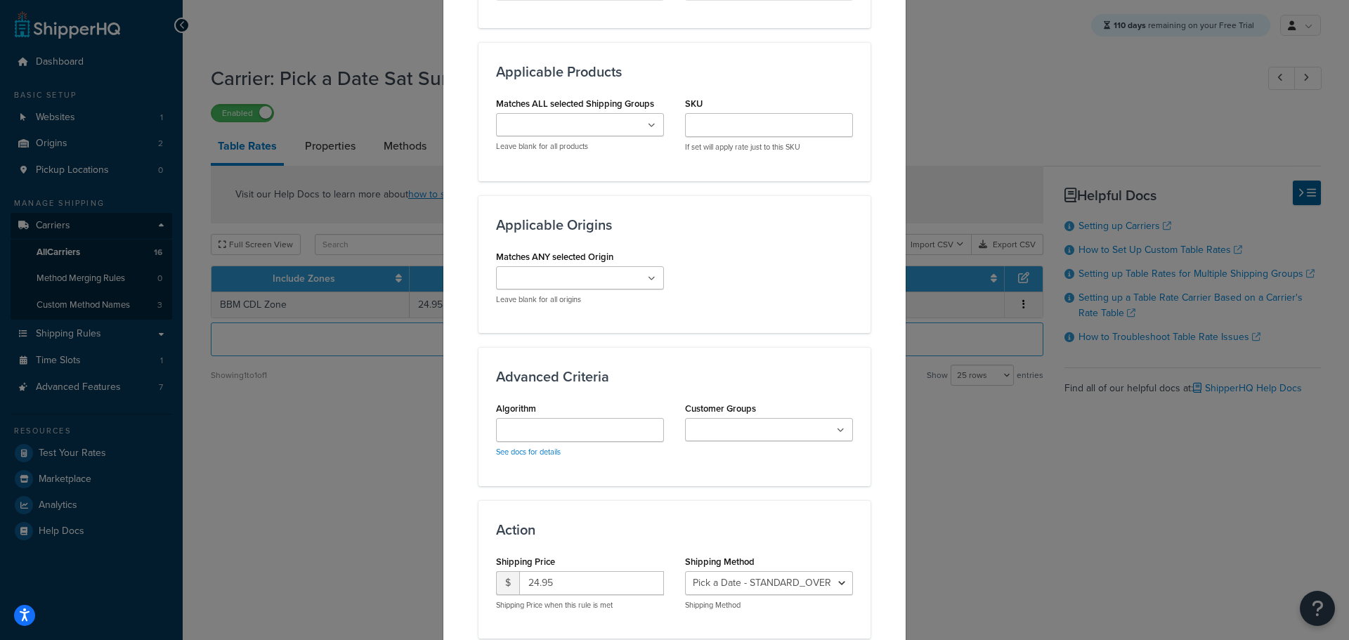
scroll to position [833, 0]
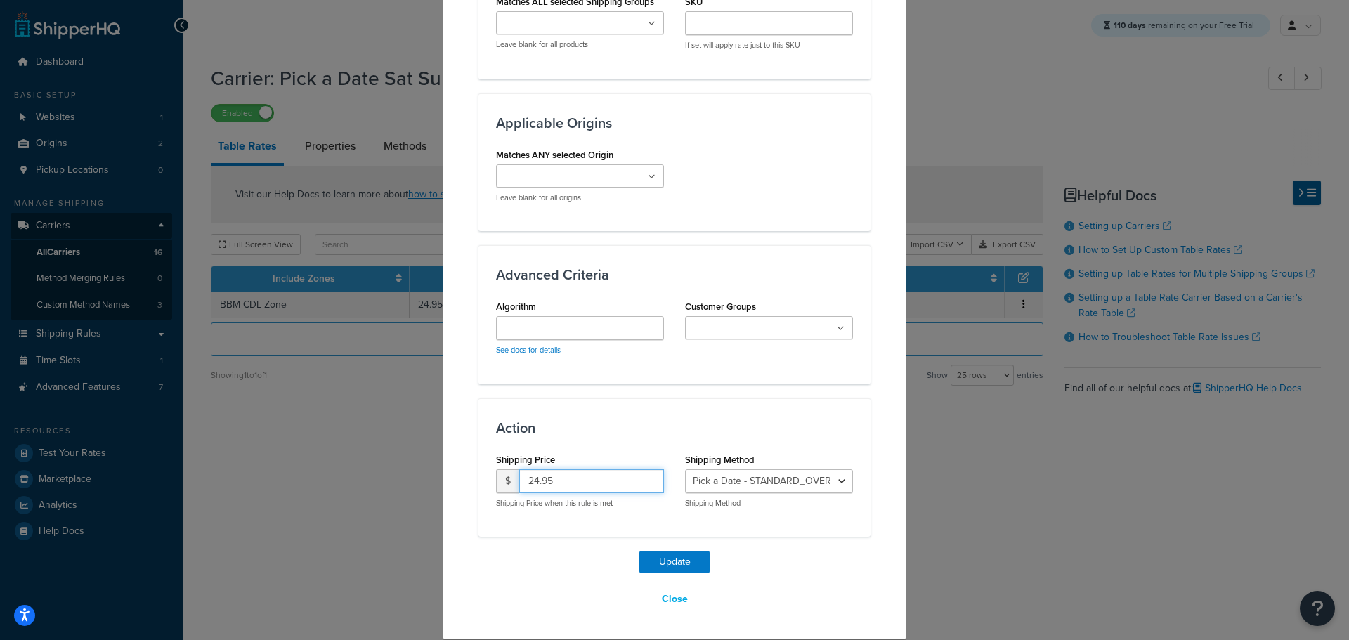
drag, startPoint x: 544, startPoint y: 483, endPoint x: 398, endPoint y: 474, distance: 145.7
click at [403, 476] on div "Update Table Rate Applicable Zones See examples and learn more about how includ…" at bounding box center [674, 320] width 1349 height 640
type input "15.95"
click at [739, 482] on select "Pick a Date - STANDARD_OVERNIGHT Pick a Date - GROUND_HOME_DELIVERY Sat Sun Mon…" at bounding box center [769, 481] width 168 height 24
select select "181672"
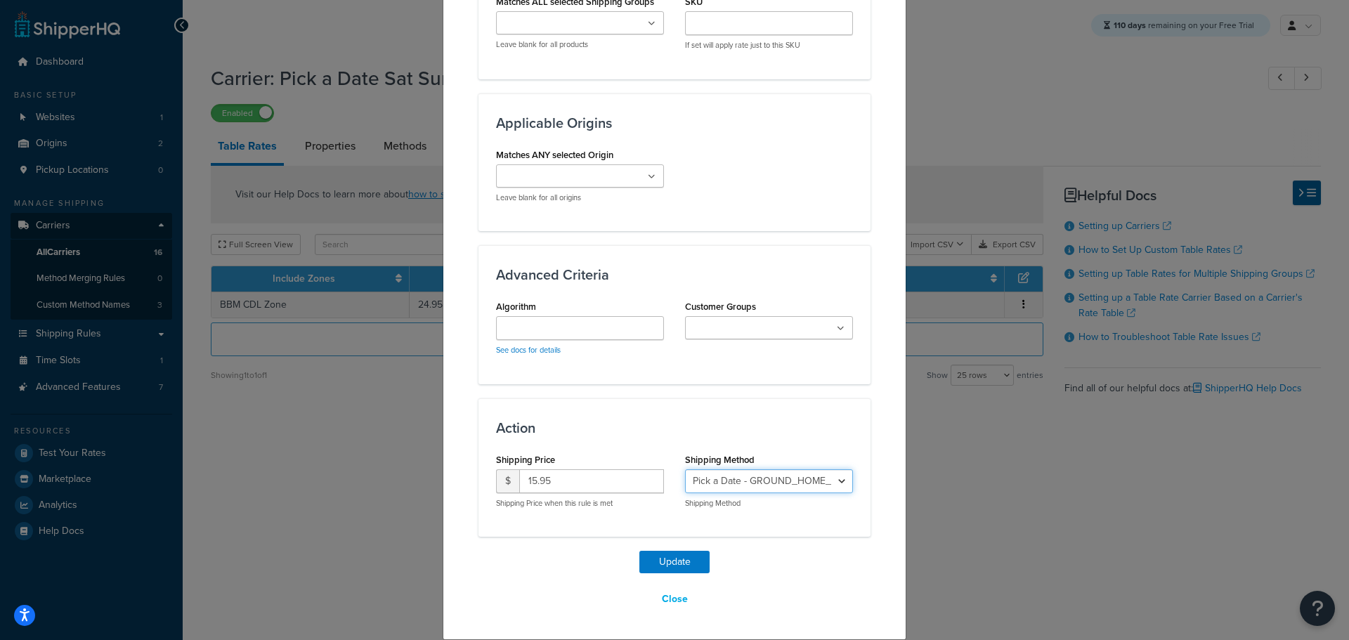
click at [685, 469] on select "Pick a Date - STANDARD_OVERNIGHT Pick a Date - GROUND_HOME_DELIVERY Sat Sun Mon…" at bounding box center [769, 481] width 168 height 24
click at [675, 564] on button "Update" at bounding box center [674, 562] width 70 height 22
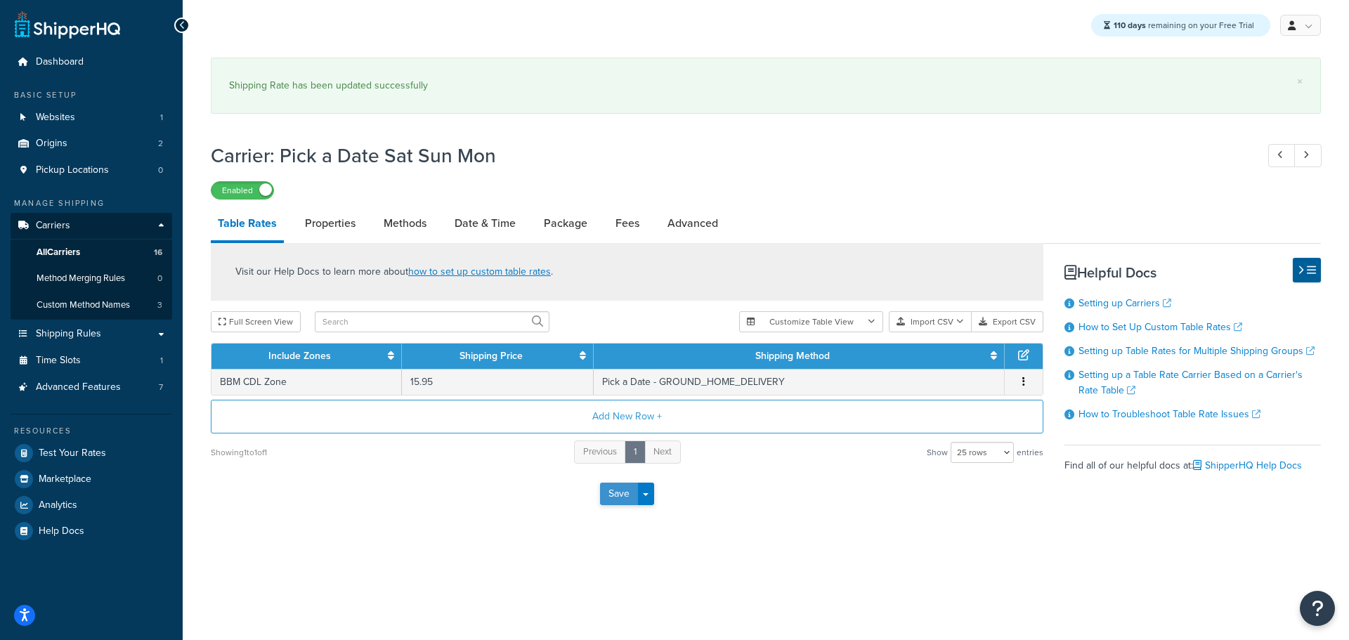
click at [621, 495] on button "Save" at bounding box center [619, 494] width 38 height 22
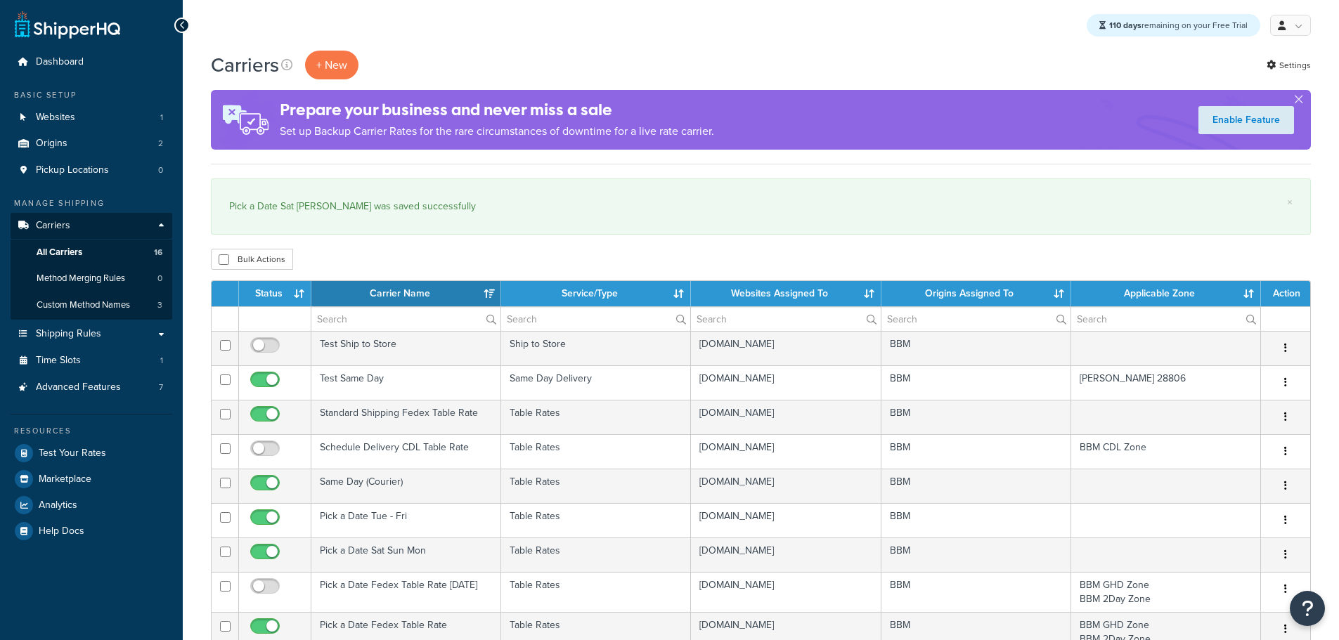
select select "15"
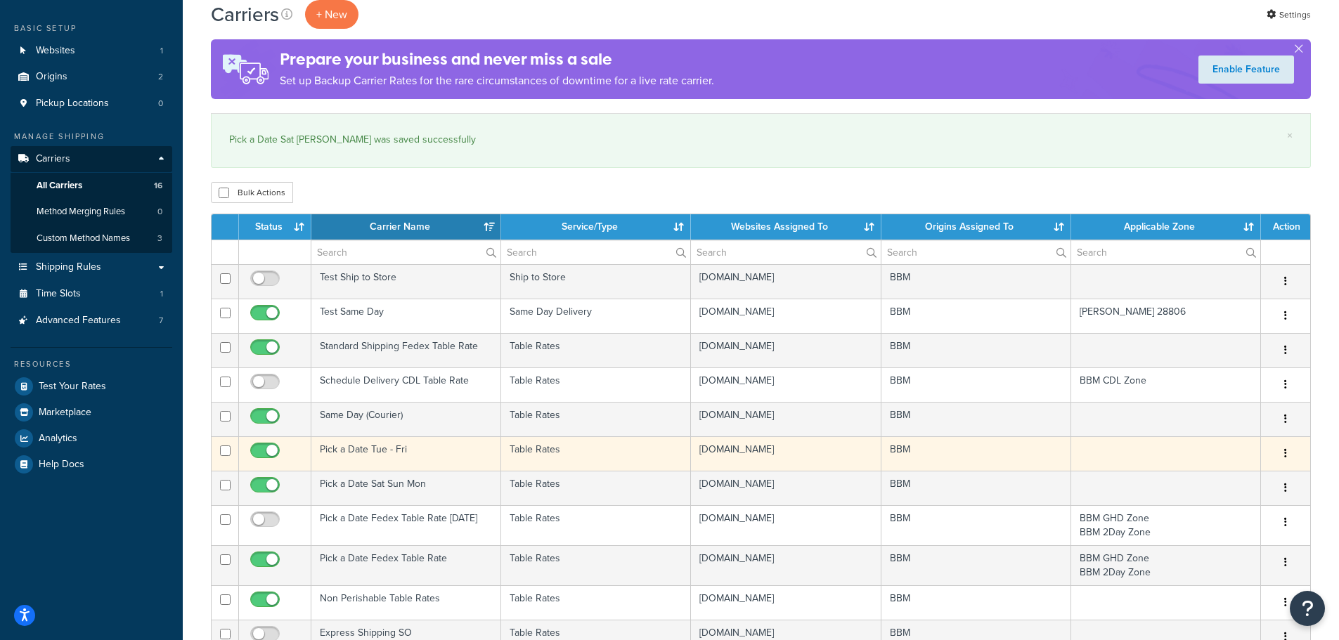
scroll to position [70, 0]
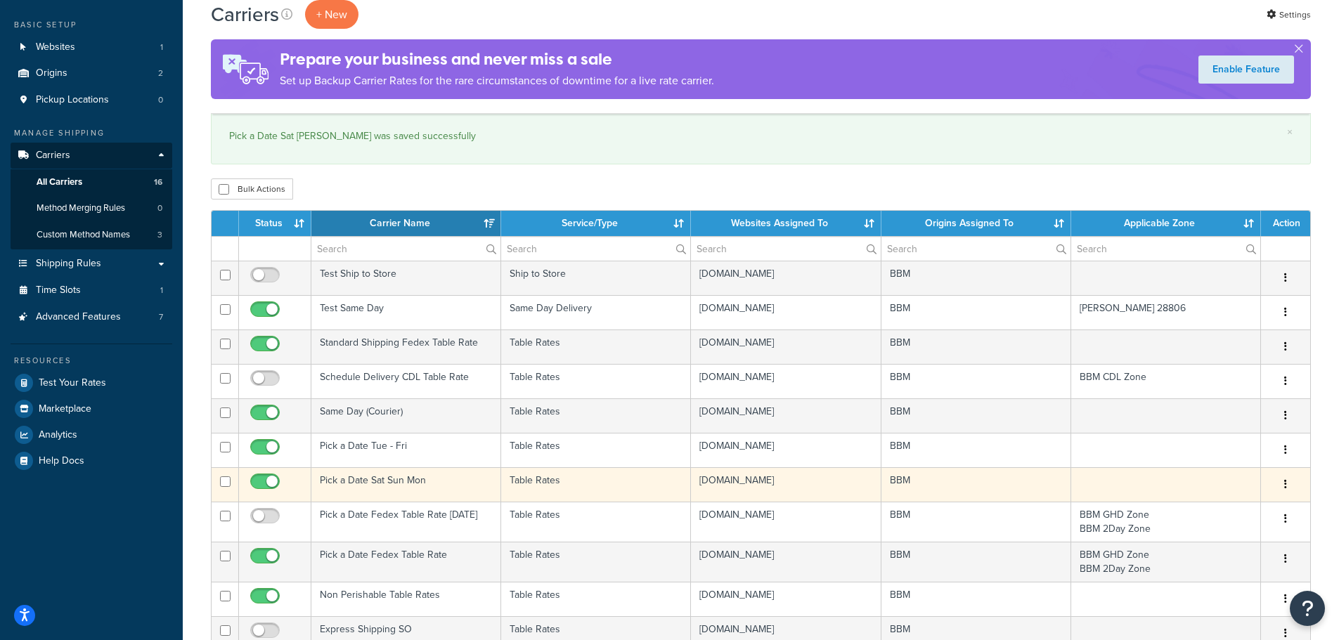
click at [401, 481] on td "Pick a Date Sat Sun Mon" at bounding box center [406, 484] width 190 height 34
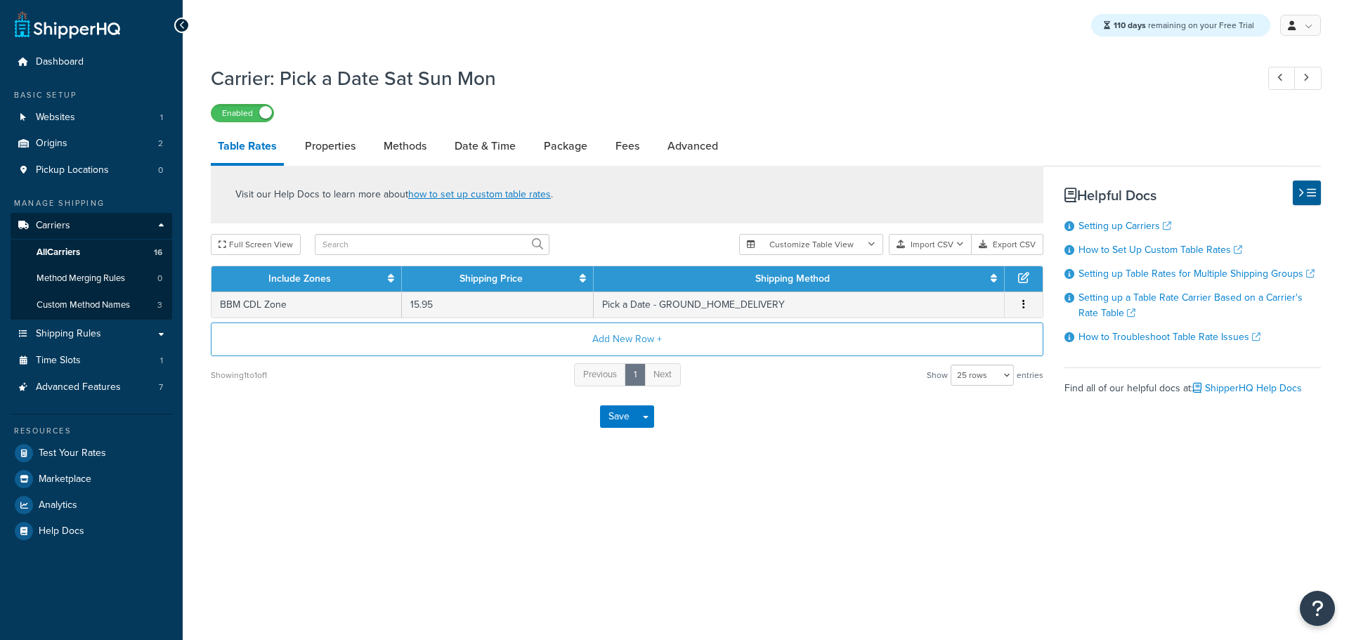
select select "25"
click at [401, 152] on link "Methods" at bounding box center [405, 146] width 57 height 34
select select "25"
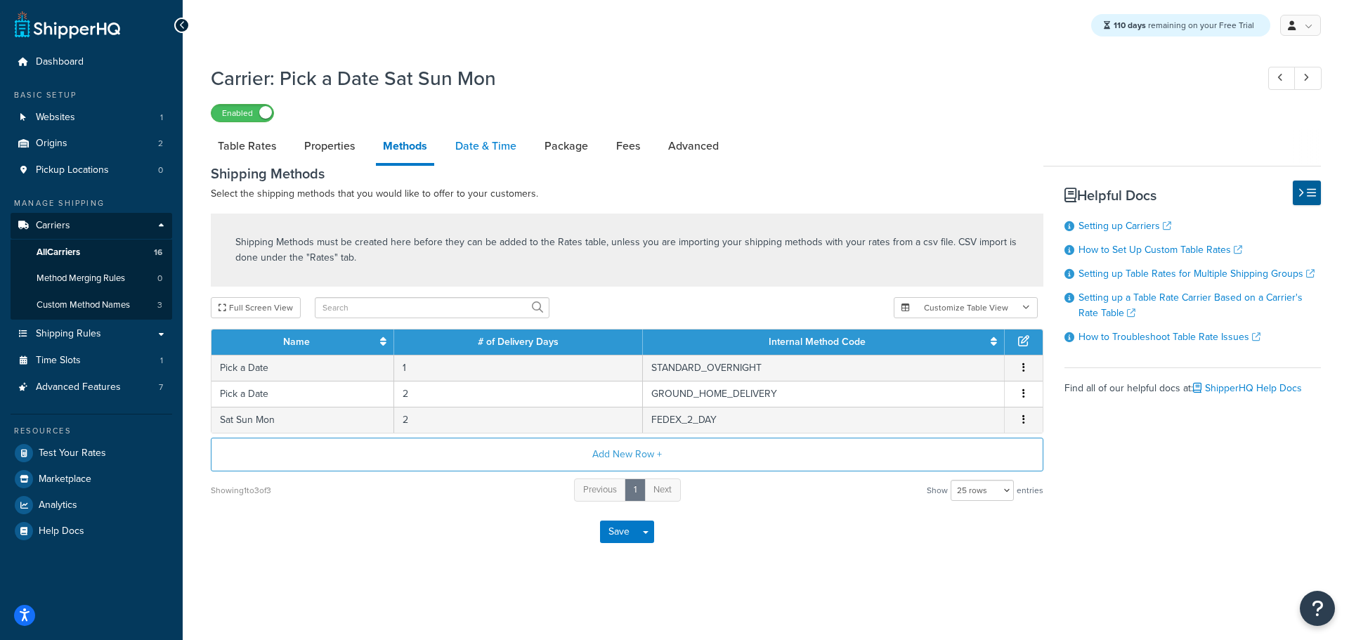
click at [503, 152] on link "Date & Time" at bounding box center [485, 146] width 75 height 34
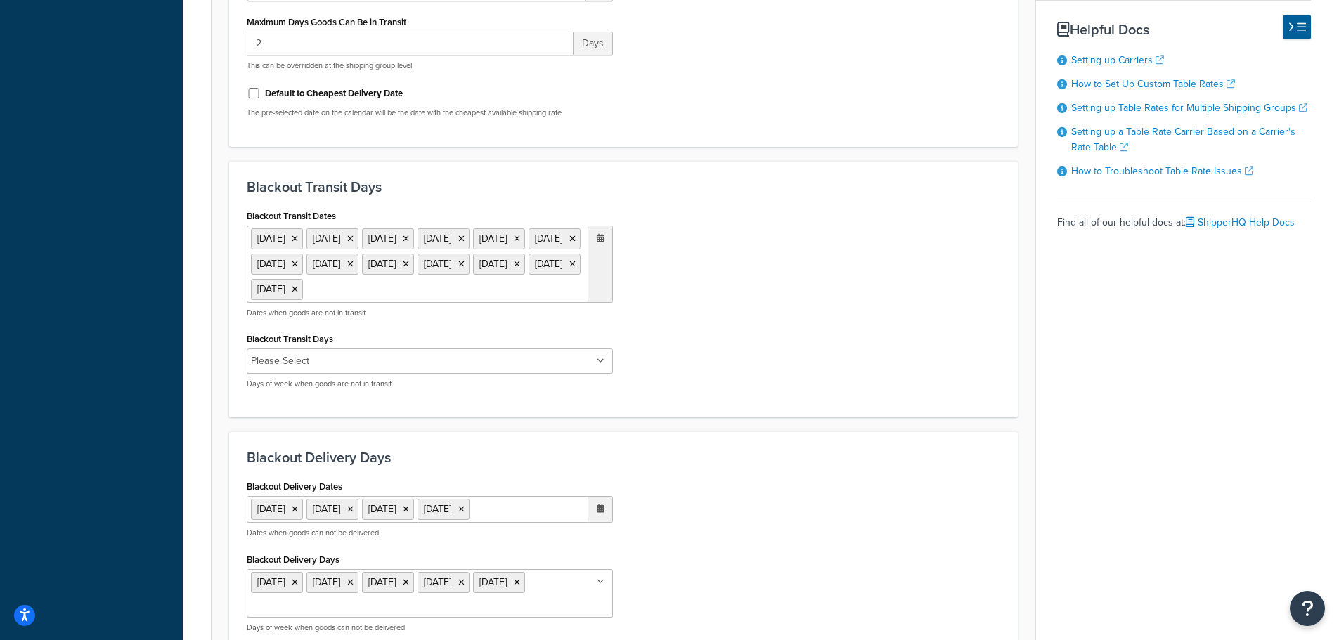
scroll to position [773, 0]
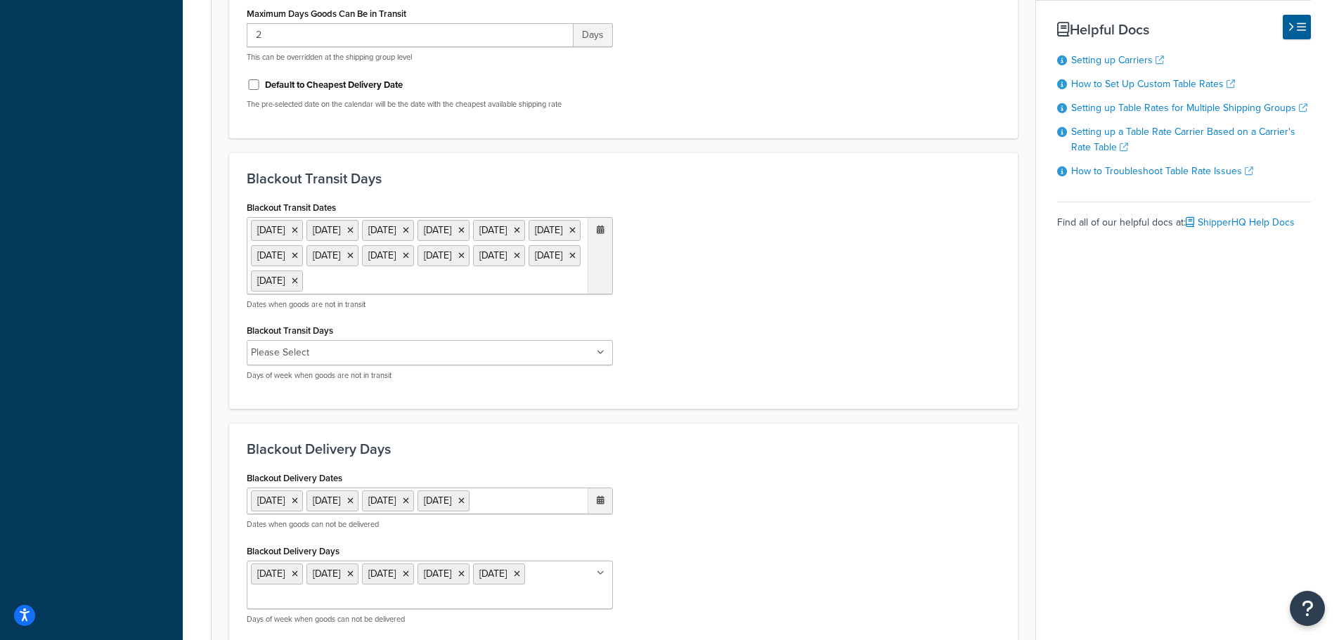
click at [493, 365] on ul "Please Select" at bounding box center [430, 352] width 366 height 25
click at [723, 383] on div "Blackout Transit Dates 1 Sep 2025 11 Nov 2025 27 Nov 2025 25 Dec 2025 1 Jan 202…" at bounding box center [623, 295] width 774 height 196
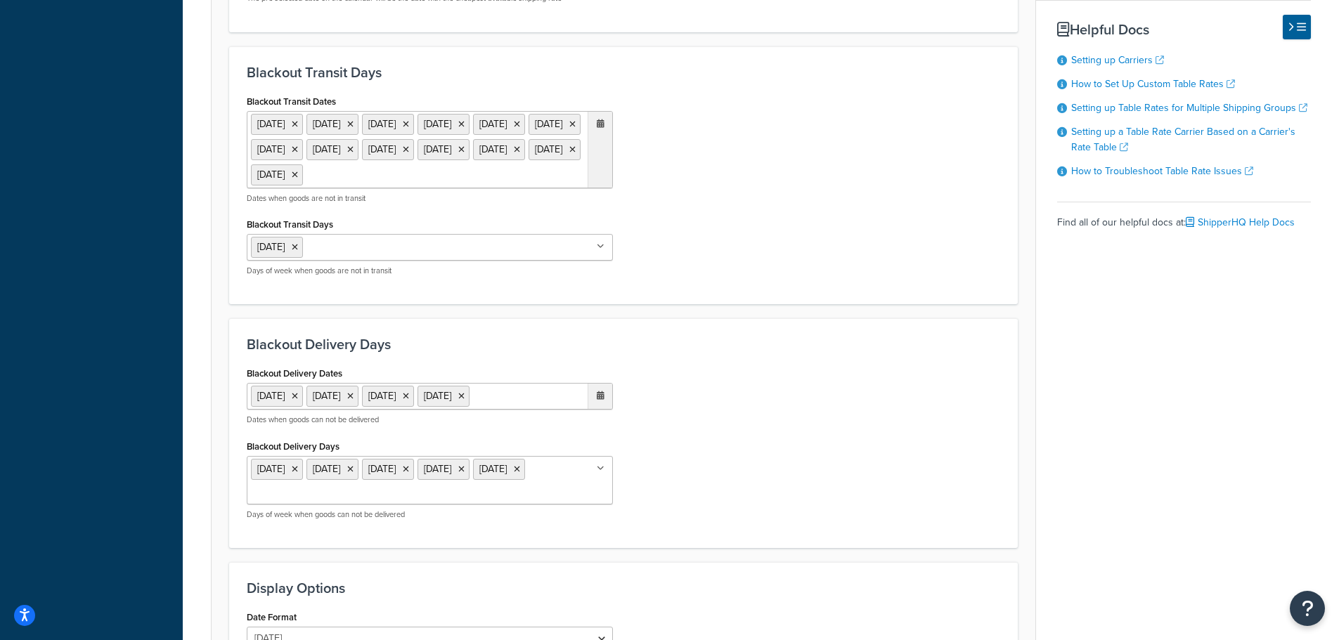
scroll to position [1088, 0]
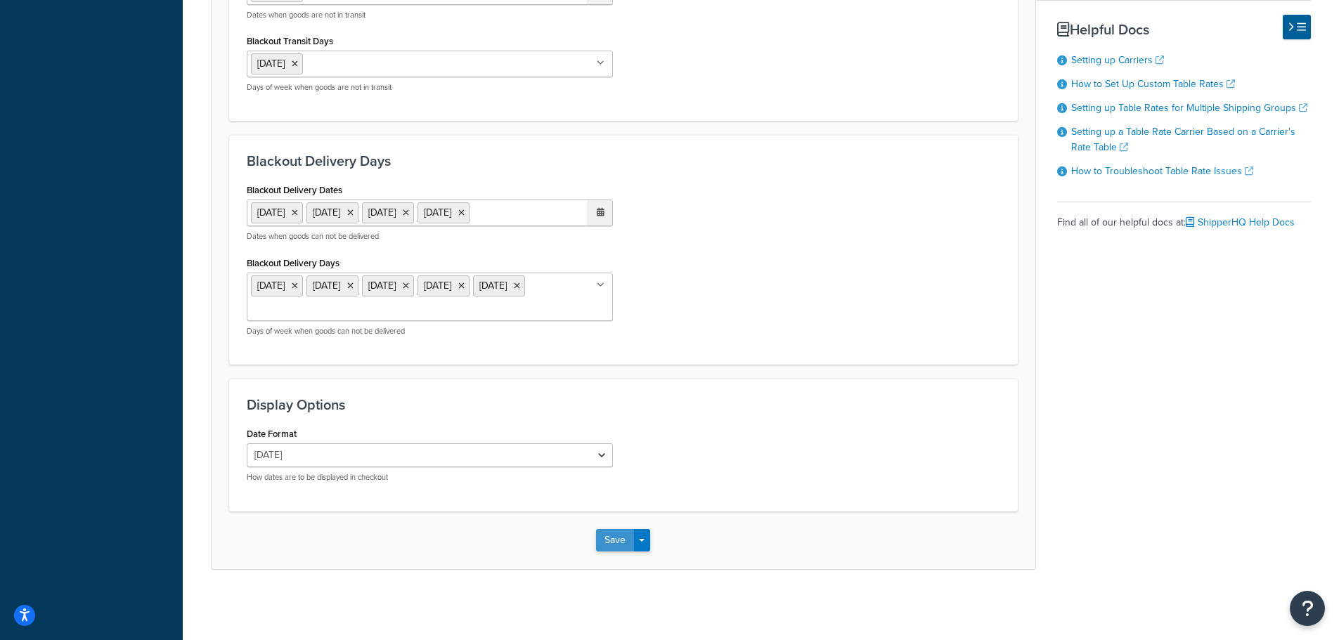
click at [602, 537] on button "Save" at bounding box center [615, 540] width 38 height 22
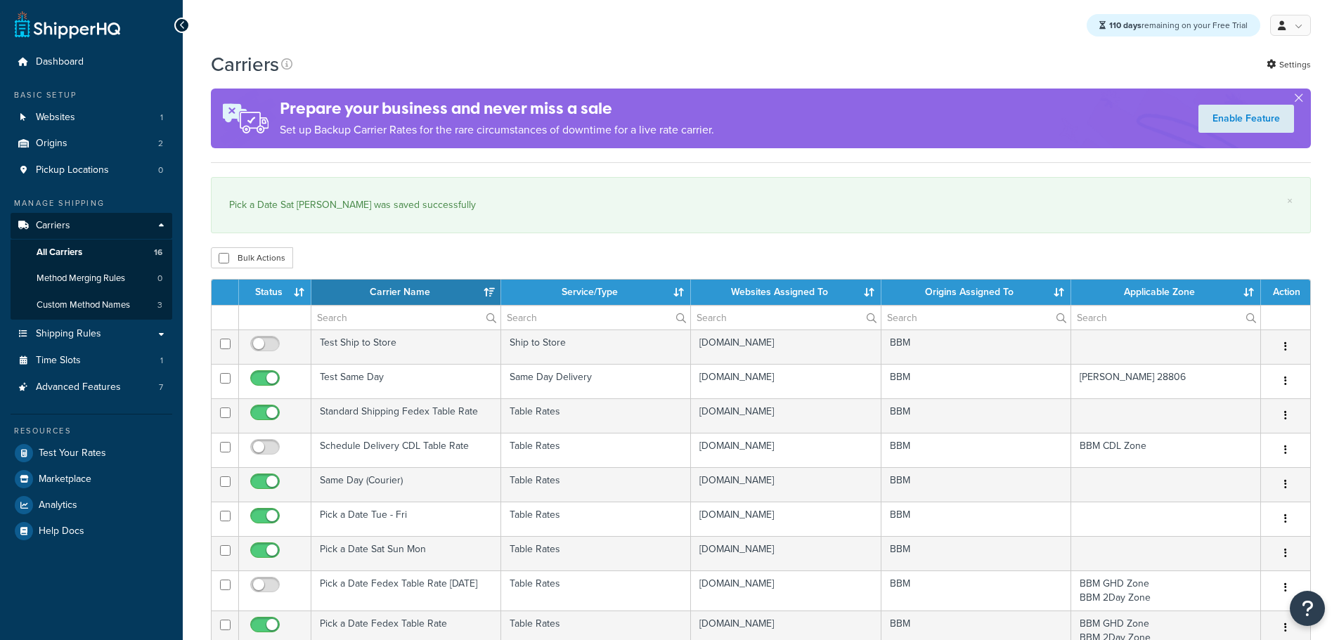
select select "15"
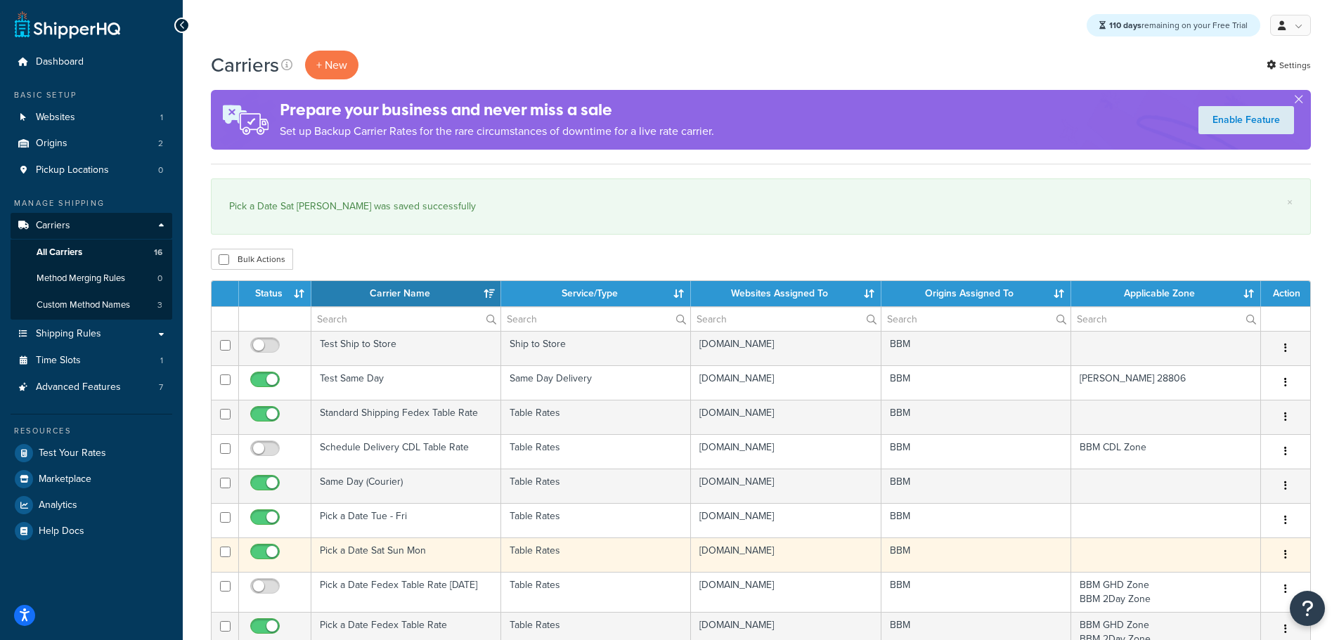
click at [371, 547] on td "Pick a Date Sat Sun Mon" at bounding box center [406, 555] width 190 height 34
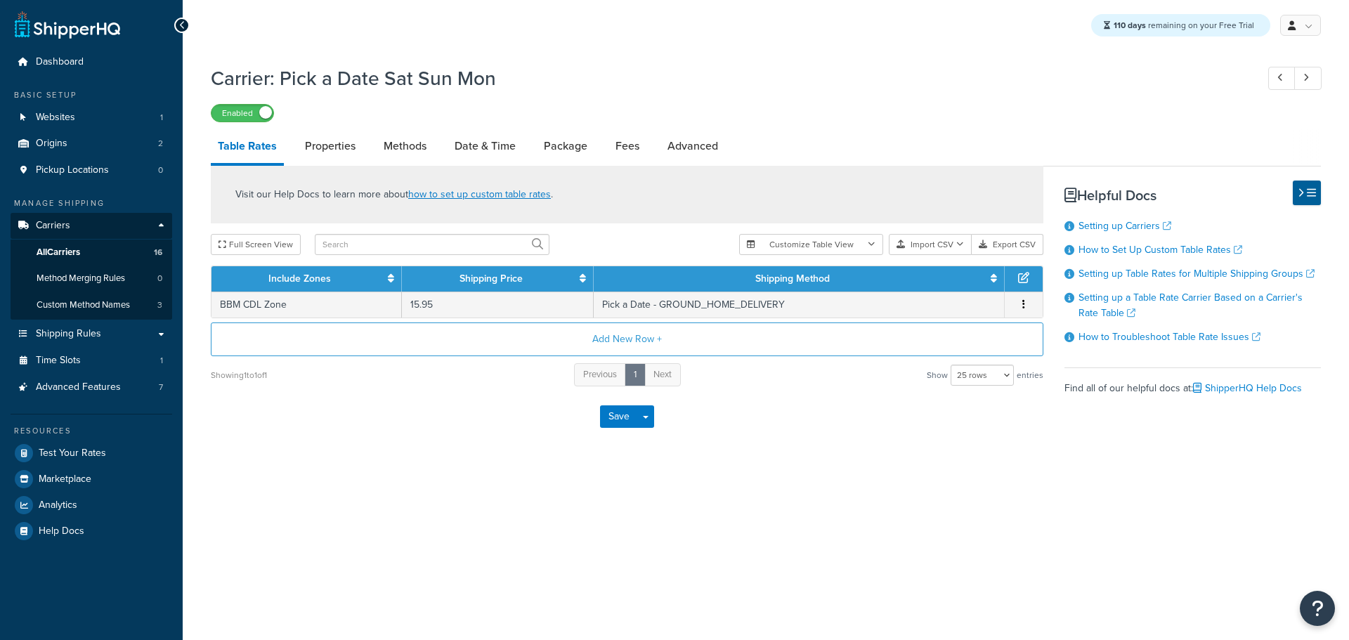
select select "25"
click at [412, 148] on link "Methods" at bounding box center [405, 146] width 57 height 34
select select "25"
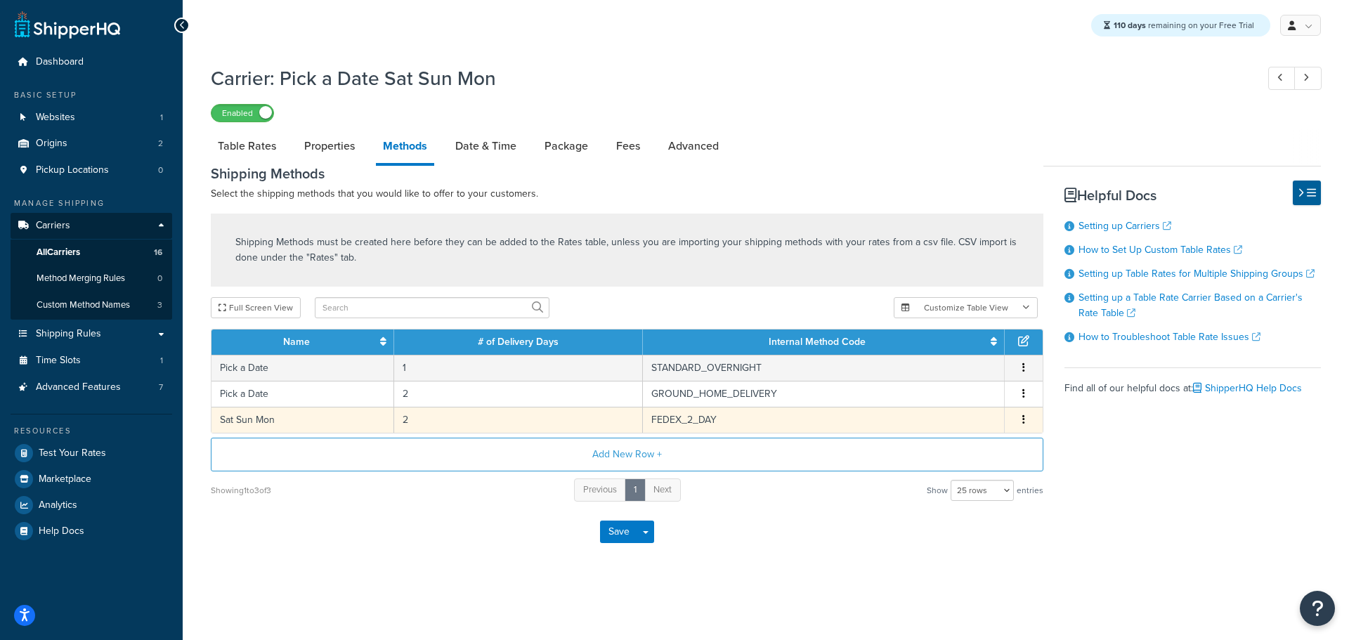
click at [266, 423] on td "Sat Sun Mon" at bounding box center [303, 420] width 183 height 26
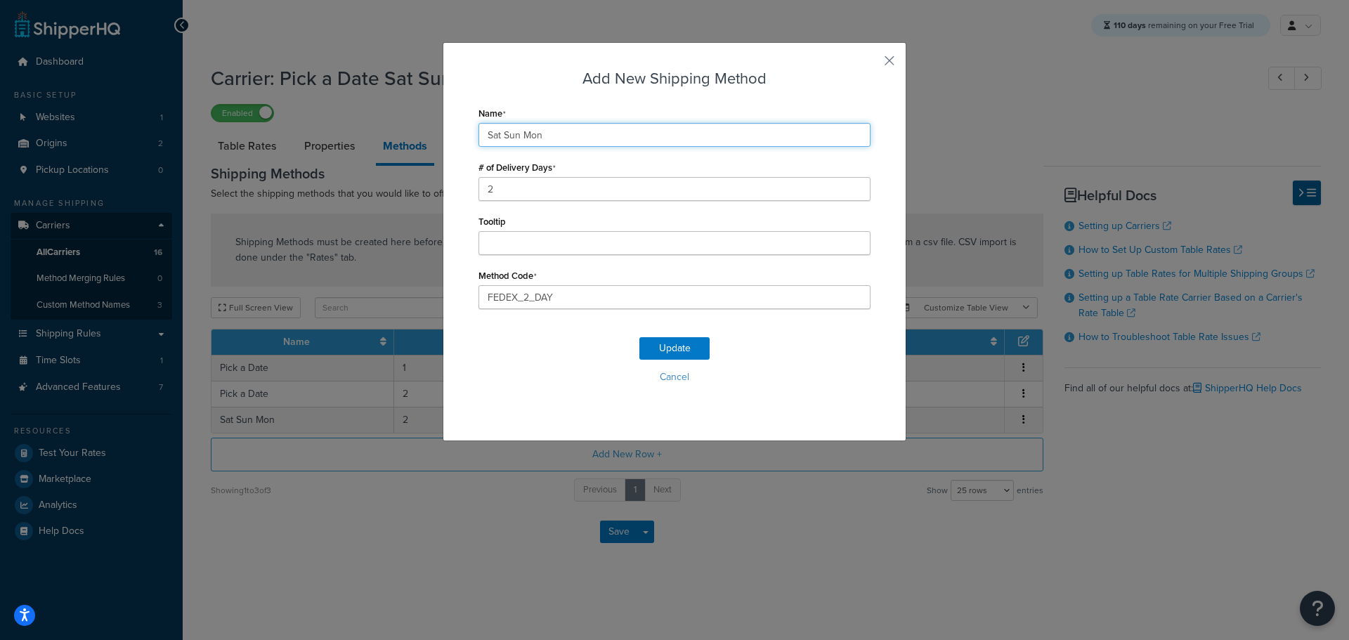
drag, startPoint x: 559, startPoint y: 131, endPoint x: 412, endPoint y: 129, distance: 146.9
click at [412, 129] on div "Add New Shipping Method Name Sat Sun Mon # of Delivery Days 2 Tooltip Method Co…" at bounding box center [674, 320] width 1349 height 640
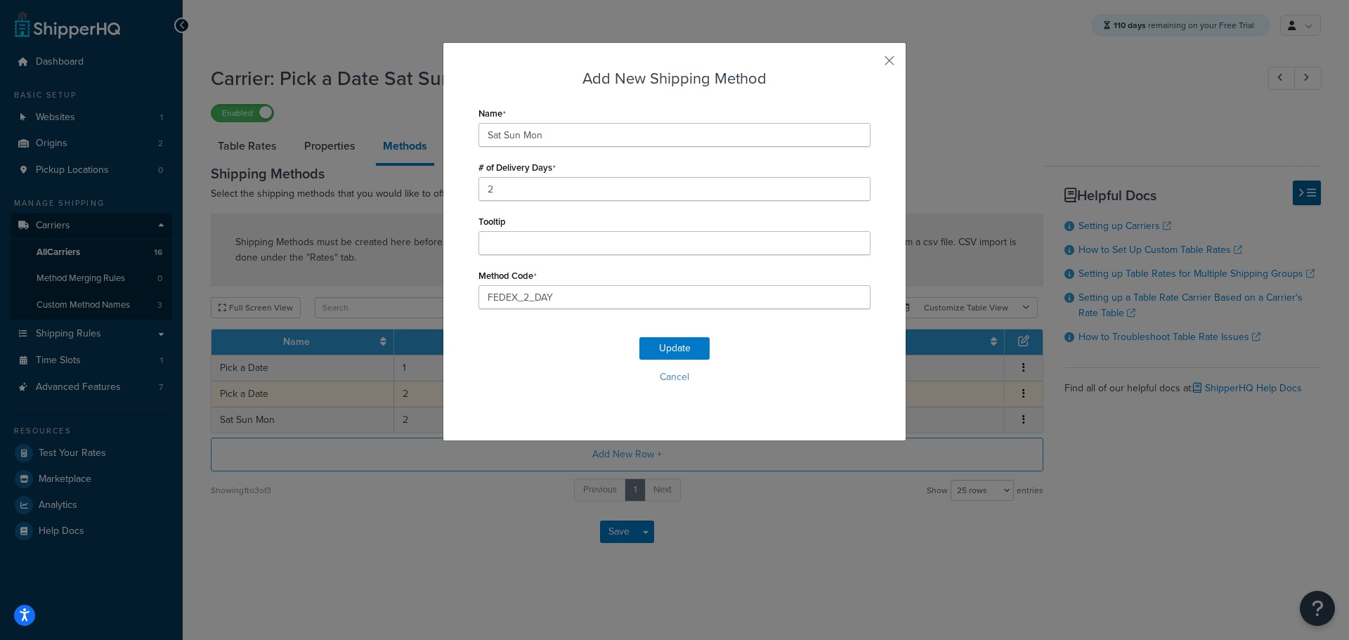
click at [665, 382] on button "Cancel" at bounding box center [675, 377] width 392 height 21
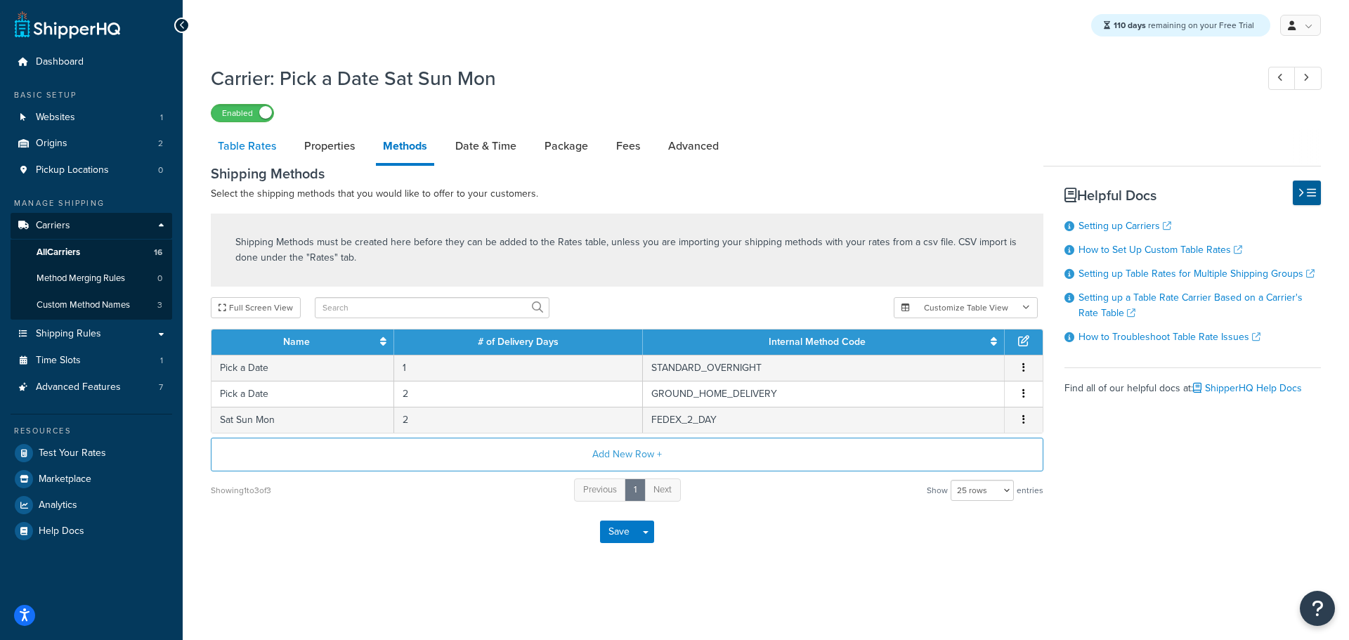
click at [253, 143] on link "Table Rates" at bounding box center [247, 146] width 72 height 34
select select "25"
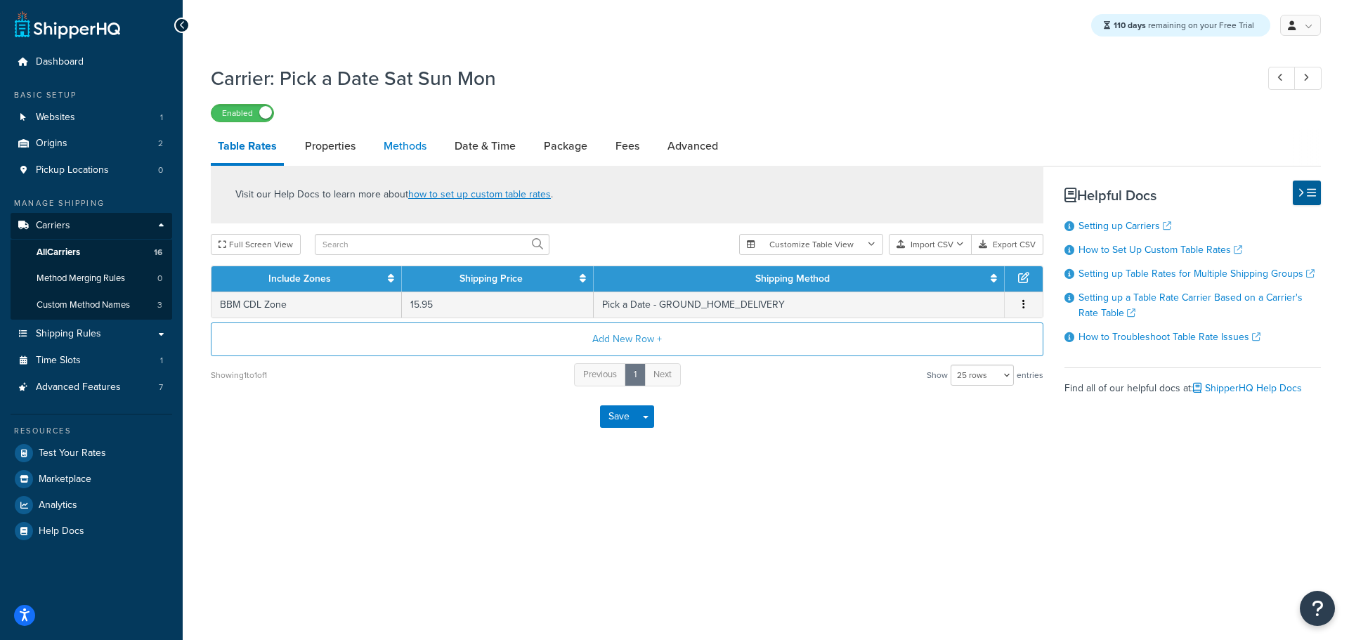
click at [416, 143] on link "Methods" at bounding box center [405, 146] width 57 height 34
select select "25"
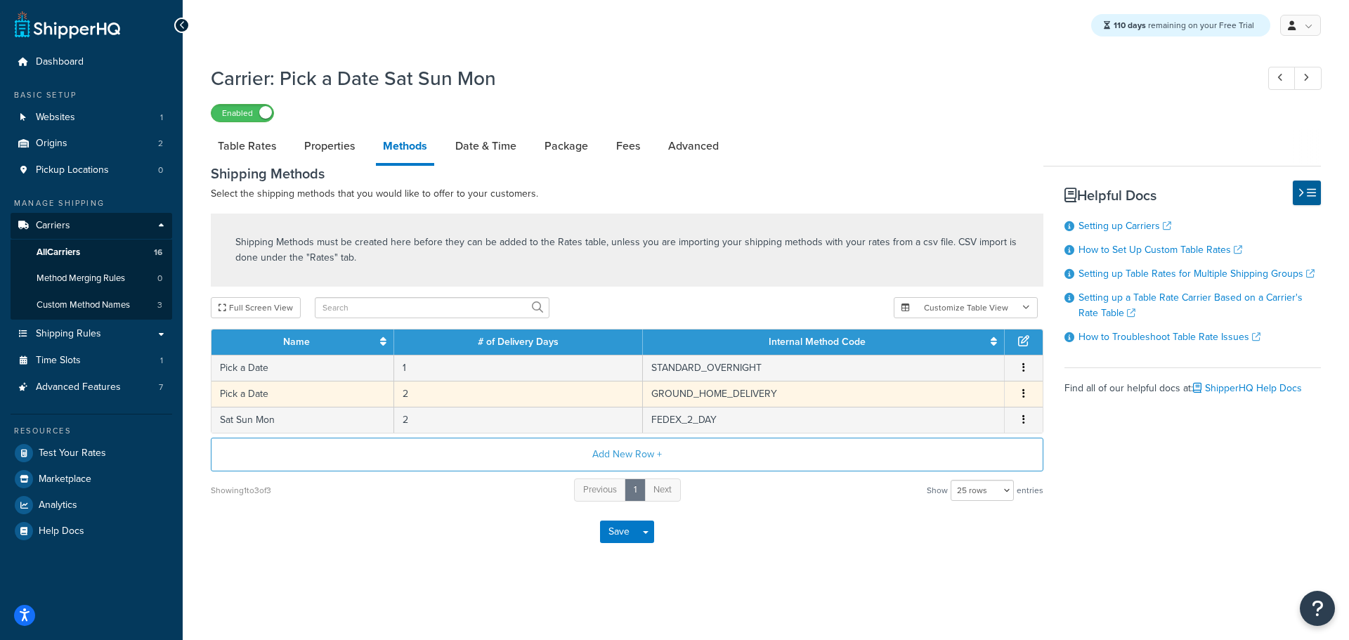
click at [267, 390] on td "Pick a Date" at bounding box center [303, 394] width 183 height 26
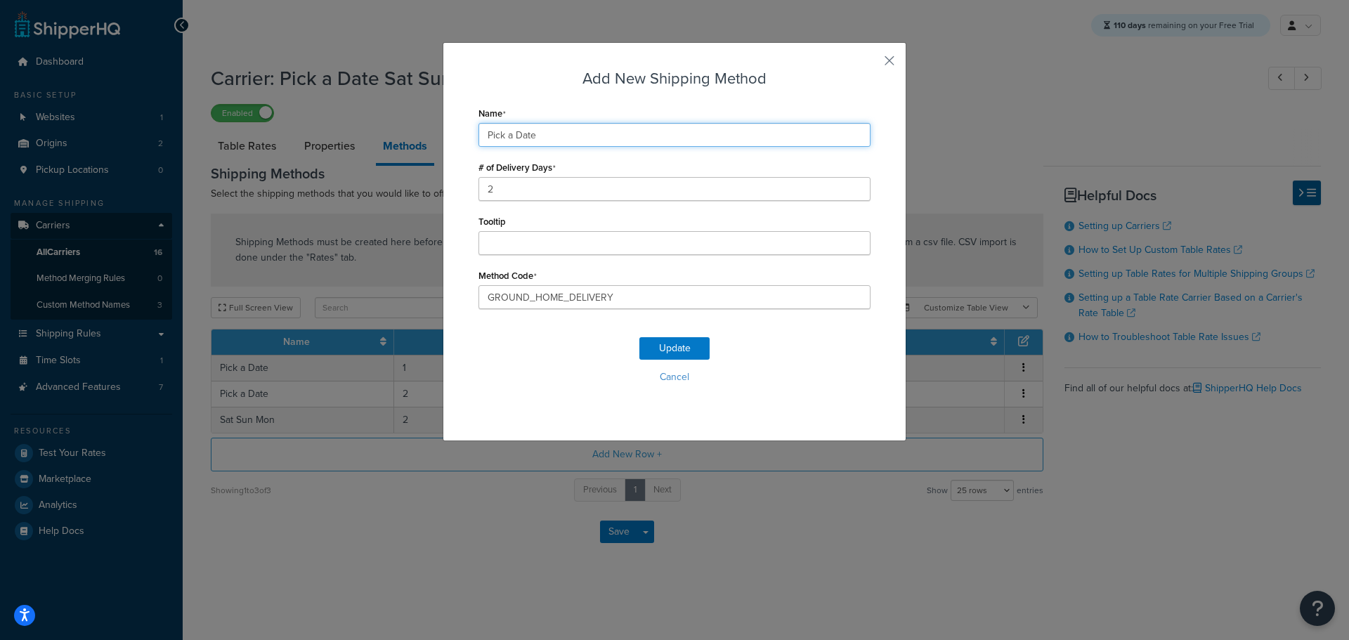
drag, startPoint x: 554, startPoint y: 129, endPoint x: 437, endPoint y: 134, distance: 116.7
click at [443, 133] on div "Add New Shipping Method Name Pick a Date # of Delivery Days 2 Tooltip Method Co…" at bounding box center [675, 241] width 464 height 399
paste input "Sat Sun Mon"
type input "Sat Sun Mon"
click at [675, 349] on button "Update" at bounding box center [674, 348] width 70 height 22
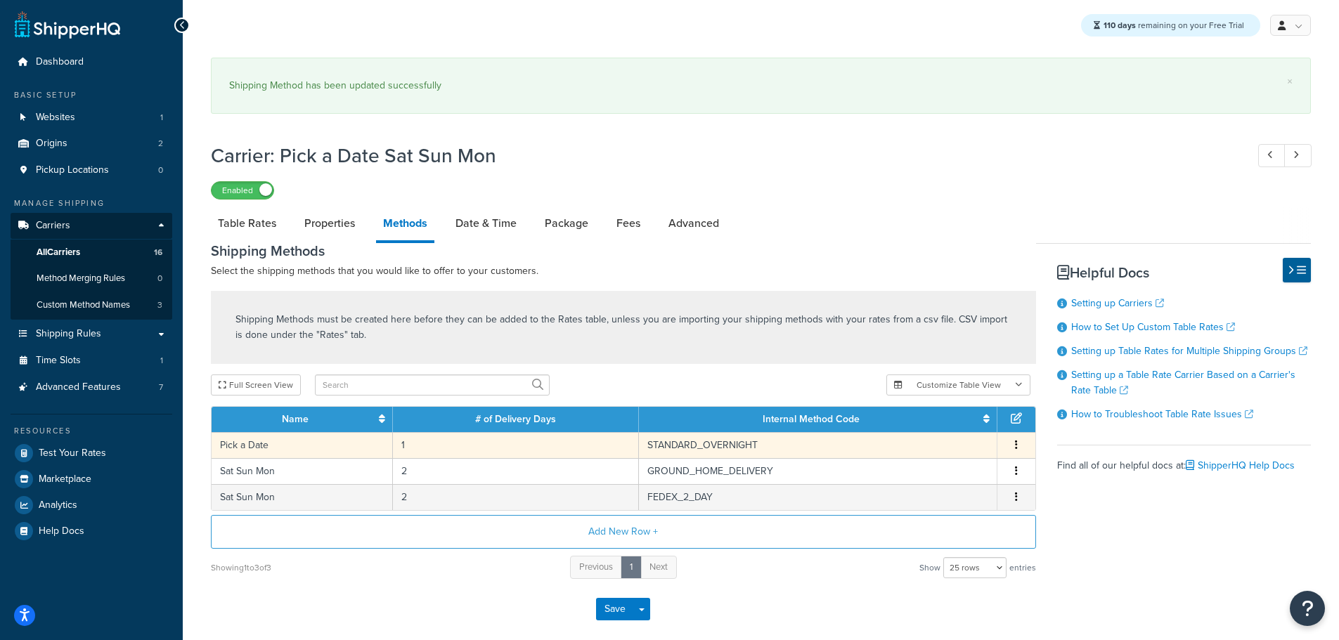
click at [259, 440] on td "Pick a Date" at bounding box center [302, 445] width 181 height 26
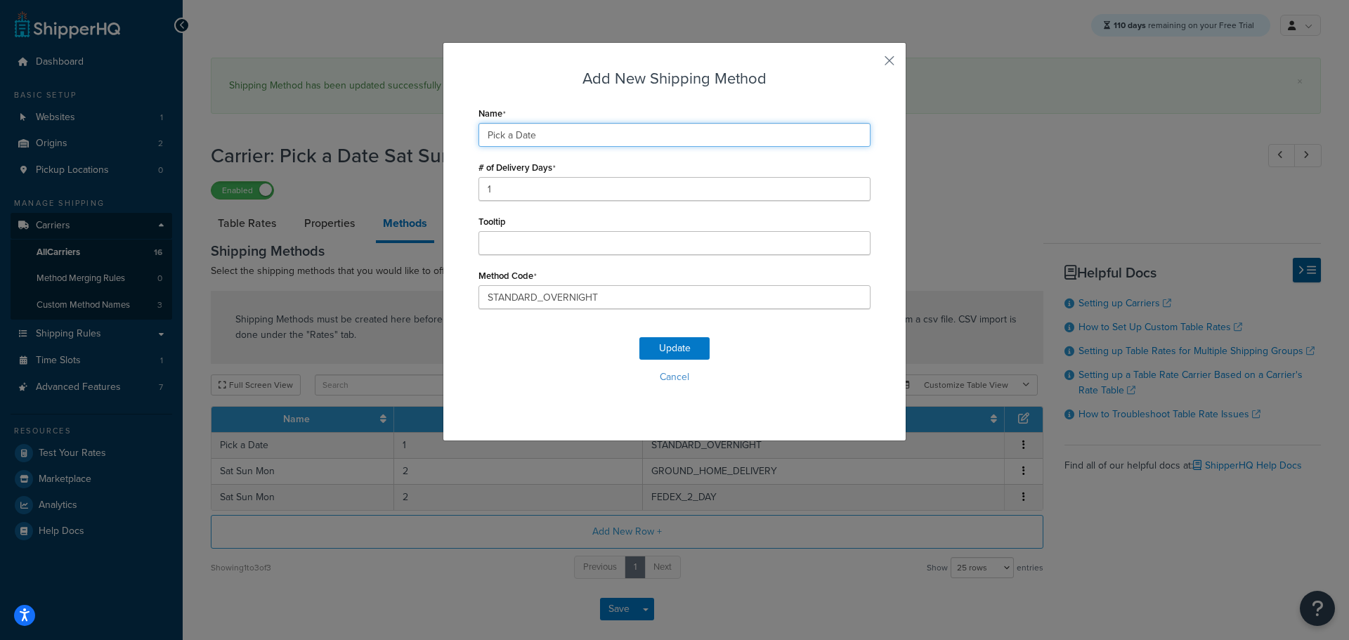
drag, startPoint x: 540, startPoint y: 134, endPoint x: 420, endPoint y: 138, distance: 119.5
click at [431, 130] on div "Add New Shipping Method Name Pick a Date # of Delivery Days 1 Tooltip Method Co…" at bounding box center [674, 320] width 1349 height 640
paste input "Sat Sun Mon"
type input "Sat Sun Mon"
click at [658, 349] on button "Update" at bounding box center [674, 348] width 70 height 22
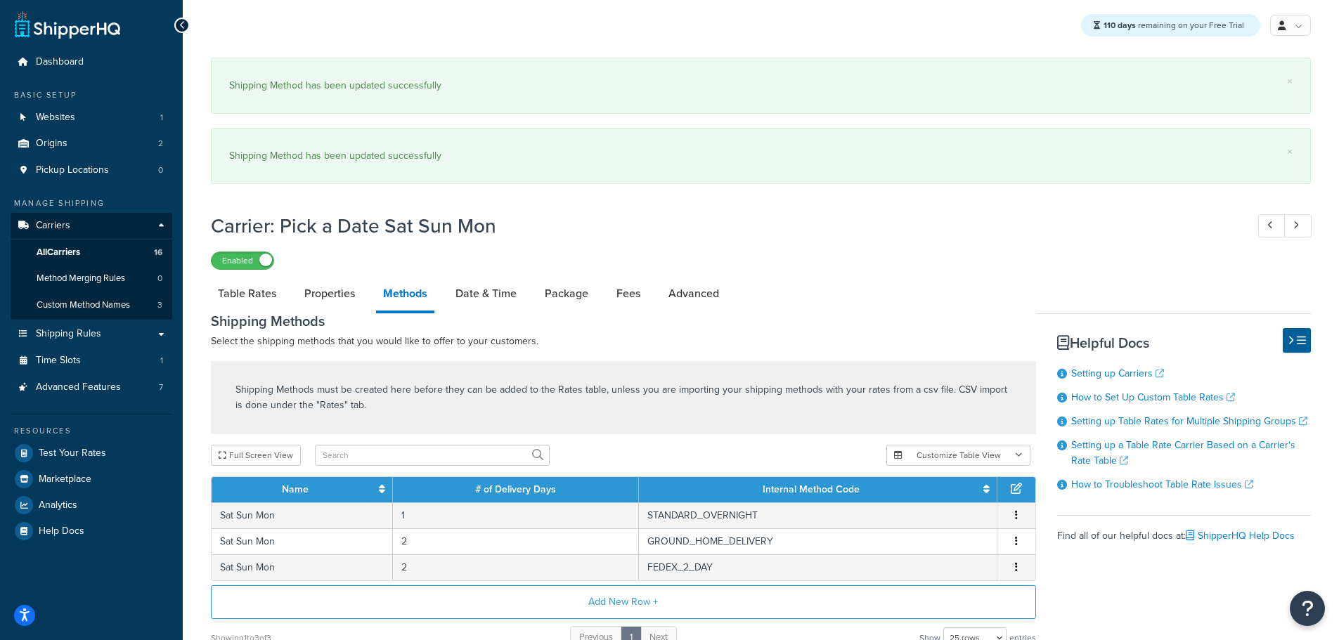
scroll to position [138, 0]
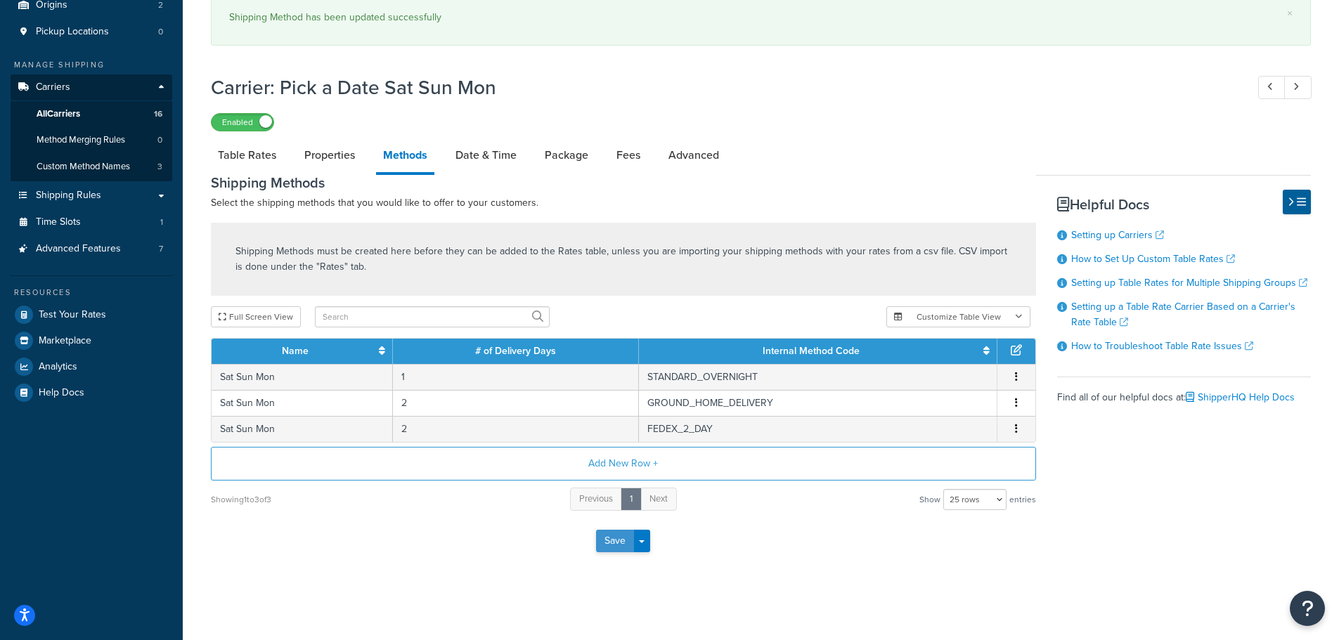
click at [618, 548] on button "Save" at bounding box center [615, 541] width 38 height 22
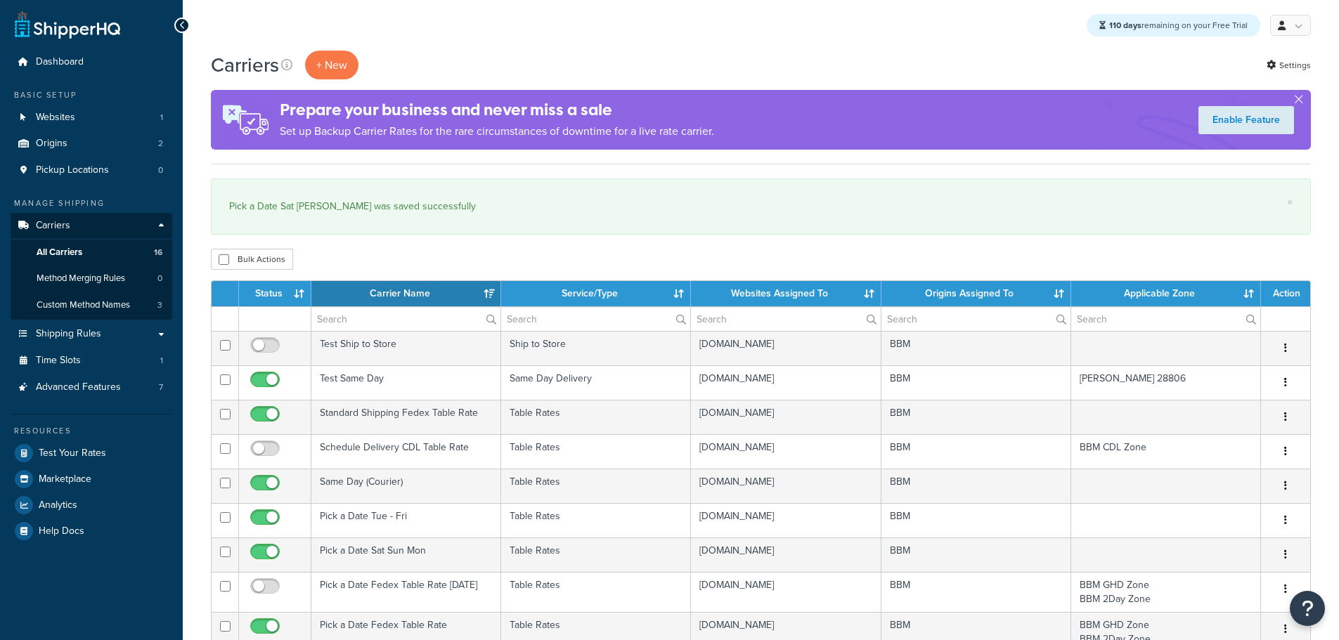
select select "15"
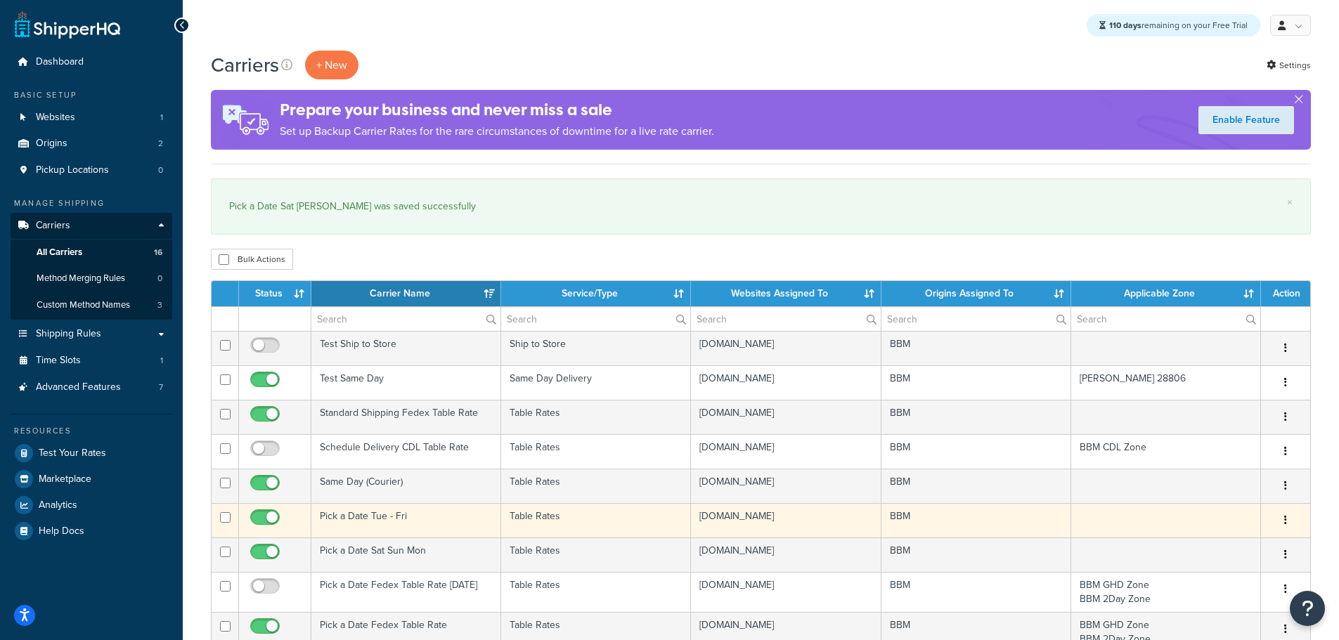
click at [360, 520] on td "Pick a Date Tue - Fri" at bounding box center [406, 520] width 190 height 34
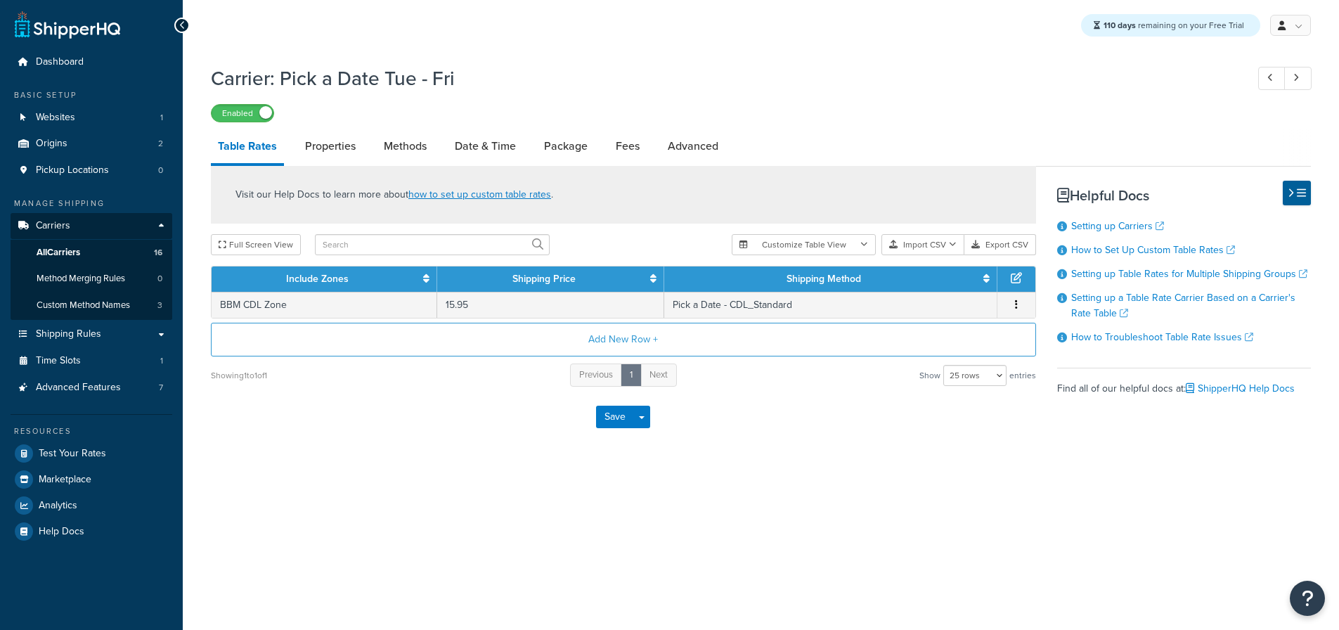
select select "25"
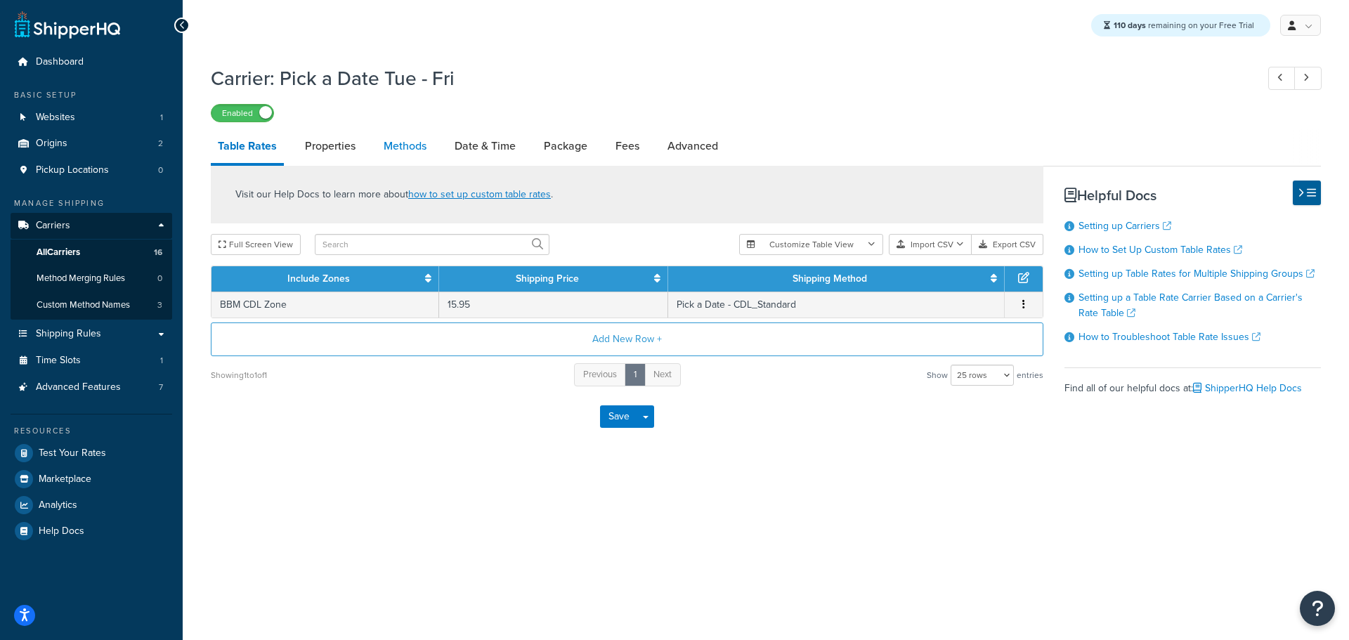
click at [396, 145] on link "Methods" at bounding box center [405, 146] width 57 height 34
select select "25"
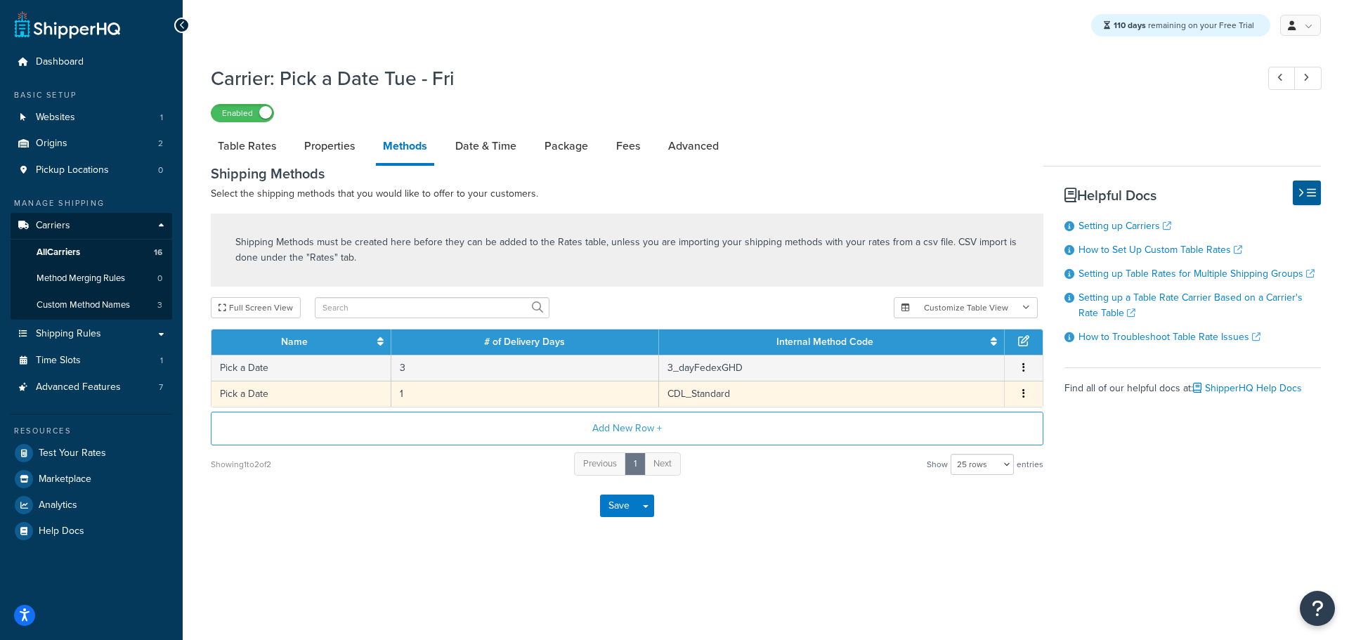
click at [272, 398] on td "Pick a Date" at bounding box center [302, 394] width 180 height 26
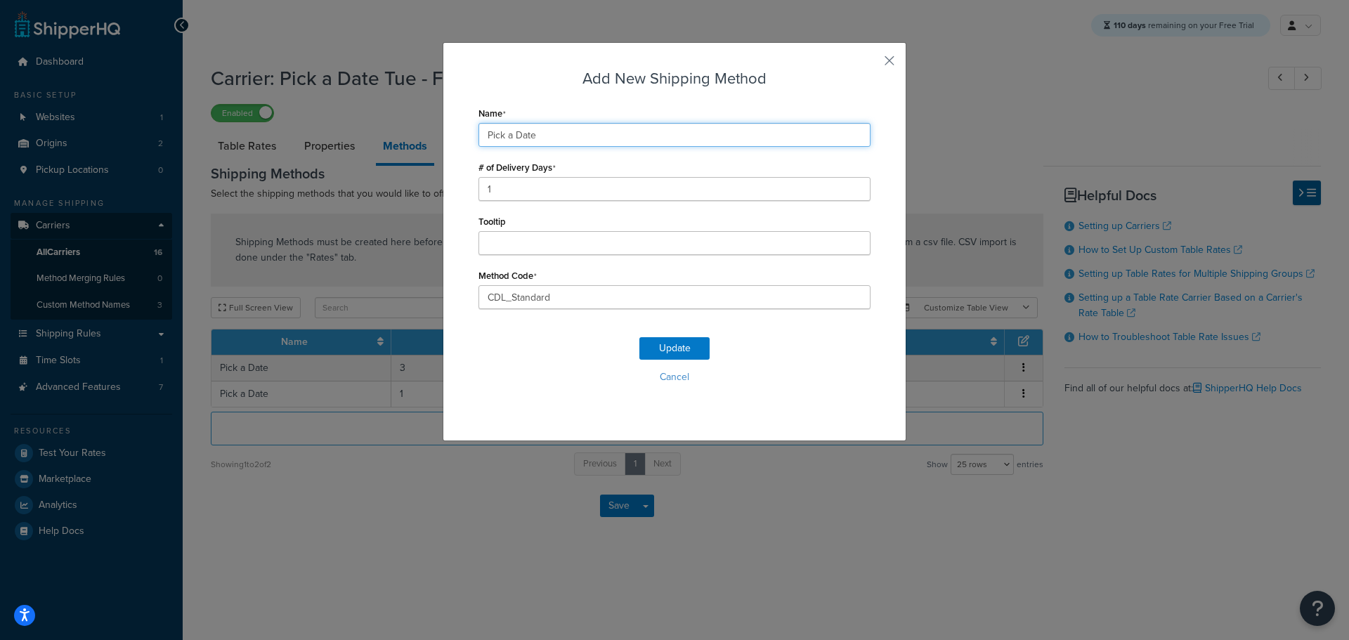
drag, startPoint x: 479, startPoint y: 125, endPoint x: 351, endPoint y: 125, distance: 127.2
click at [352, 125] on div "Add New Shipping Method Name Pick a Date # of Delivery Days 1 Tooltip Method Co…" at bounding box center [674, 320] width 1349 height 640
type input "Tues - Fri"
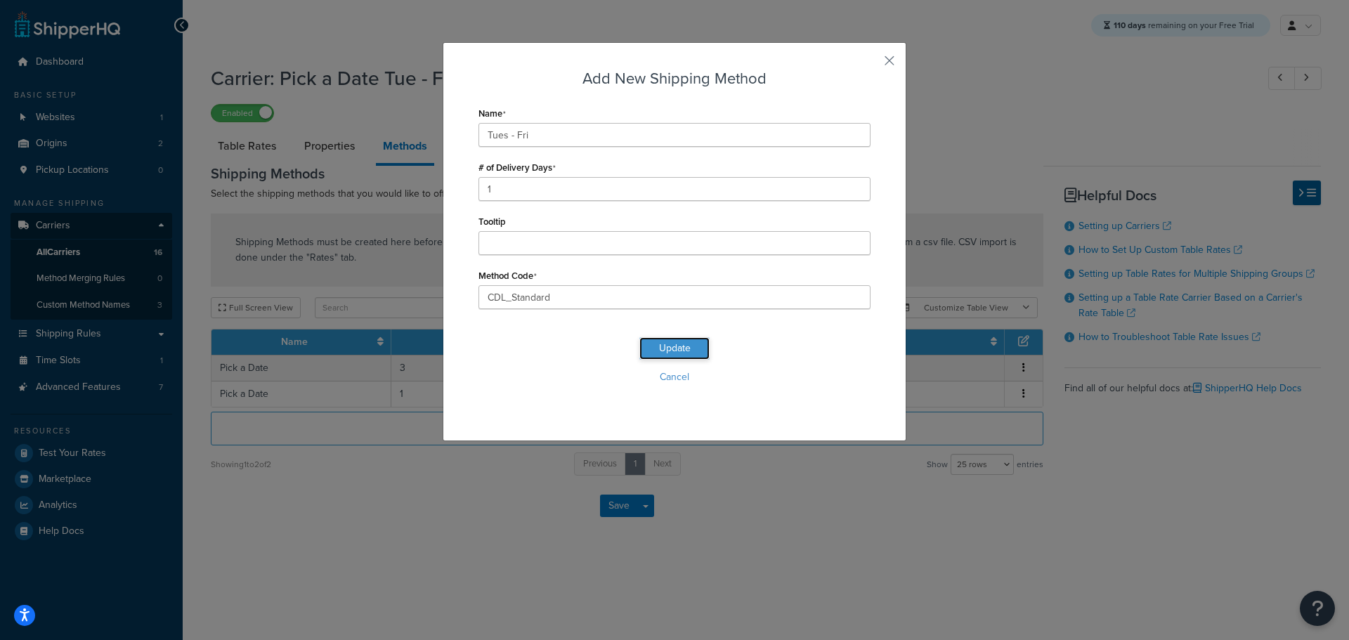
click at [663, 347] on button "Update" at bounding box center [674, 348] width 70 height 22
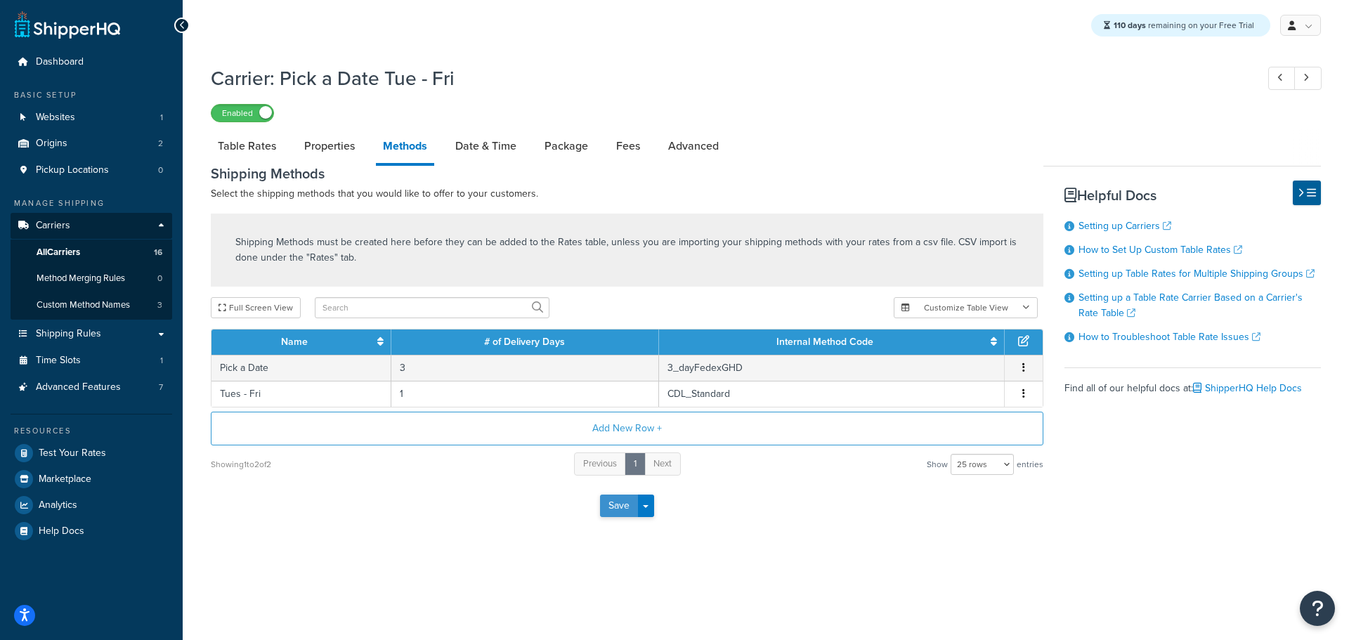
click at [611, 507] on button "Save" at bounding box center [619, 506] width 38 height 22
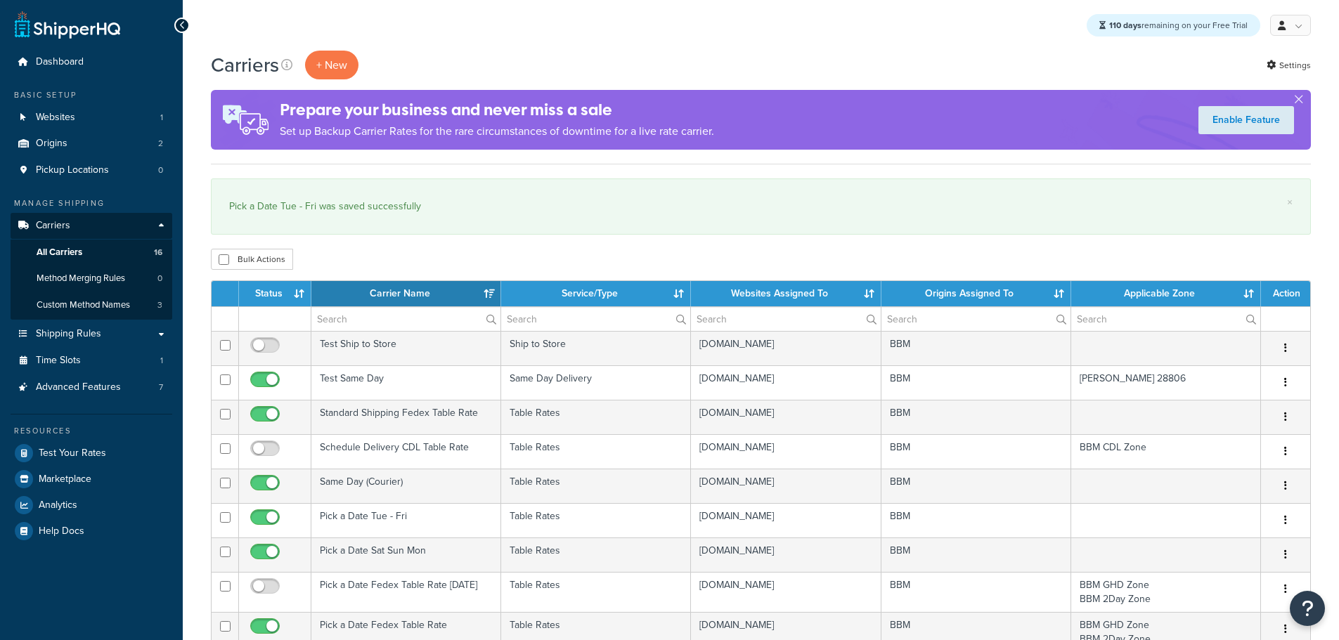
select select "15"
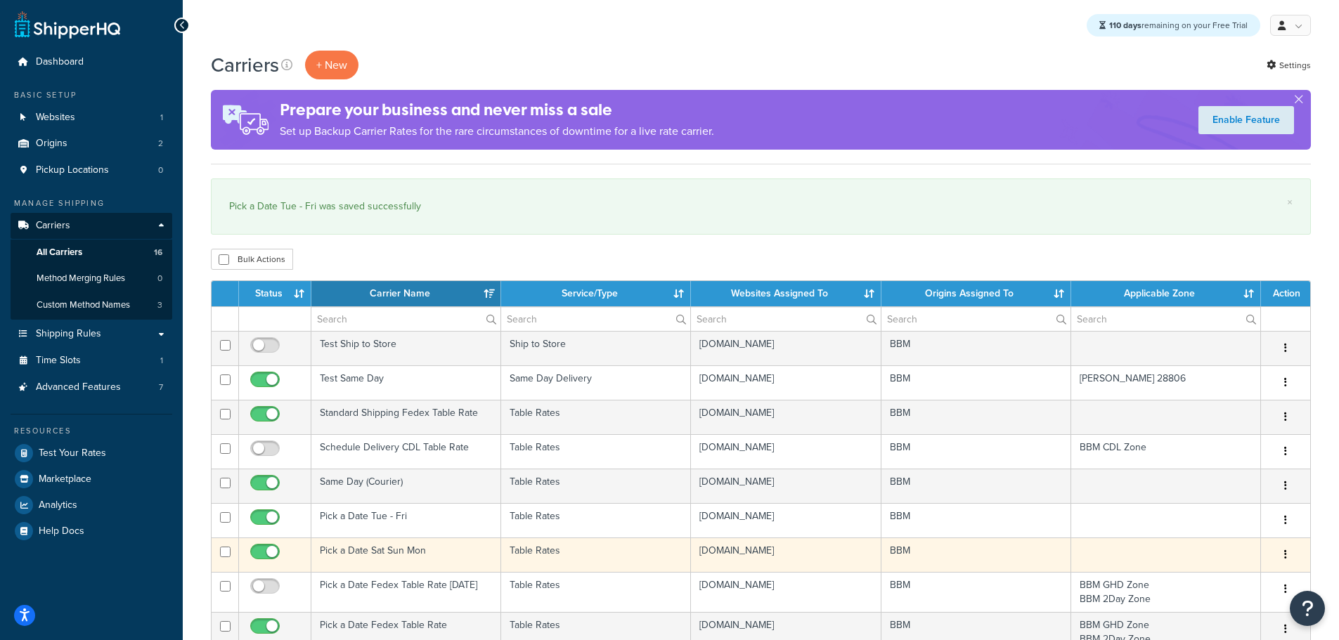
click at [380, 550] on td "Pick a Date Sat Sun Mon" at bounding box center [406, 555] width 190 height 34
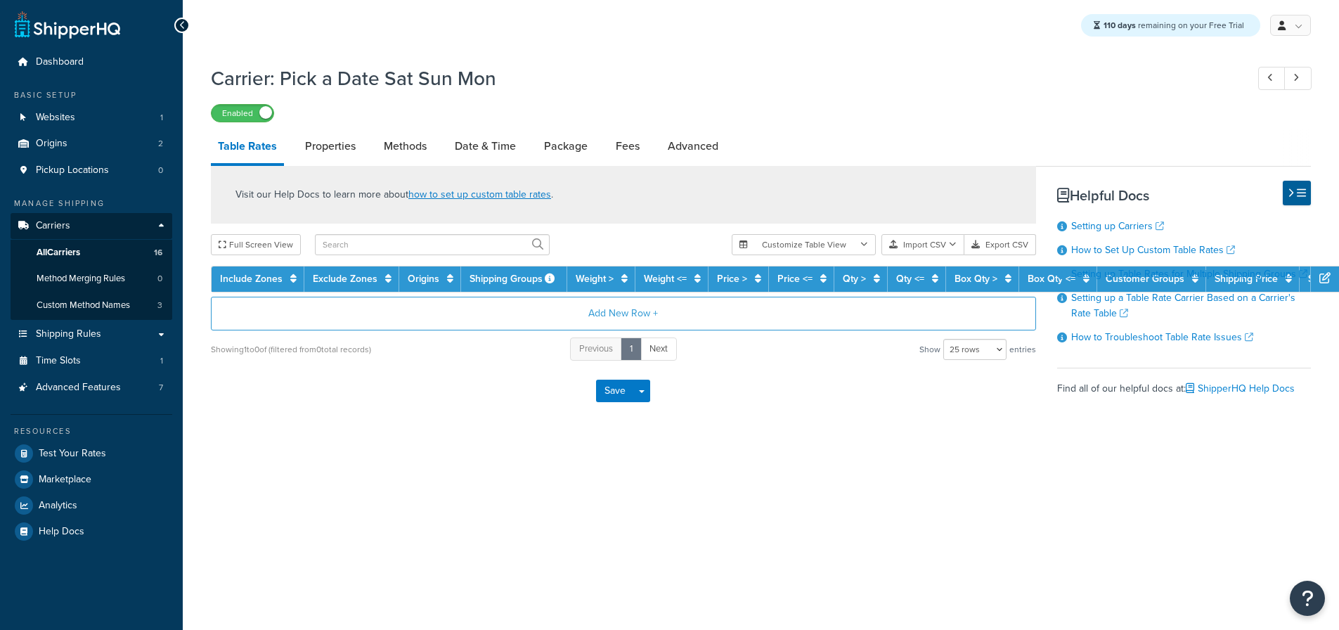
select select "25"
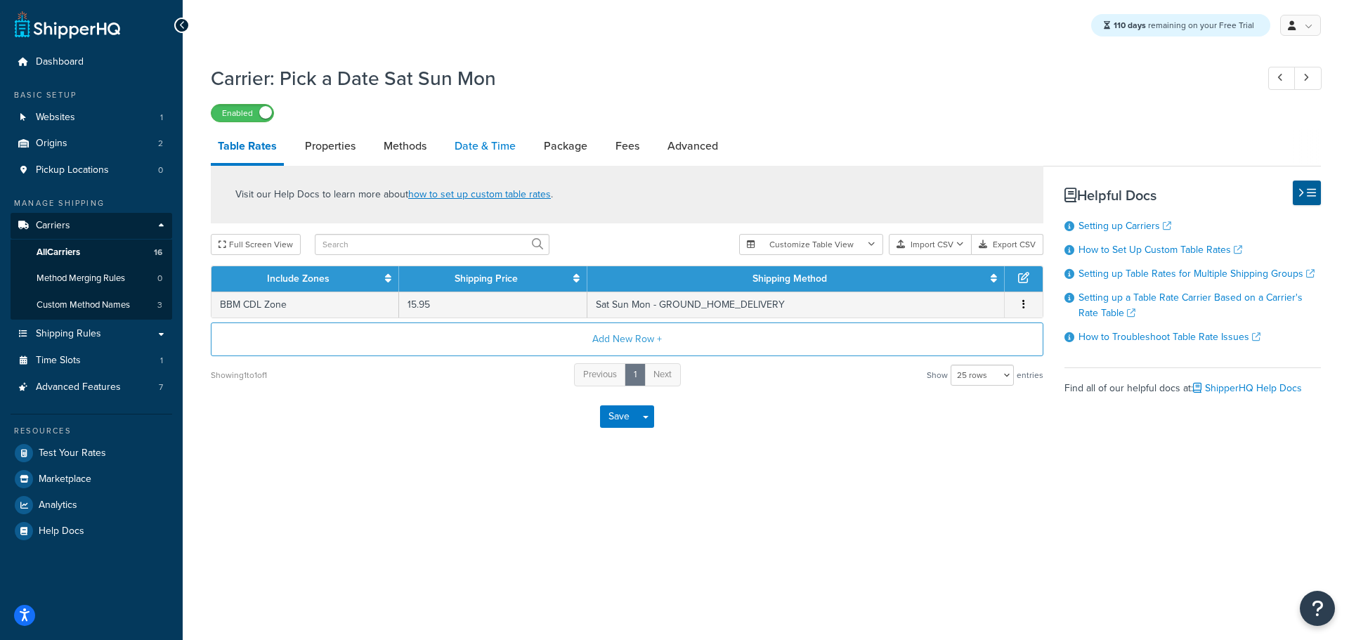
click at [482, 143] on link "Date & Time" at bounding box center [485, 146] width 75 height 34
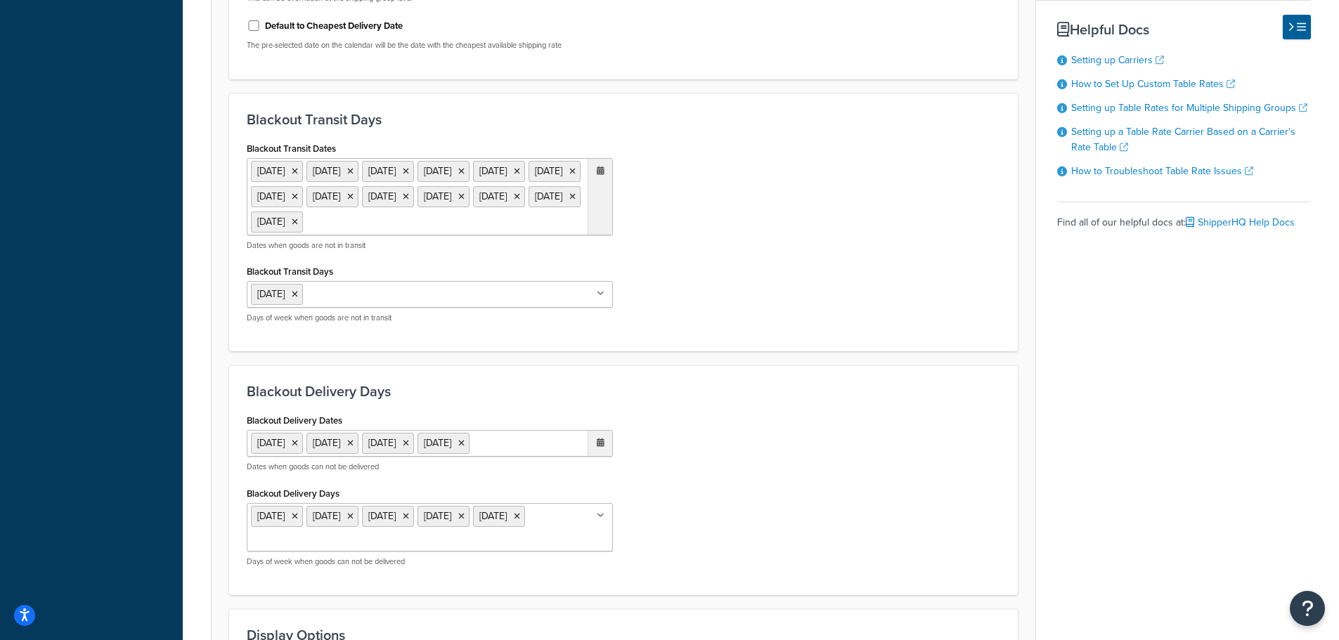
scroll to position [914, 0]
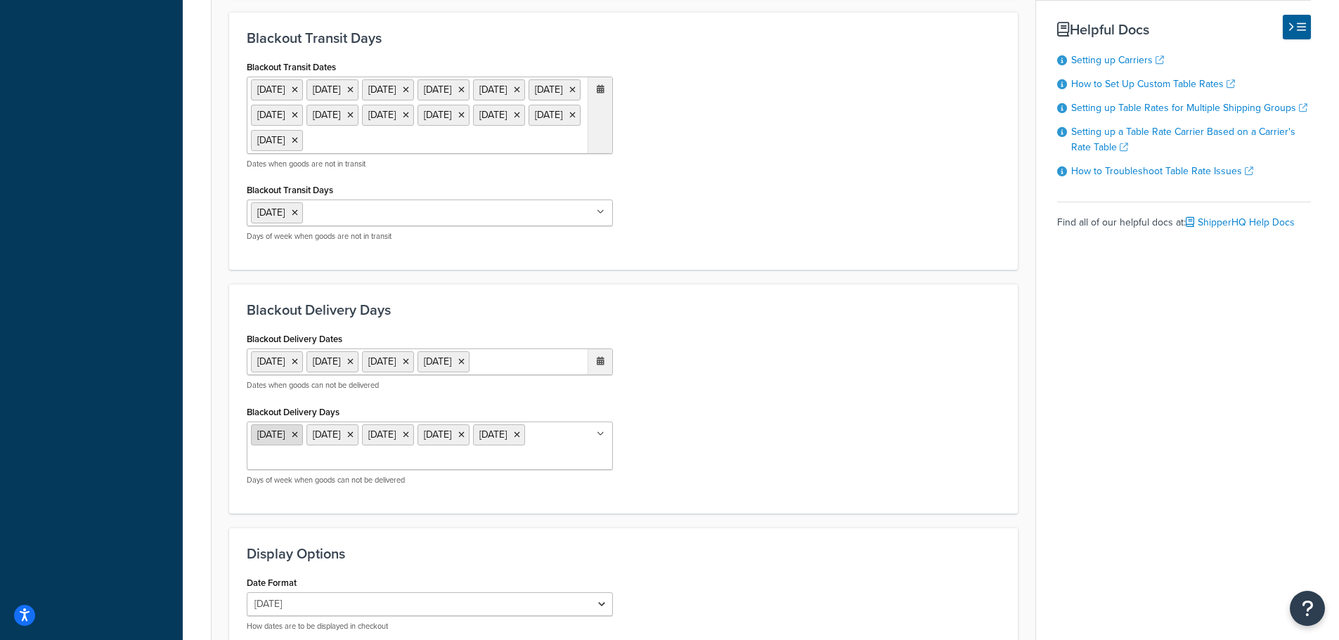
click at [298, 439] on icon at bounding box center [295, 435] width 6 height 8
click at [772, 443] on div "Blackout Delivery Dates 1 Sep 2025 27 Nov 2025 25 Dec 2025 1 Jan 2026 ‹ January…" at bounding box center [623, 412] width 774 height 167
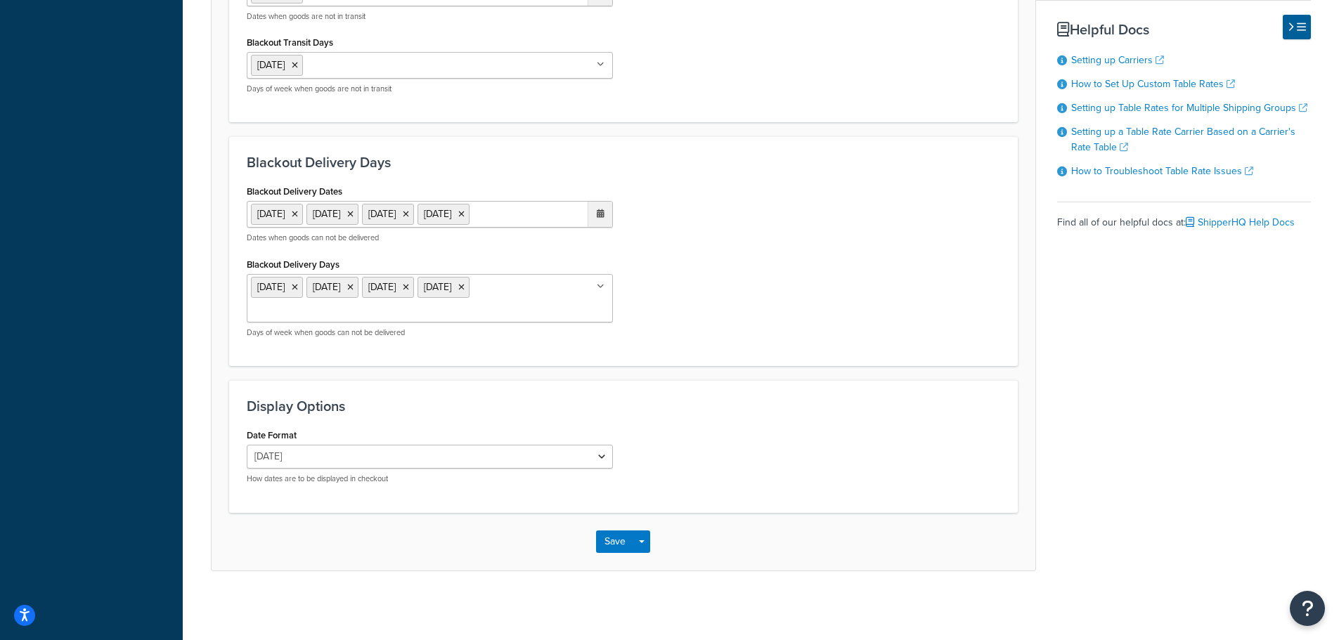
scroll to position [1088, 0]
click at [618, 545] on button "Save" at bounding box center [615, 540] width 38 height 22
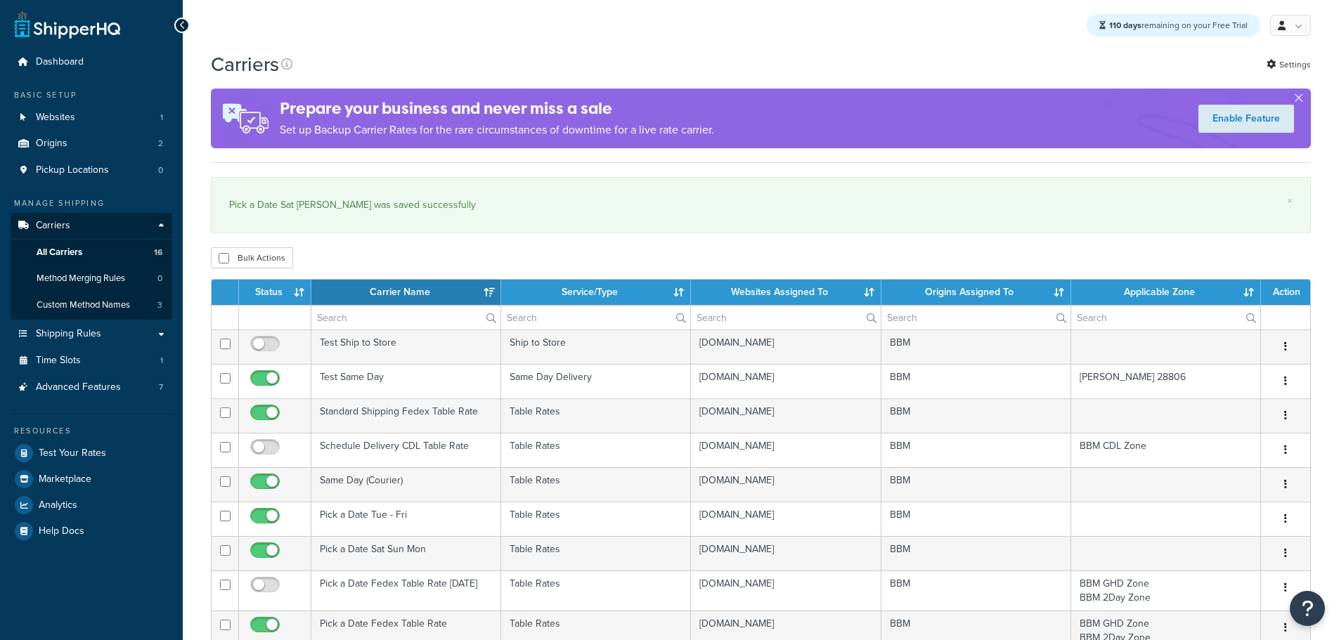
select select "15"
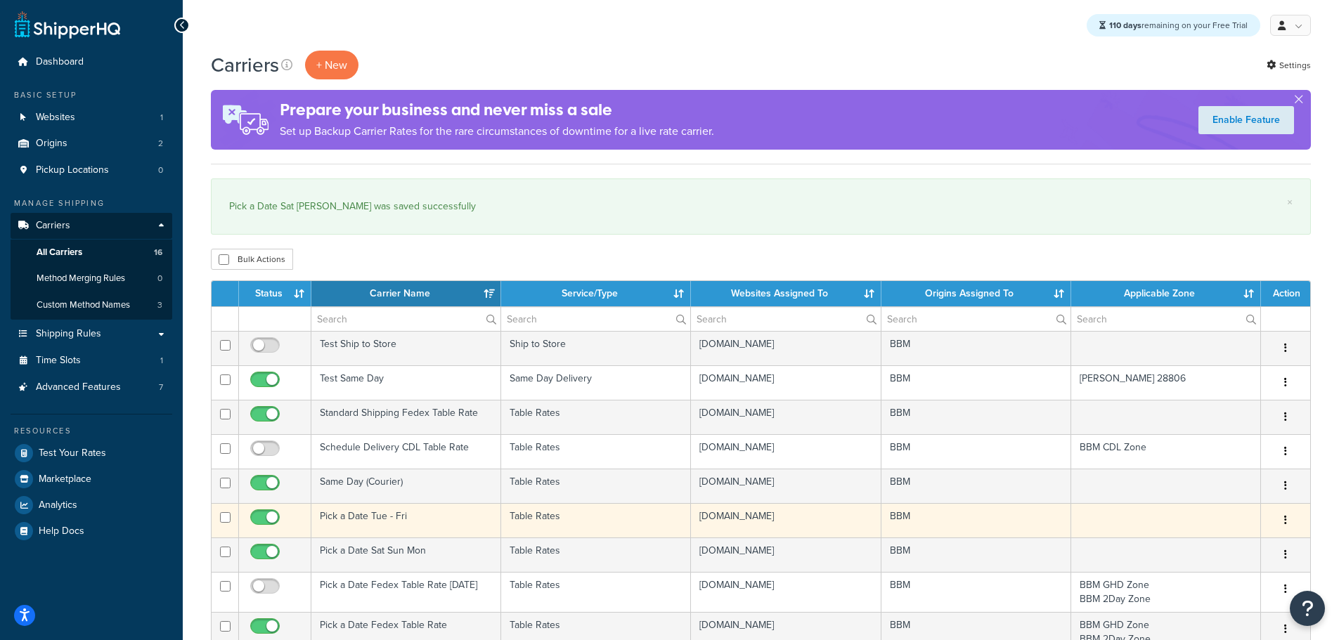
click at [349, 515] on td "Pick a Date Tue - Fri" at bounding box center [406, 520] width 190 height 34
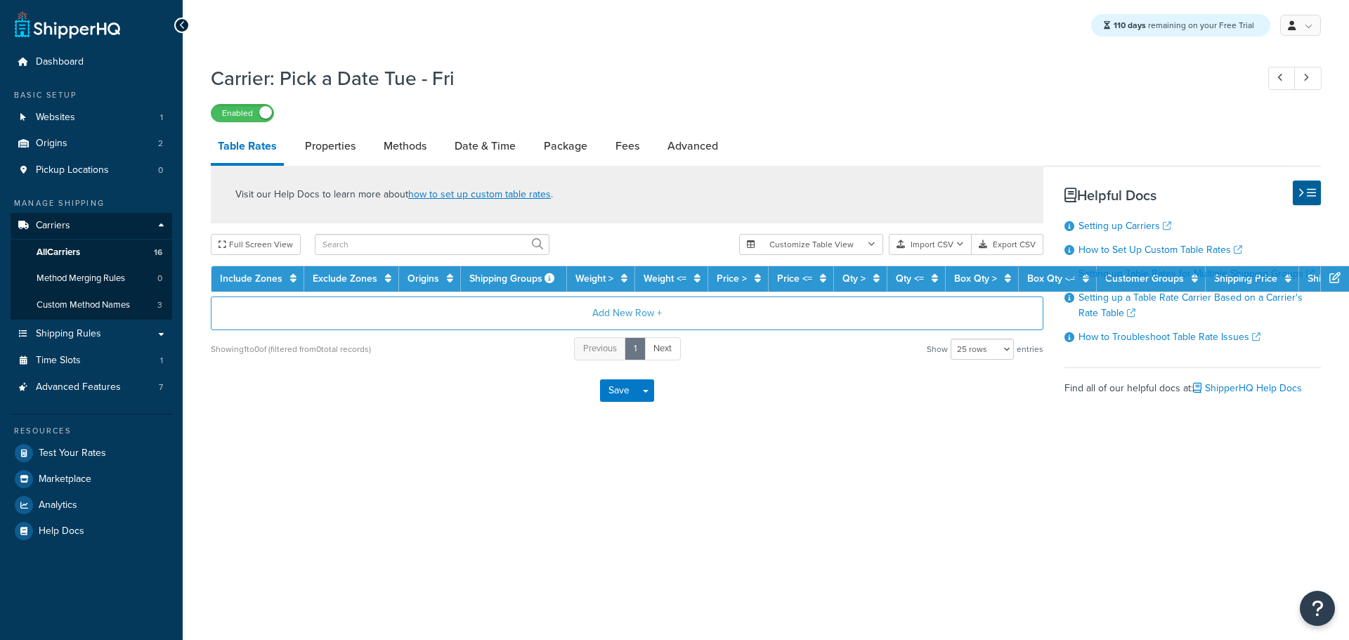
select select "25"
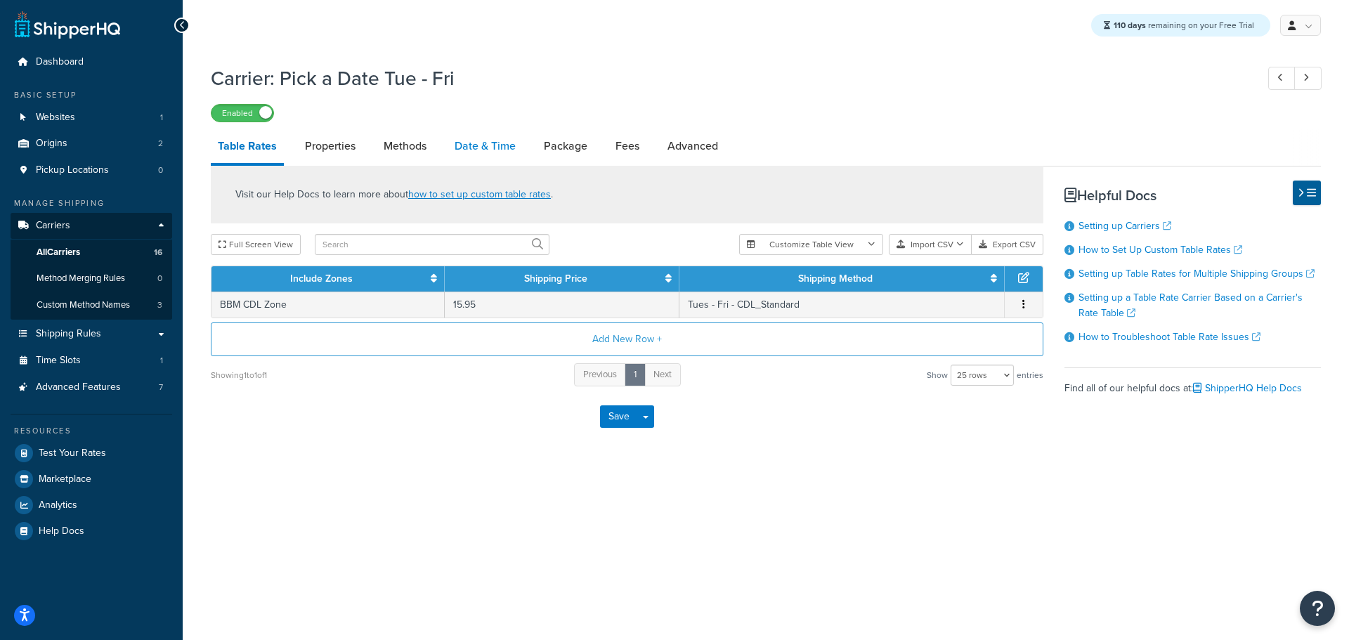
click at [490, 138] on link "Date & Time" at bounding box center [485, 146] width 75 height 34
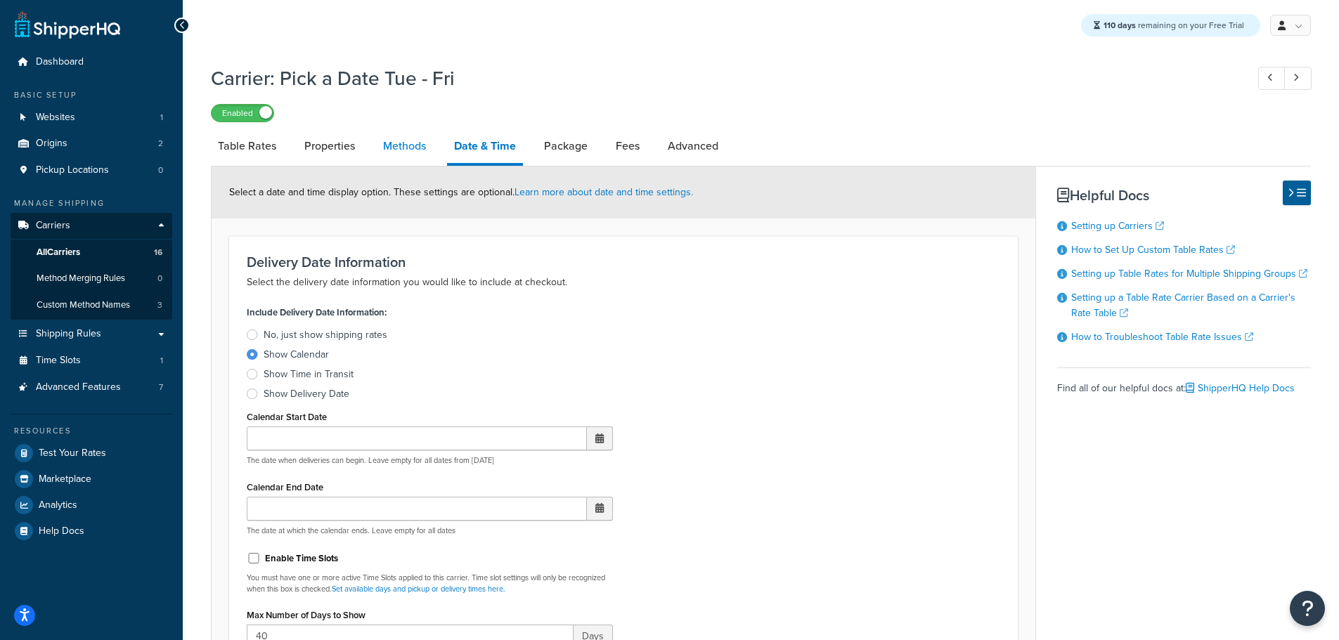
click at [416, 154] on link "Methods" at bounding box center [404, 146] width 57 height 34
select select "25"
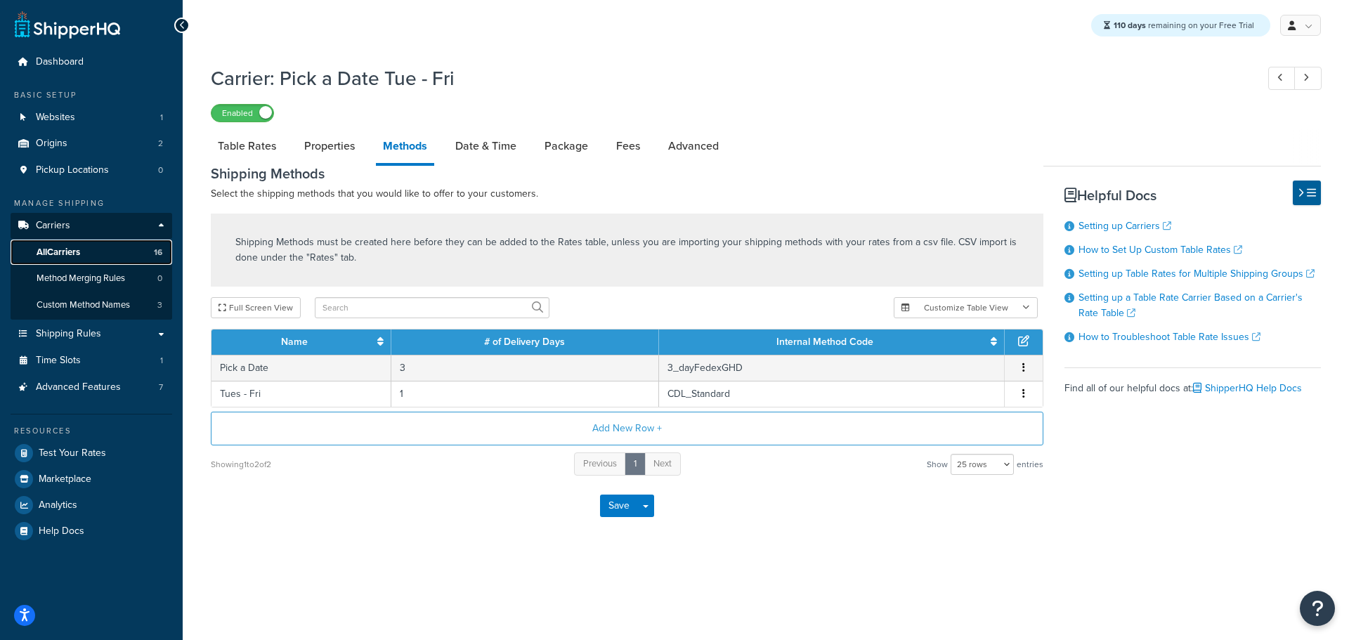
click at [89, 256] on link "All Carriers 16" at bounding box center [92, 253] width 162 height 26
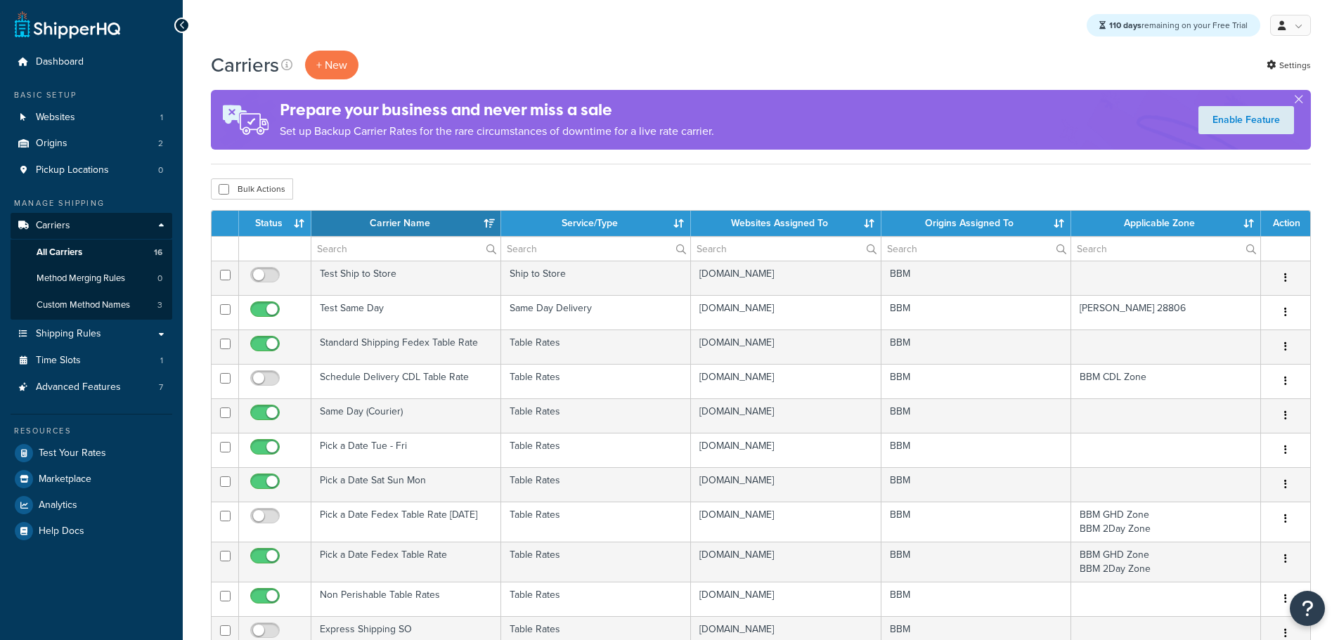
select select "15"
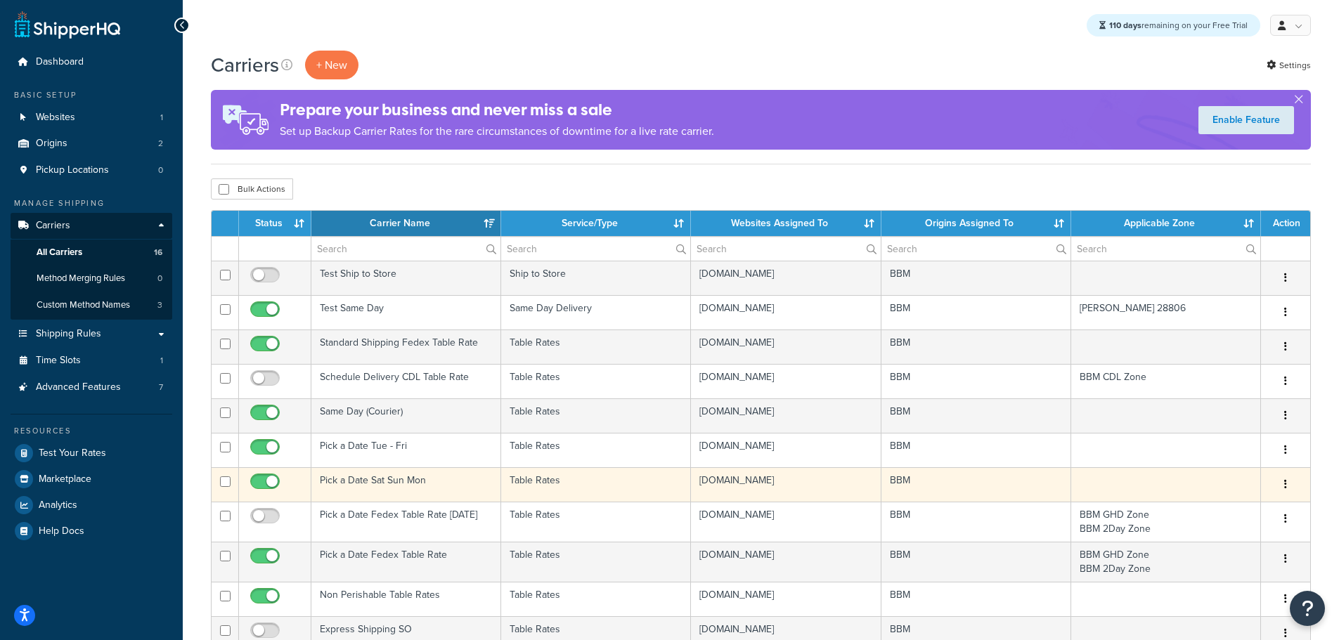
click at [384, 482] on td "Pick a Date Sat Sun Mon" at bounding box center [406, 484] width 190 height 34
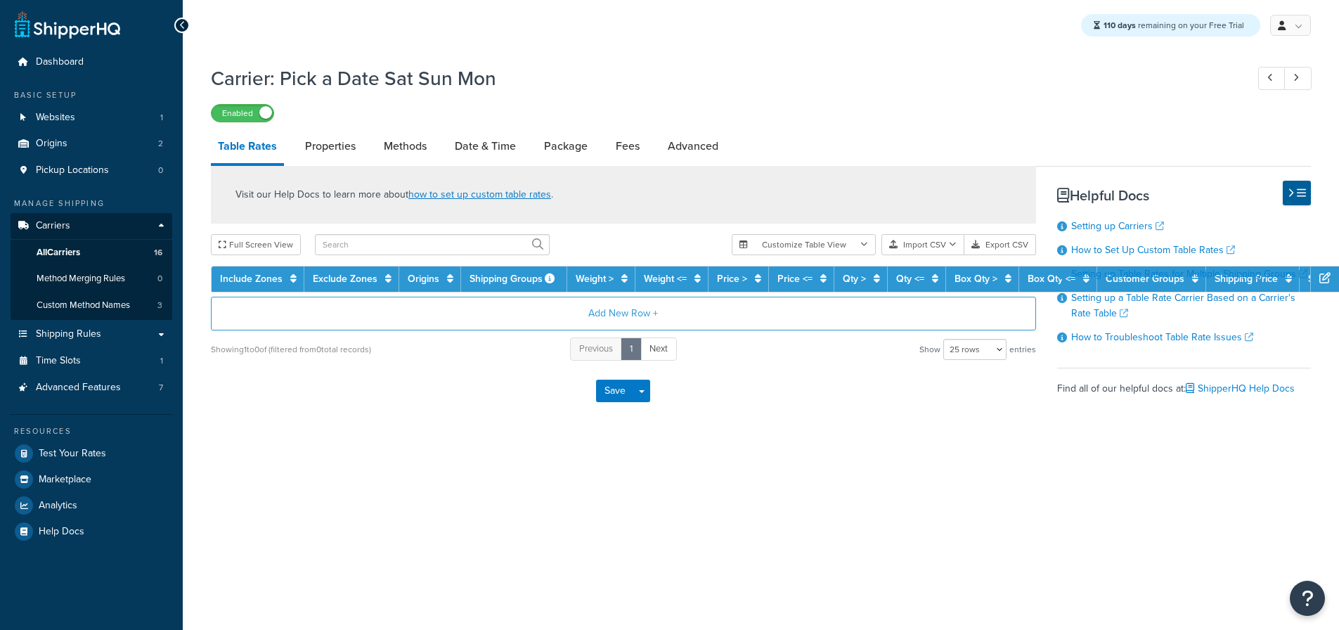
select select "25"
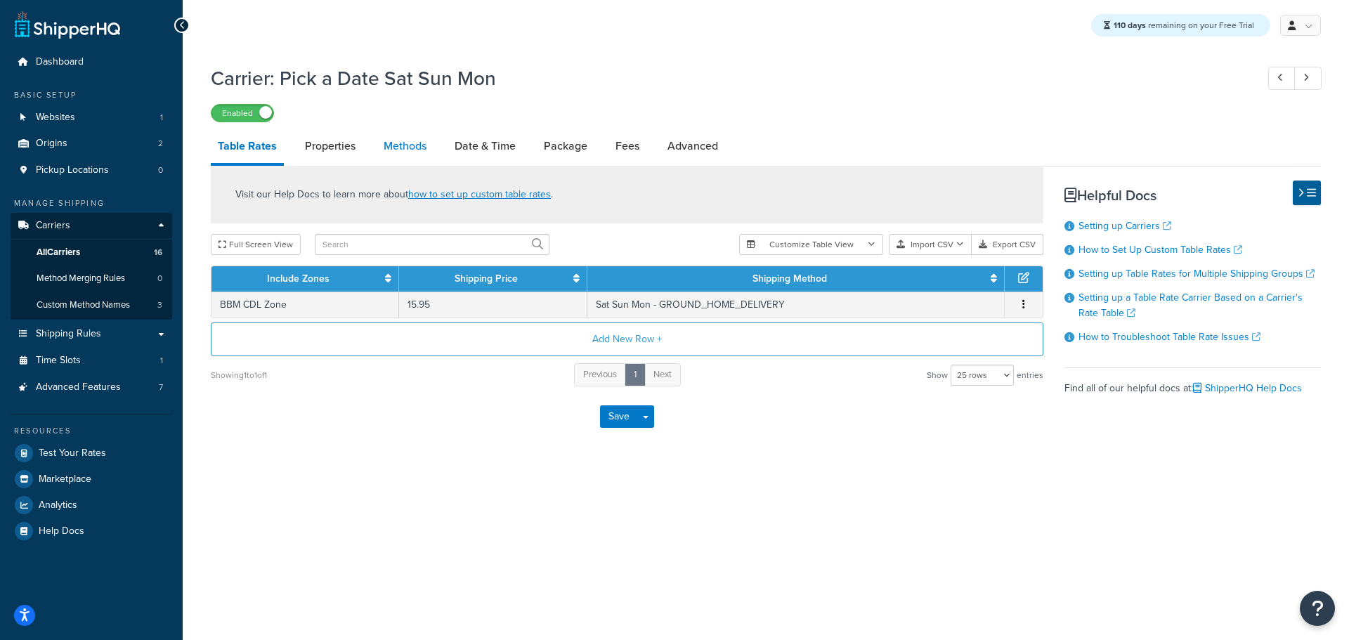
click at [405, 150] on link "Methods" at bounding box center [405, 146] width 57 height 34
select select "25"
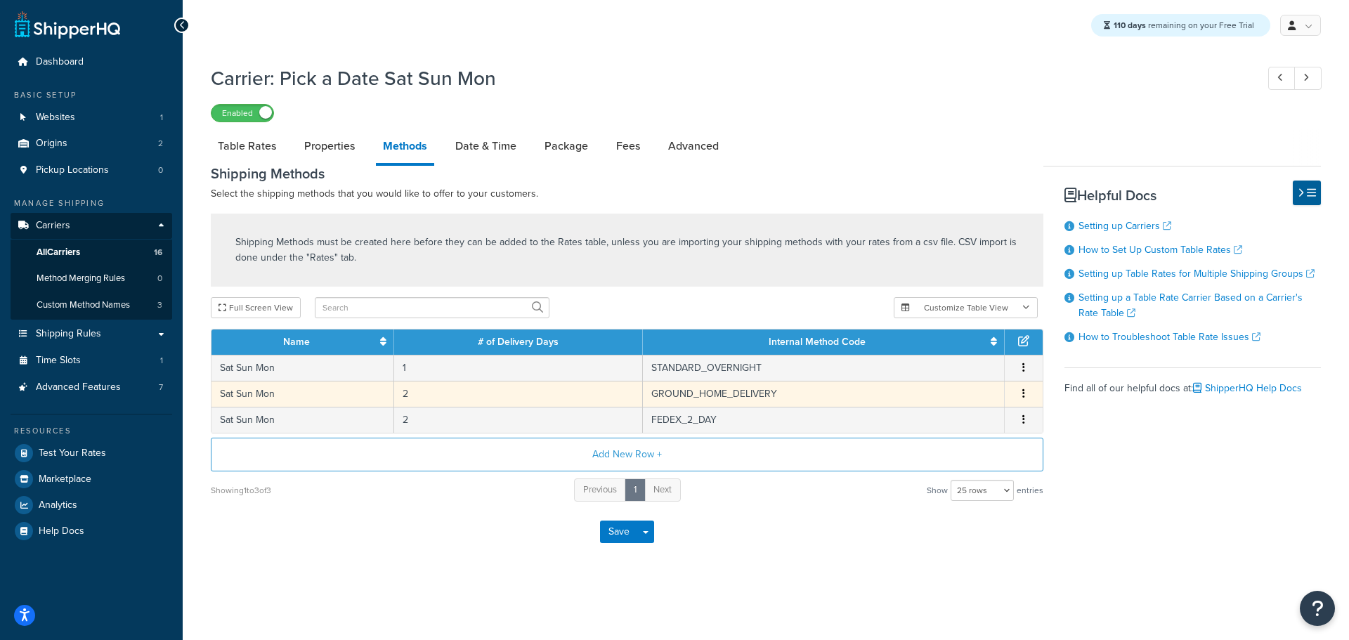
click at [408, 399] on td "2" at bounding box center [518, 394] width 249 height 26
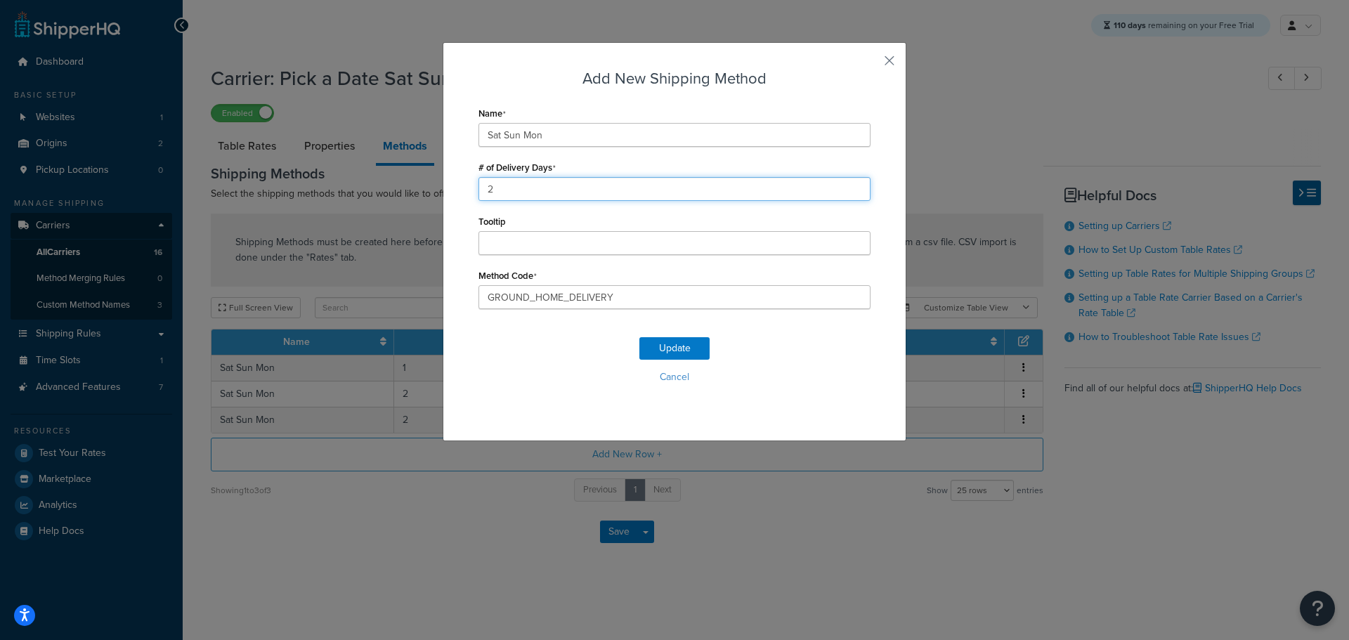
drag, startPoint x: 427, startPoint y: 188, endPoint x: 358, endPoint y: 188, distance: 68.9
click at [358, 188] on div "Add New Shipping Method Name Sat Sun Mon # of Delivery Days 2 Tooltip Method Co…" at bounding box center [674, 320] width 1349 height 640
type input "1"
click at [671, 348] on button "Update" at bounding box center [674, 348] width 70 height 22
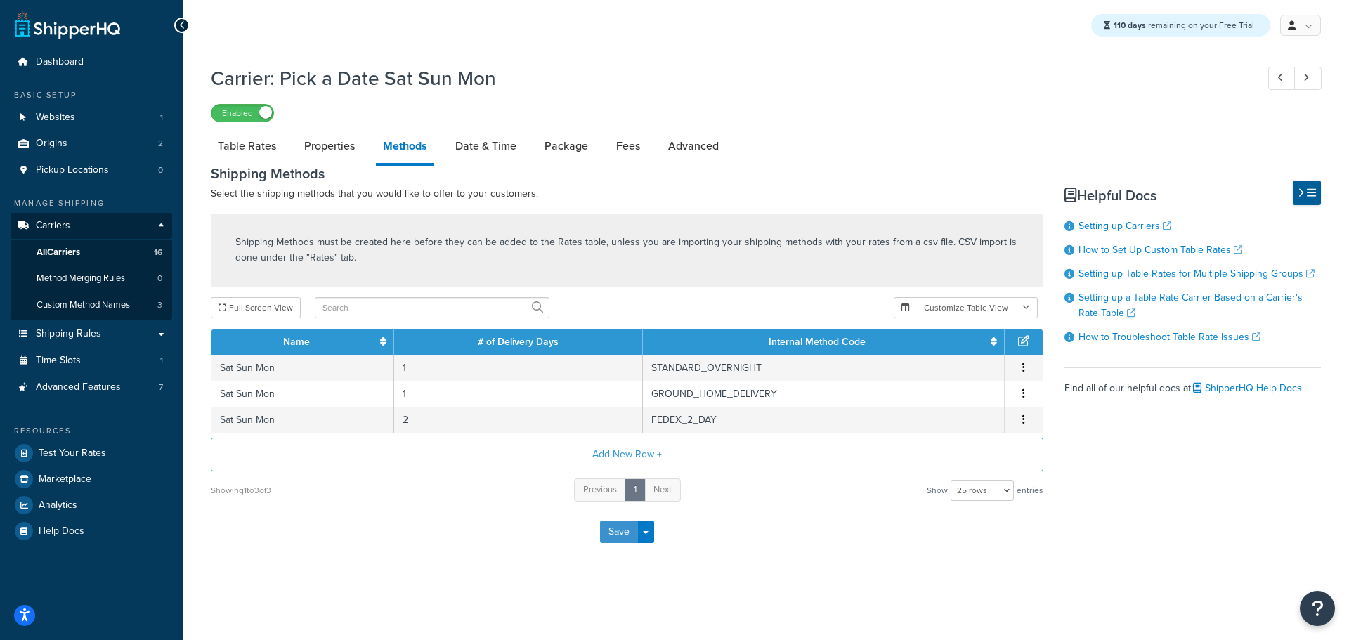
click at [614, 528] on button "Save" at bounding box center [619, 532] width 38 height 22
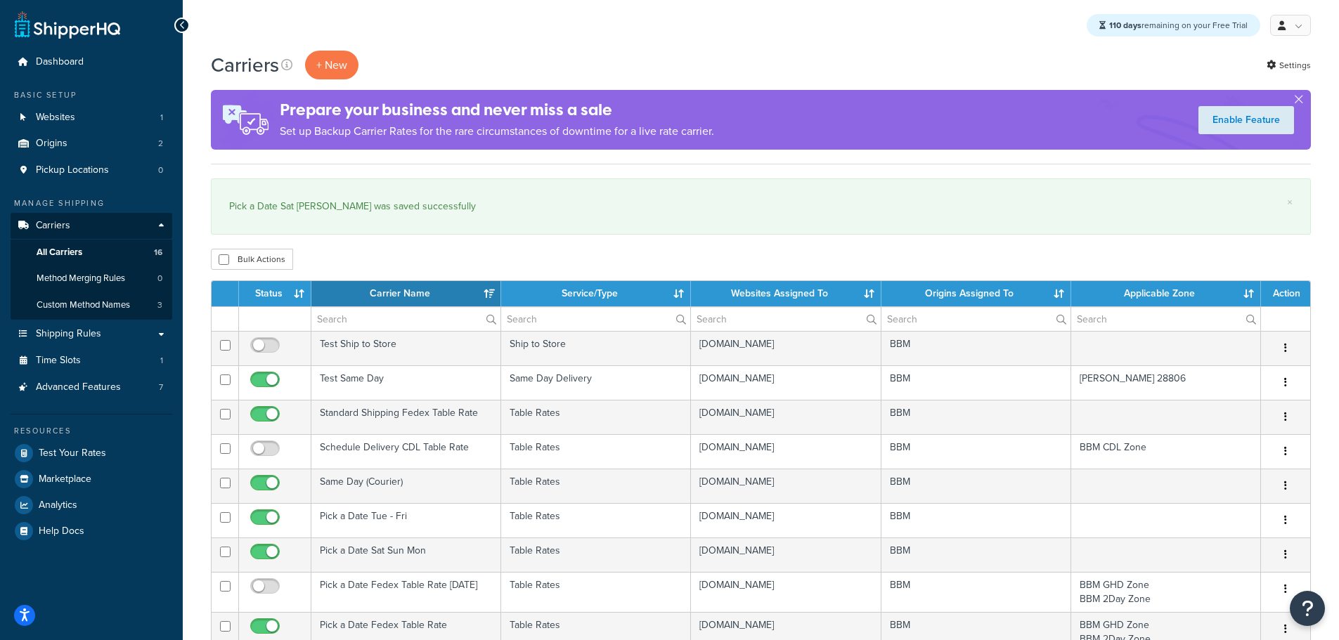
select select "15"
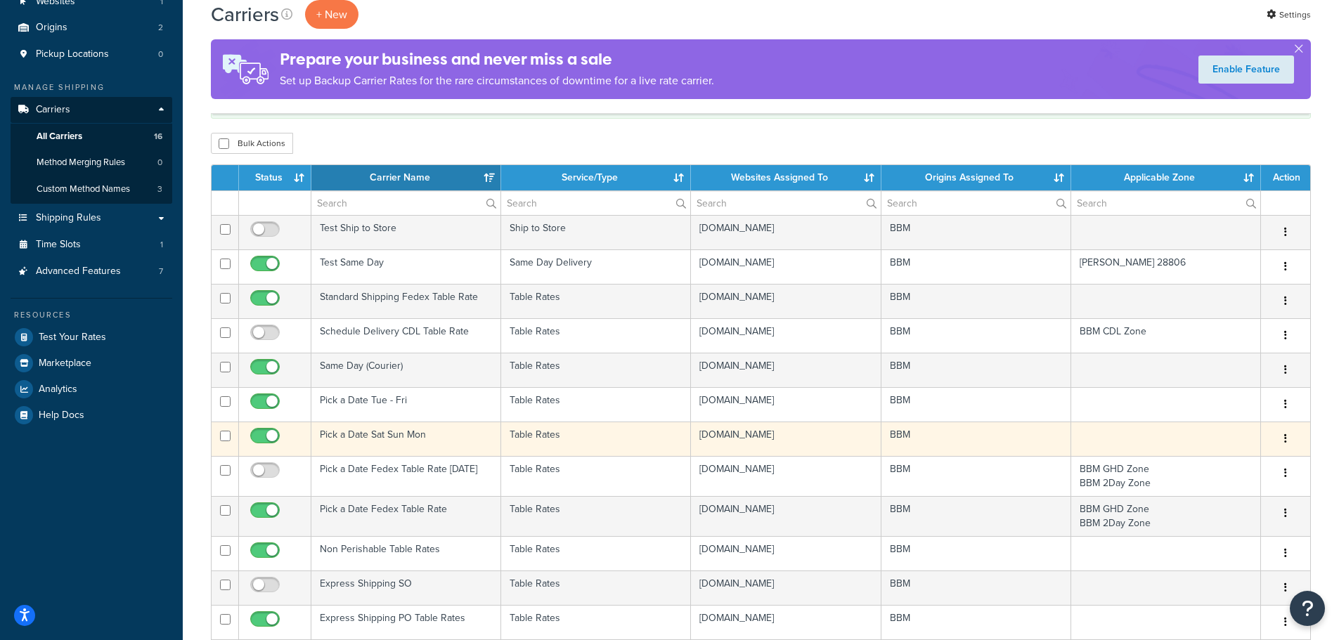
scroll to position [141, 0]
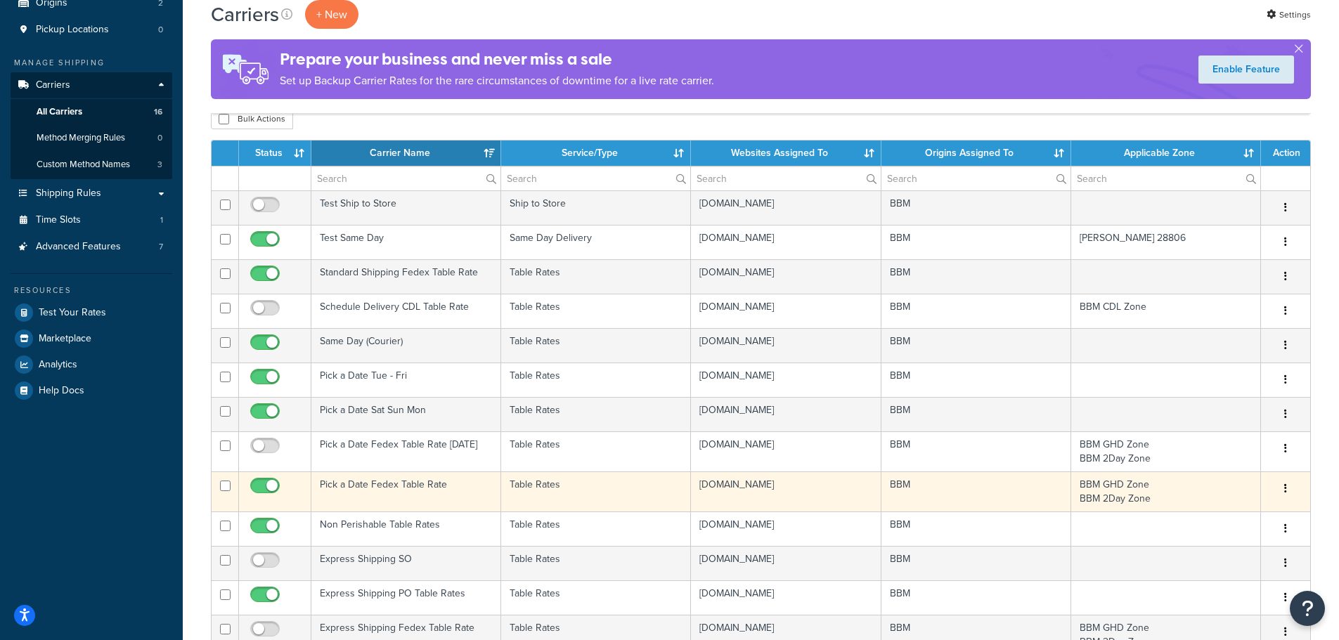
click at [391, 483] on td "Pick a Date Fedex Table Rate" at bounding box center [406, 492] width 190 height 40
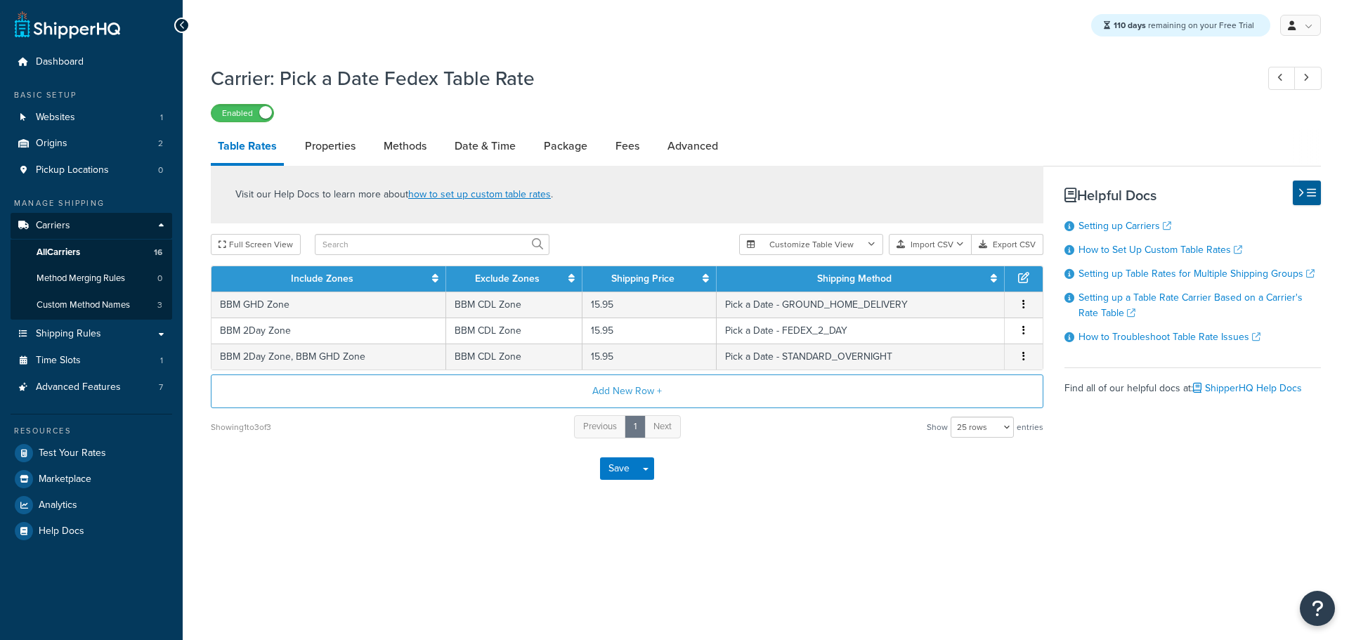
select select "25"
